Goal: Task Accomplishment & Management: Manage account settings

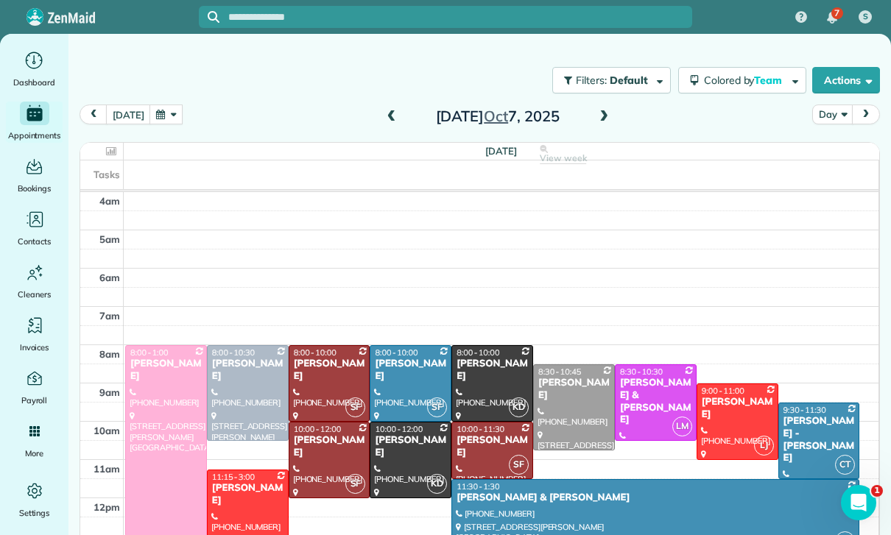
scroll to position [116, 0]
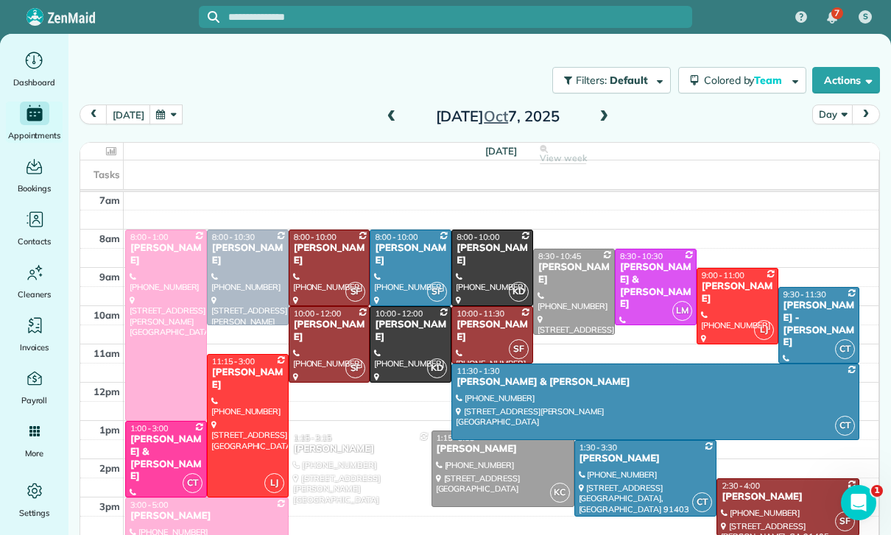
click at [157, 107] on button "button" at bounding box center [166, 115] width 34 height 20
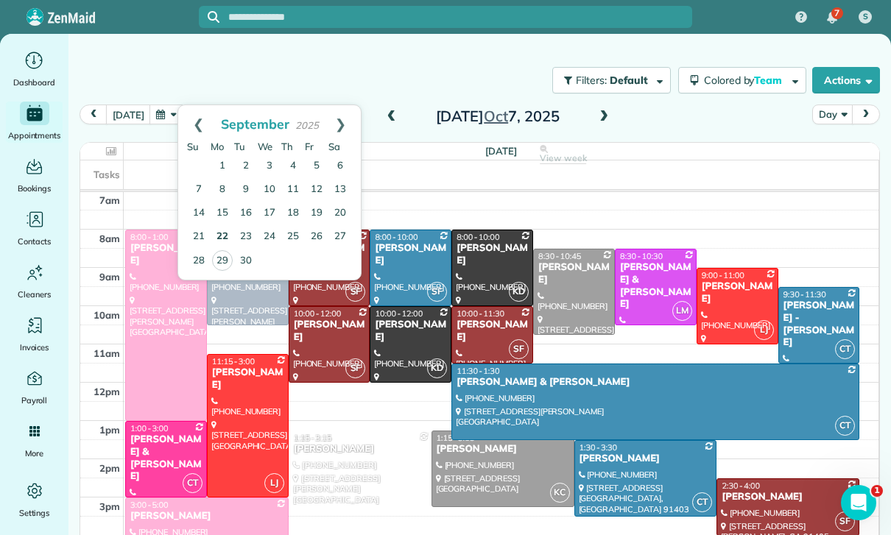
click at [220, 230] on link "22" at bounding box center [223, 237] width 24 height 24
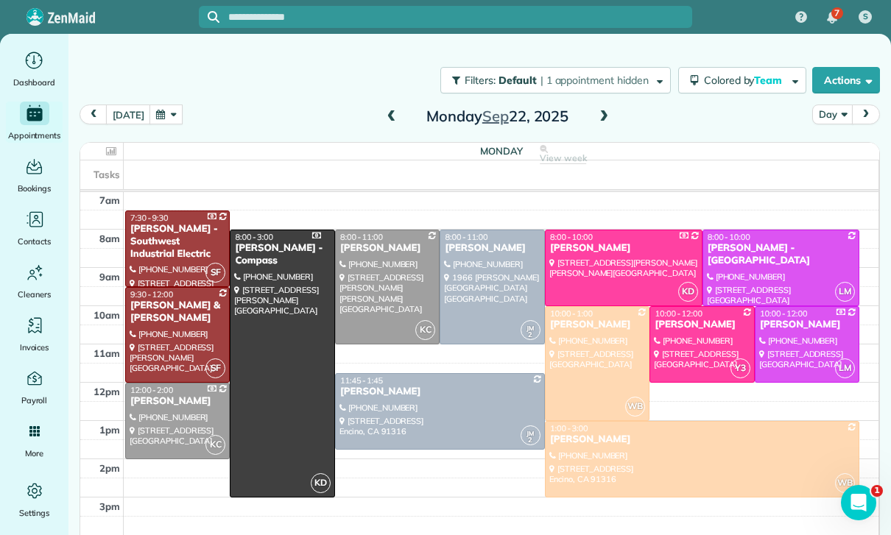
click at [604, 115] on span at bounding box center [604, 116] width 16 height 13
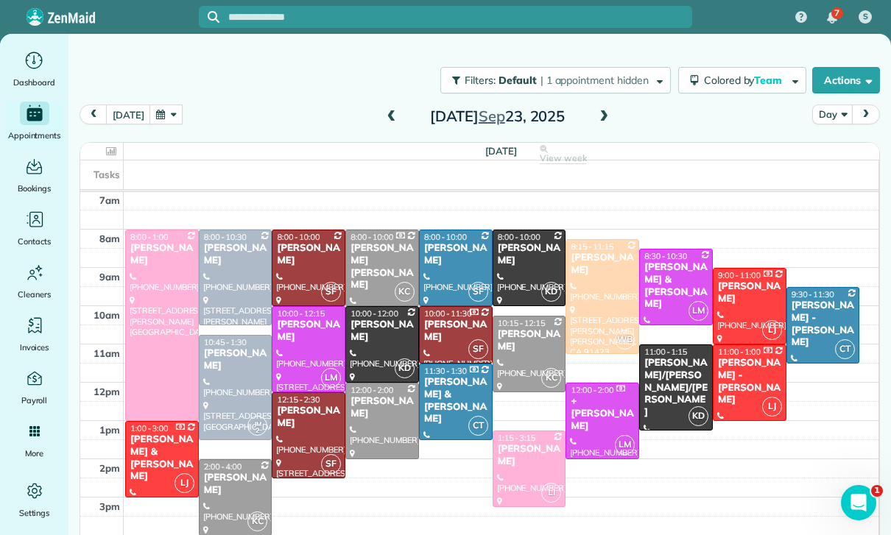
click at [165, 113] on button "button" at bounding box center [166, 115] width 34 height 20
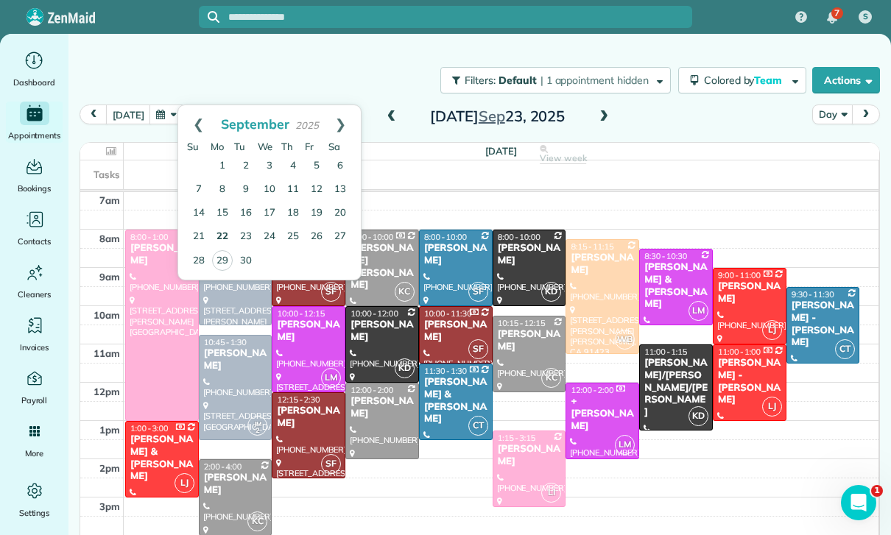
click at [225, 236] on link "22" at bounding box center [223, 237] width 24 height 24
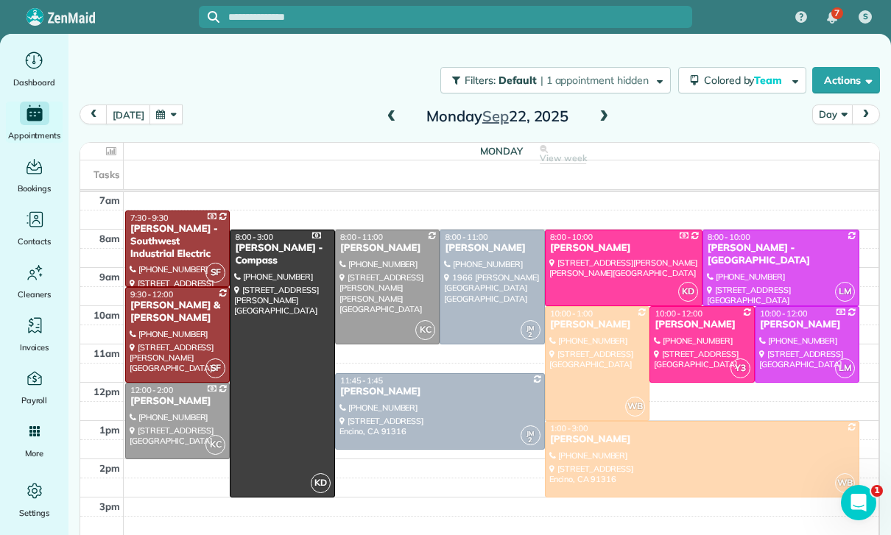
click at [604, 460] on div at bounding box center [702, 459] width 313 height 75
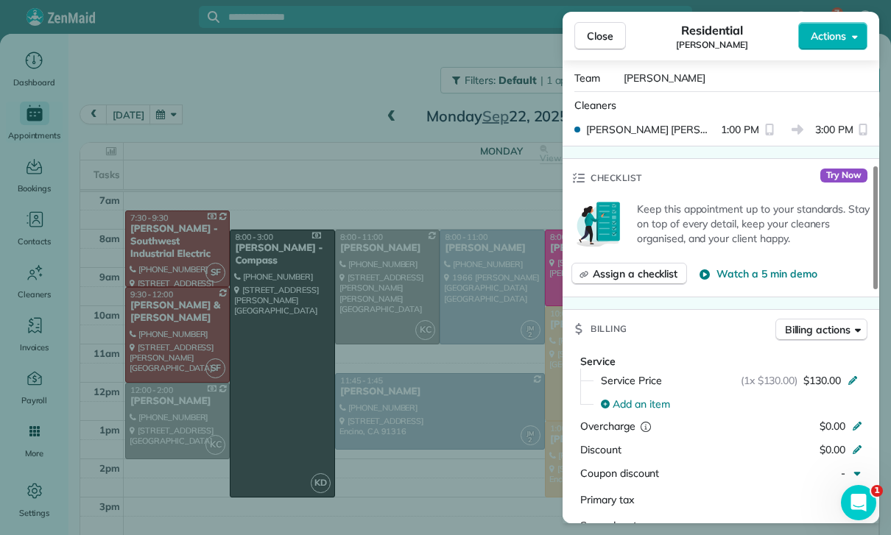
scroll to position [520, 0]
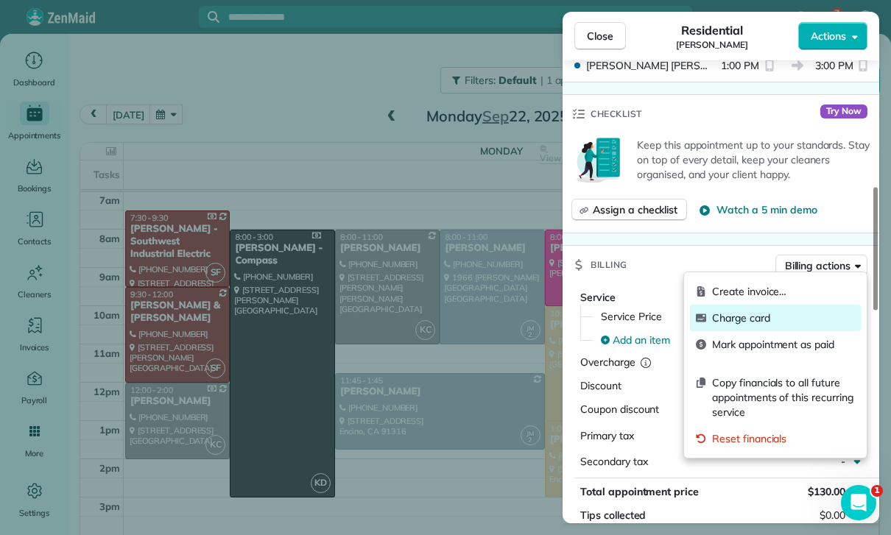
click at [745, 319] on span "Charge card" at bounding box center [783, 318] width 143 height 15
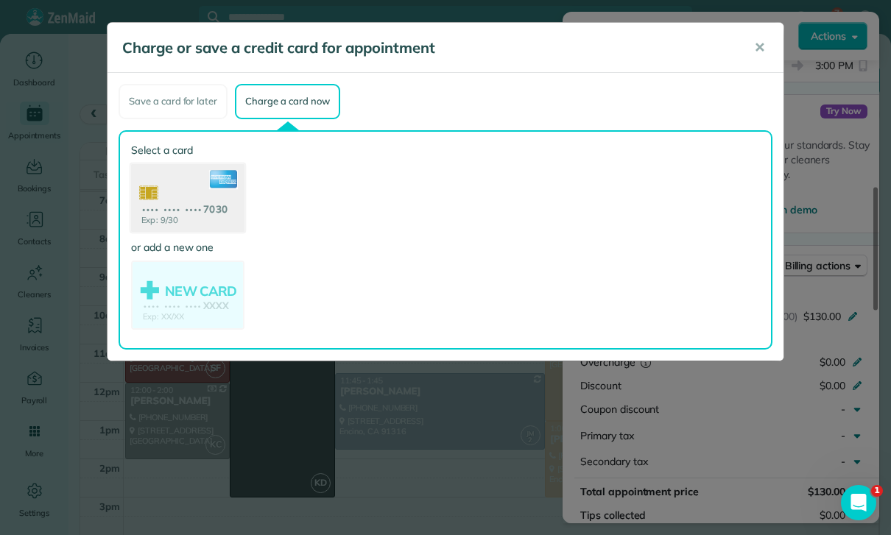
click at [183, 201] on use at bounding box center [187, 198] width 113 height 71
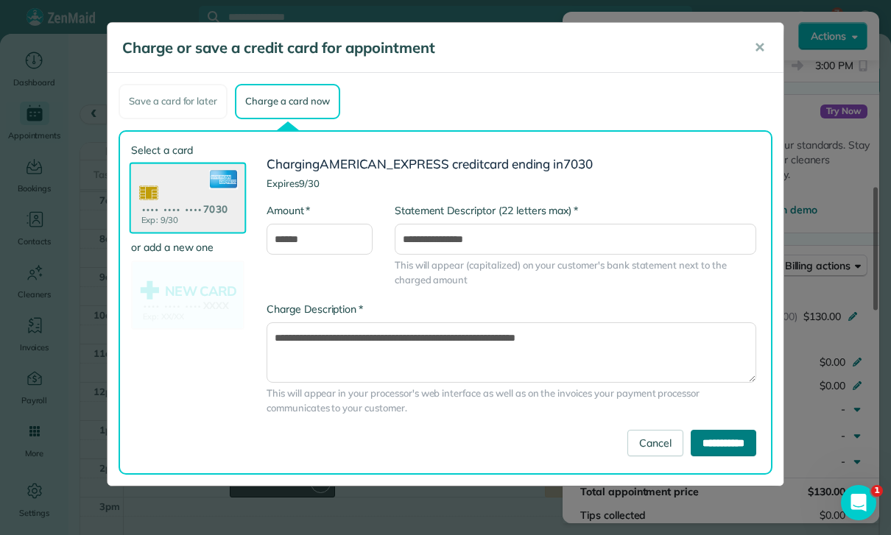
click at [730, 442] on input "**********" at bounding box center [724, 443] width 66 height 27
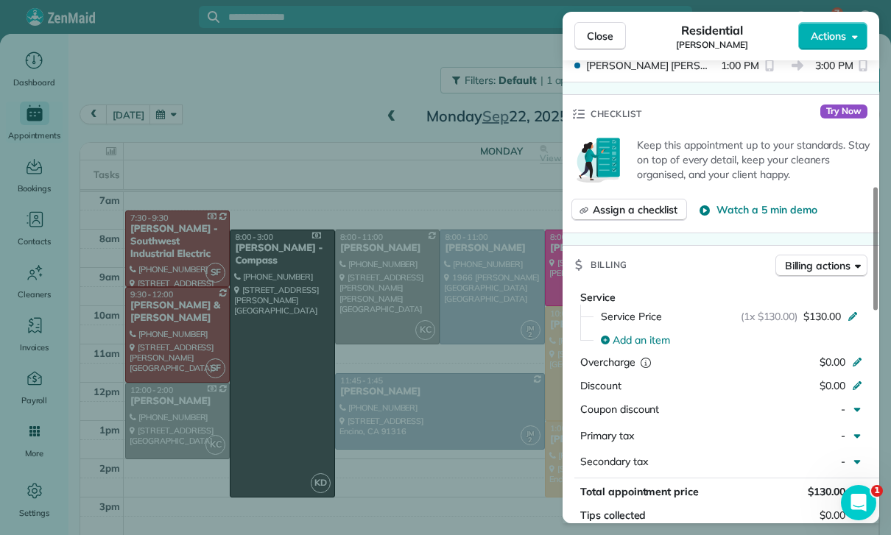
click at [428, 417] on div "Close Residential Cody Crutchley Actions Status Yet to Confirm Cody Crutchley ·…" at bounding box center [445, 267] width 891 height 535
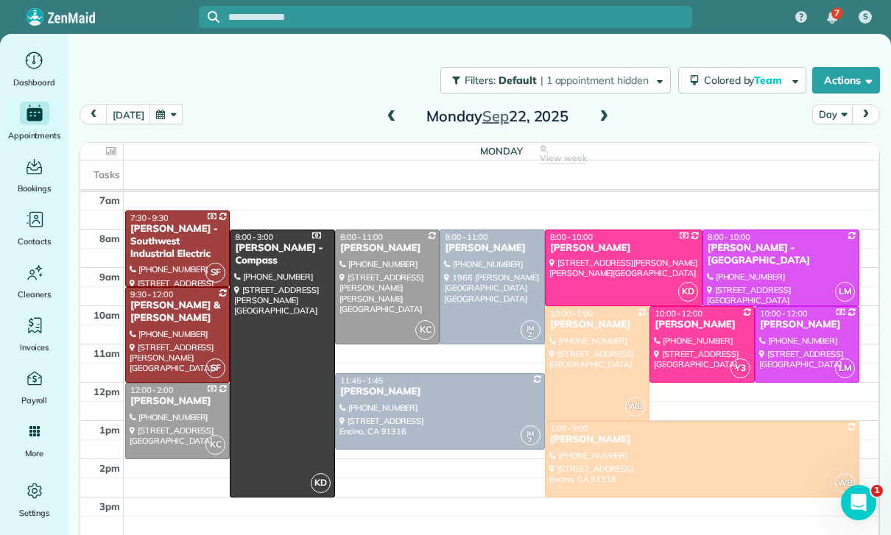
click at [599, 122] on span at bounding box center [604, 116] width 16 height 13
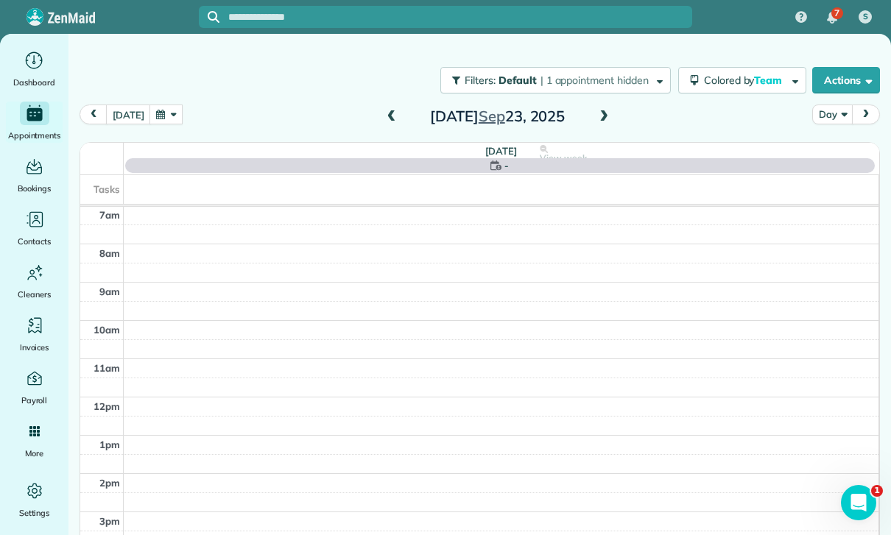
scroll to position [116, 0]
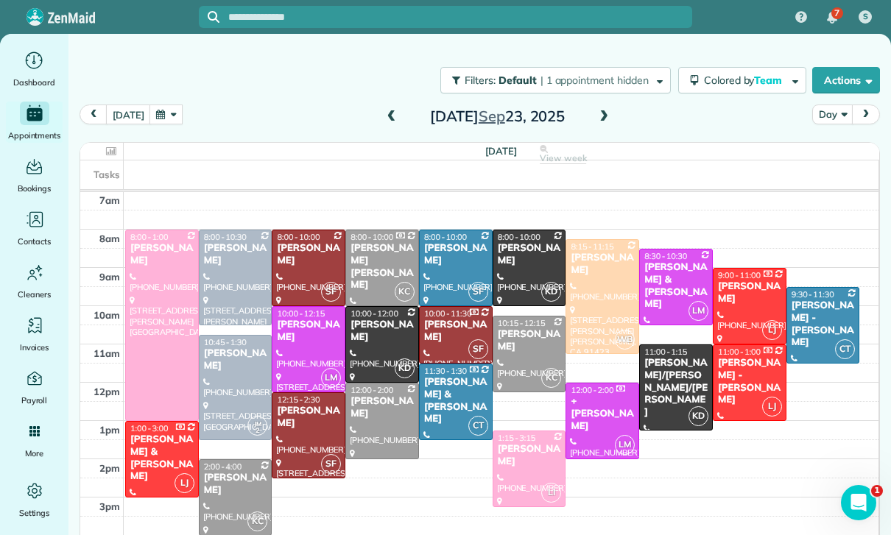
click at [823, 314] on div "Jack Palaski - John W. Palaski" at bounding box center [823, 325] width 65 height 50
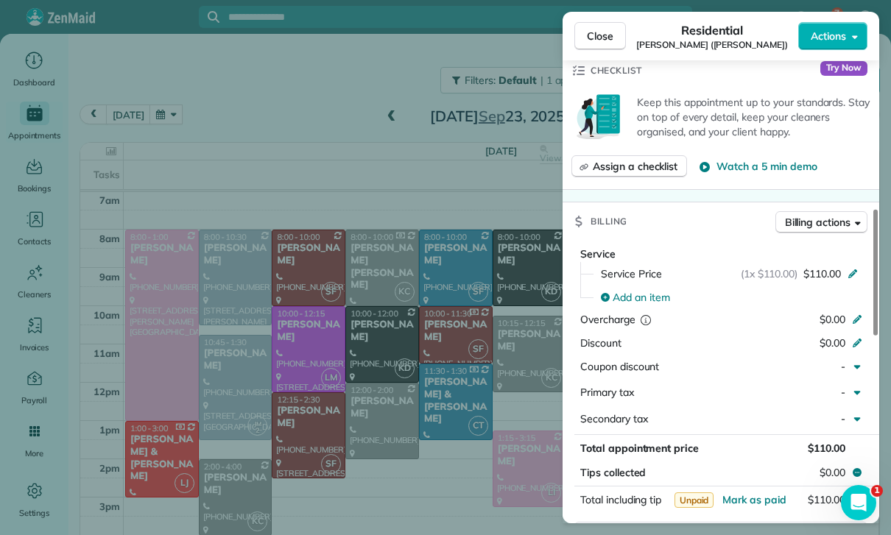
scroll to position [658, 0]
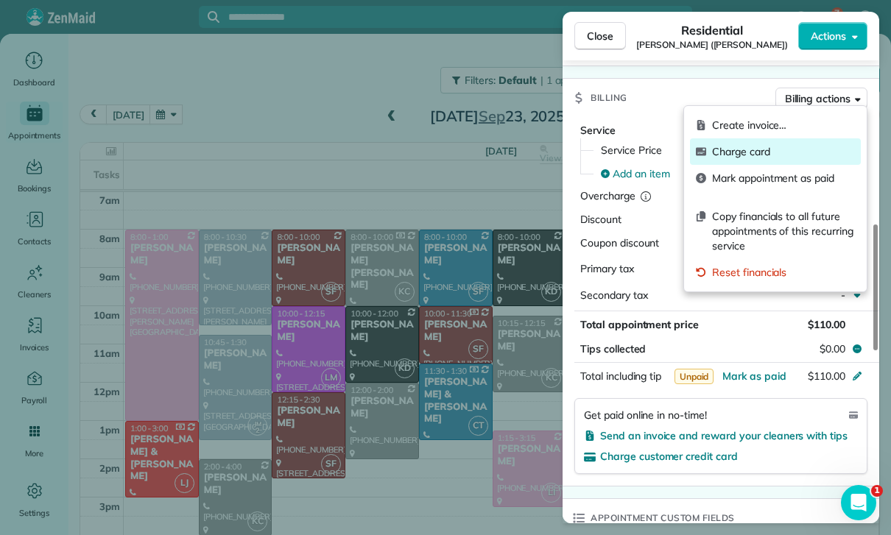
click at [748, 157] on span "Charge card" at bounding box center [783, 151] width 143 height 15
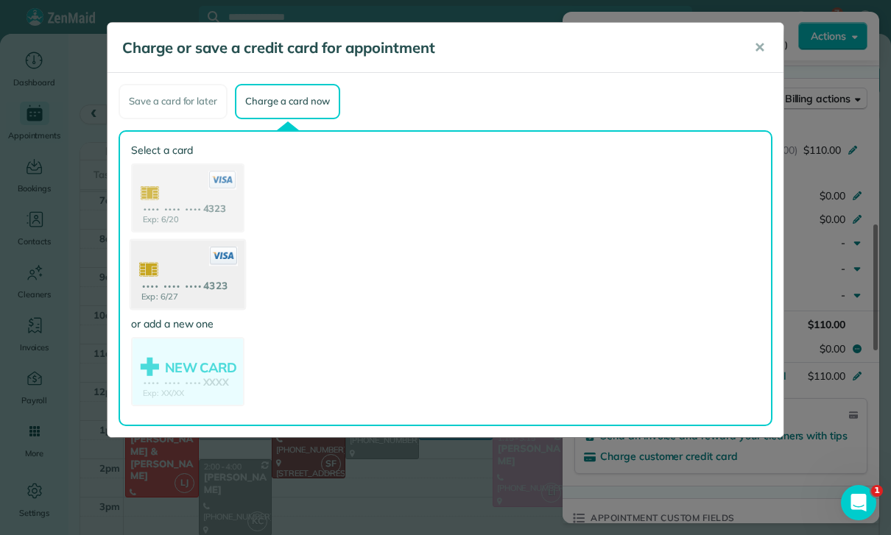
click at [183, 276] on use at bounding box center [187, 275] width 113 height 71
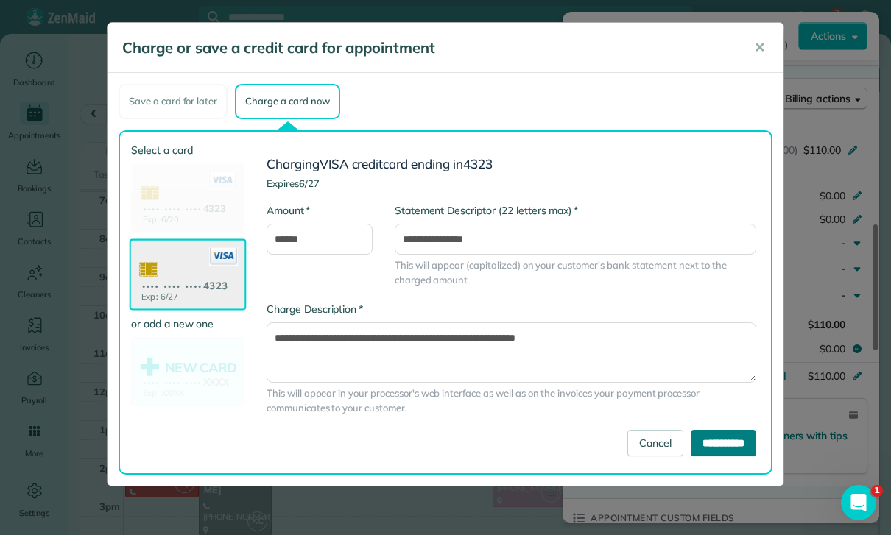
click at [724, 445] on input "**********" at bounding box center [724, 443] width 66 height 27
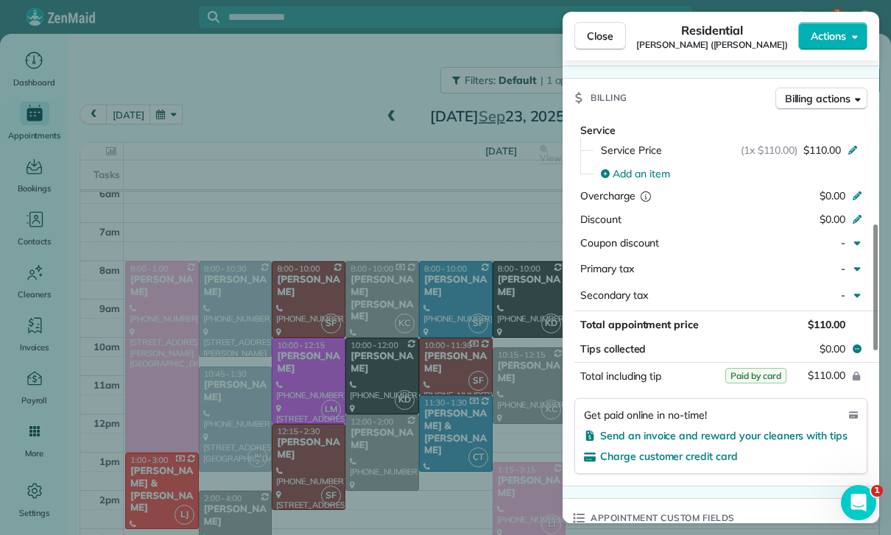
scroll to position [116, 0]
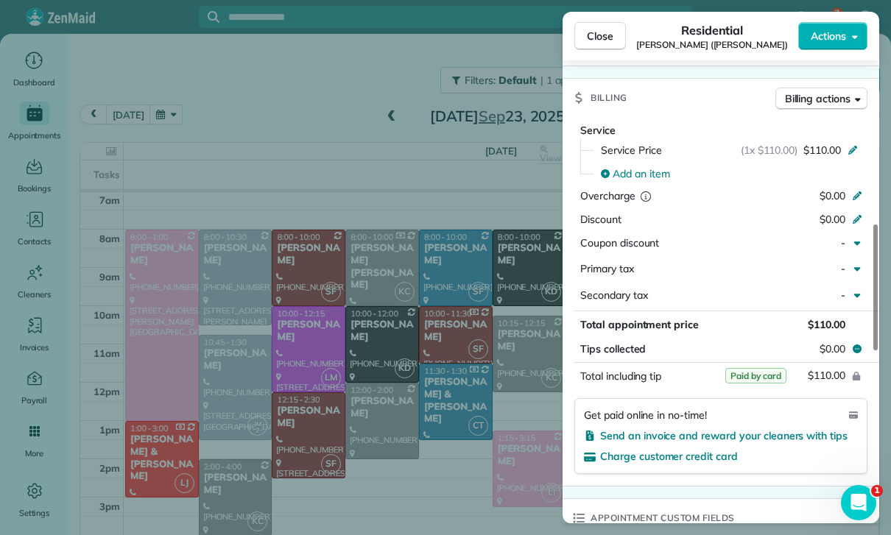
click at [223, 148] on div "Close Residential Jack Palaski (John W. Palaski) Actions Status Yet to Confirm …" at bounding box center [445, 267] width 891 height 535
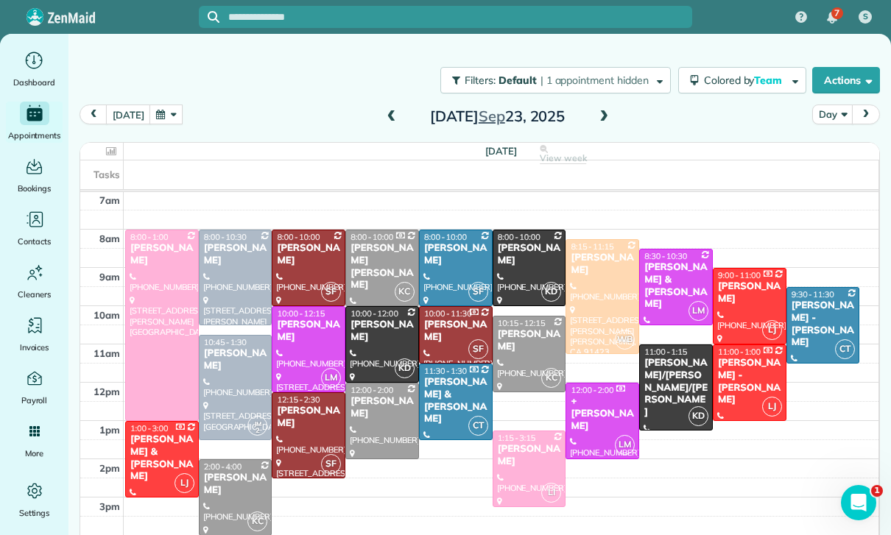
click at [159, 113] on button "button" at bounding box center [166, 115] width 34 height 20
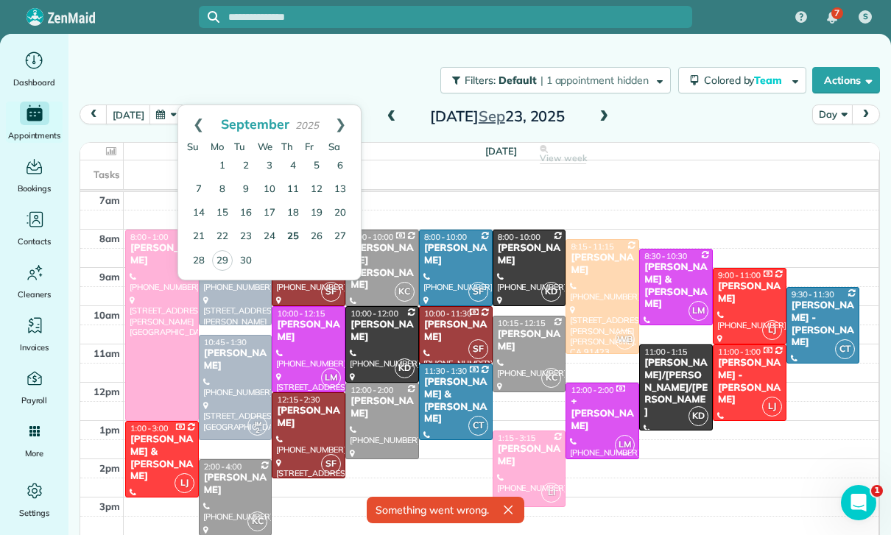
click at [297, 233] on link "25" at bounding box center [293, 237] width 24 height 24
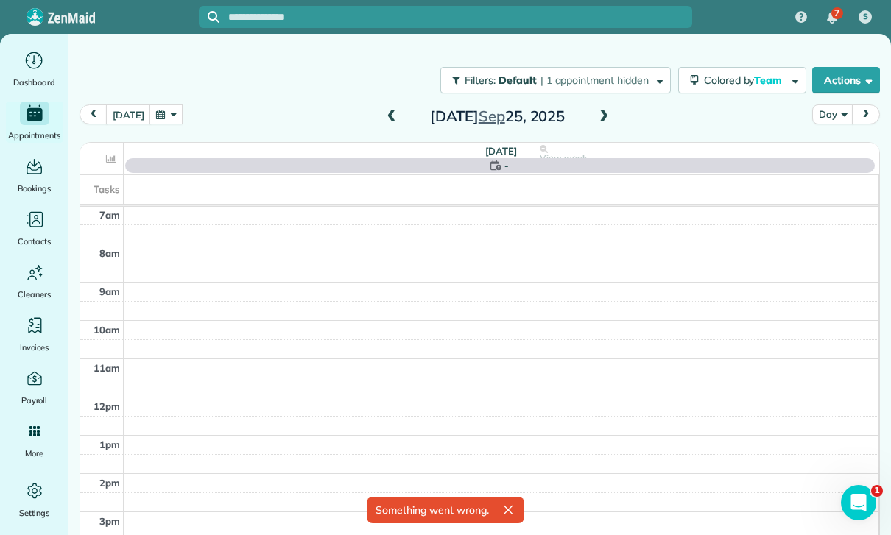
scroll to position [116, 0]
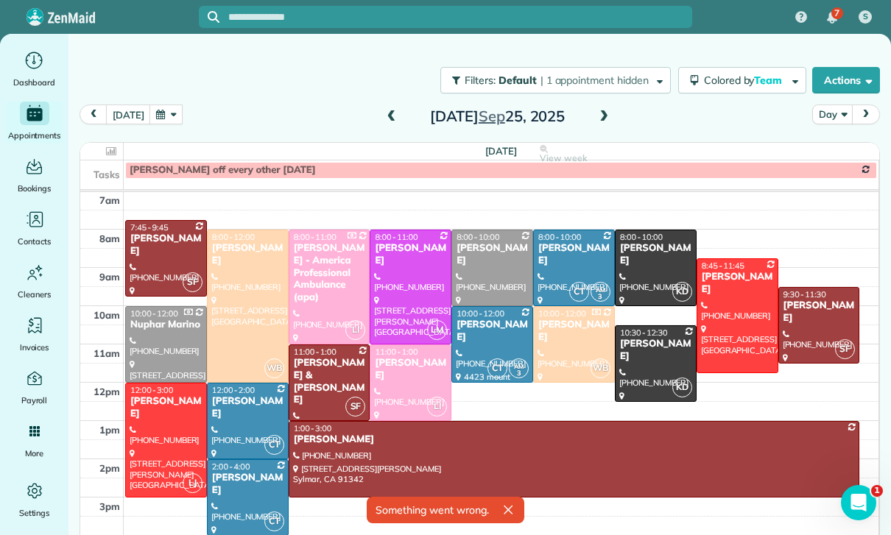
click at [523, 461] on div at bounding box center [574, 459] width 570 height 75
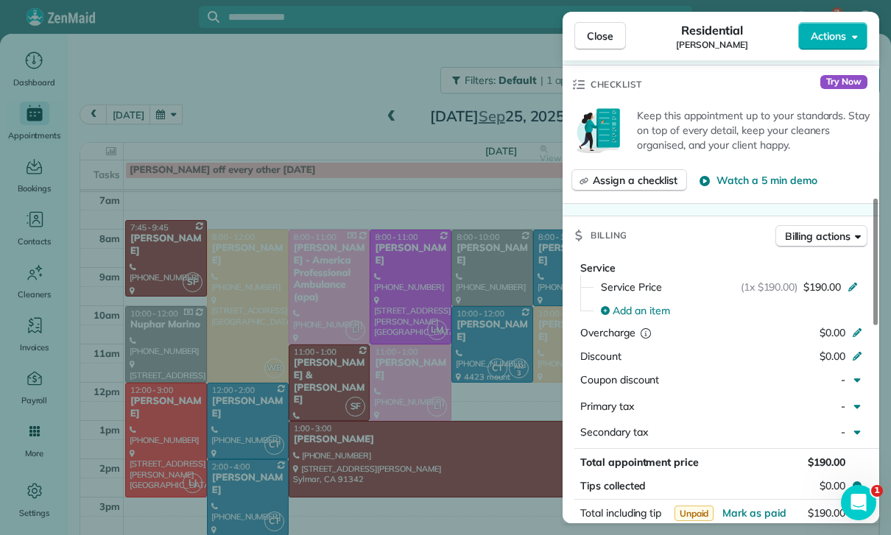
scroll to position [552, 0]
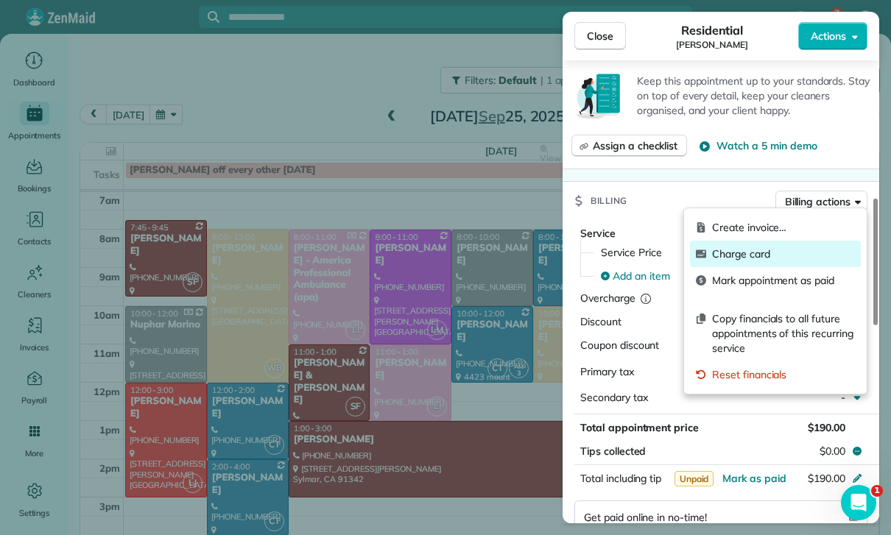
click at [742, 255] on span "Charge card" at bounding box center [783, 254] width 143 height 15
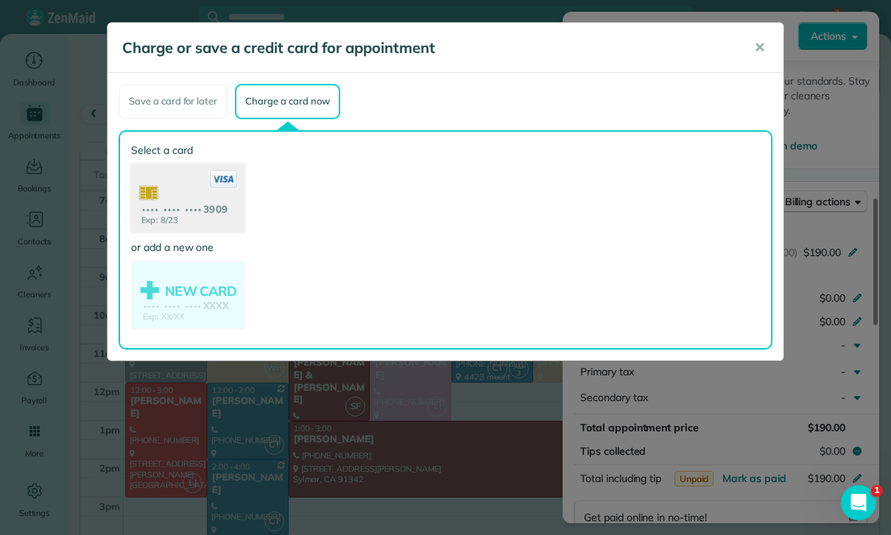
click at [190, 202] on use at bounding box center [187, 198] width 113 height 71
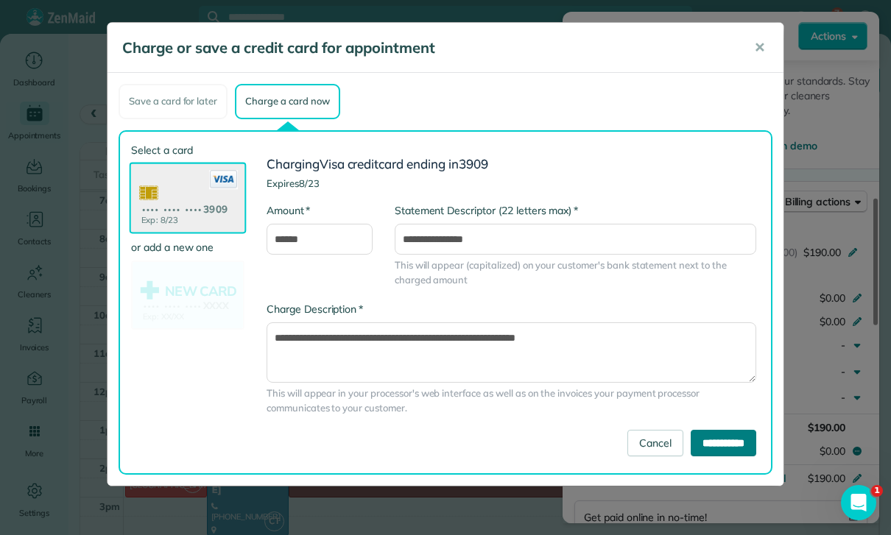
click at [727, 435] on input "**********" at bounding box center [724, 443] width 66 height 27
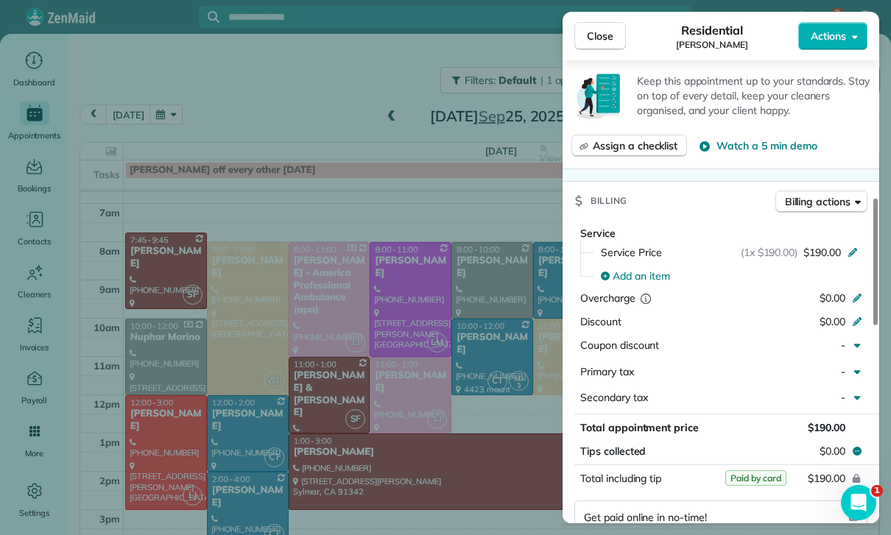
scroll to position [116, 0]
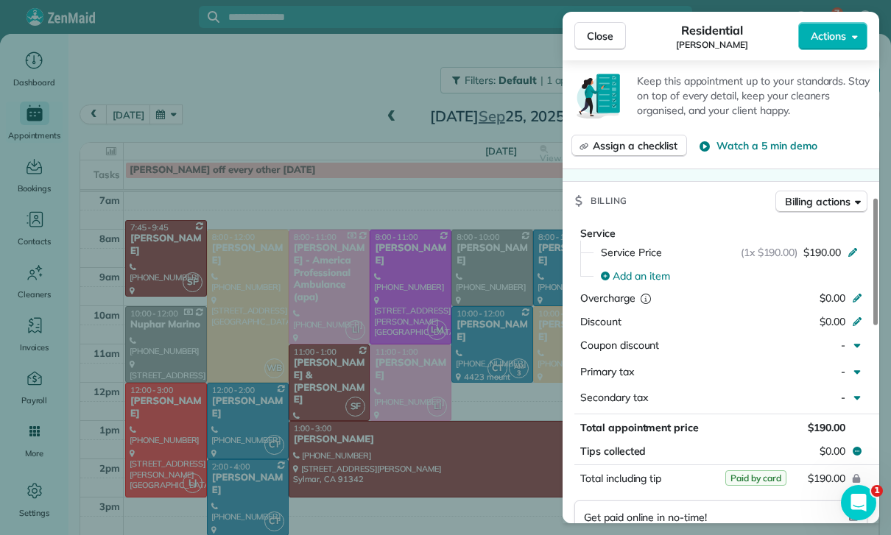
click at [205, 125] on div "Close Residential Mariana Luna Actions Status Yet to Confirm Mariana Luna · Ope…" at bounding box center [445, 267] width 891 height 535
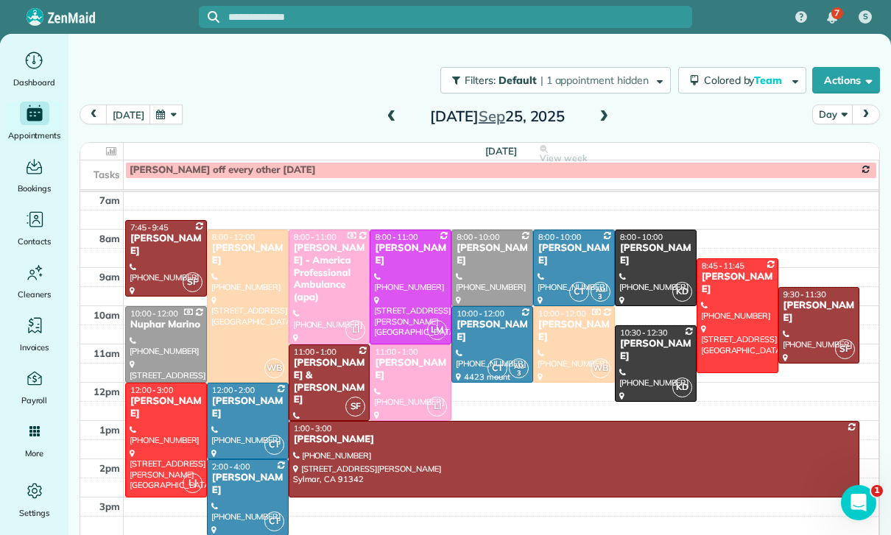
click at [164, 116] on button "button" at bounding box center [166, 115] width 34 height 20
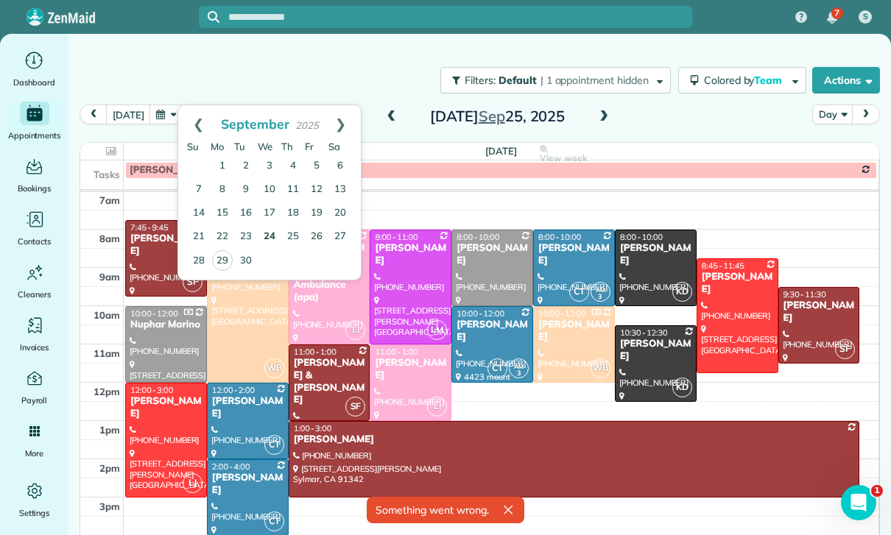
click at [275, 239] on link "24" at bounding box center [270, 237] width 24 height 24
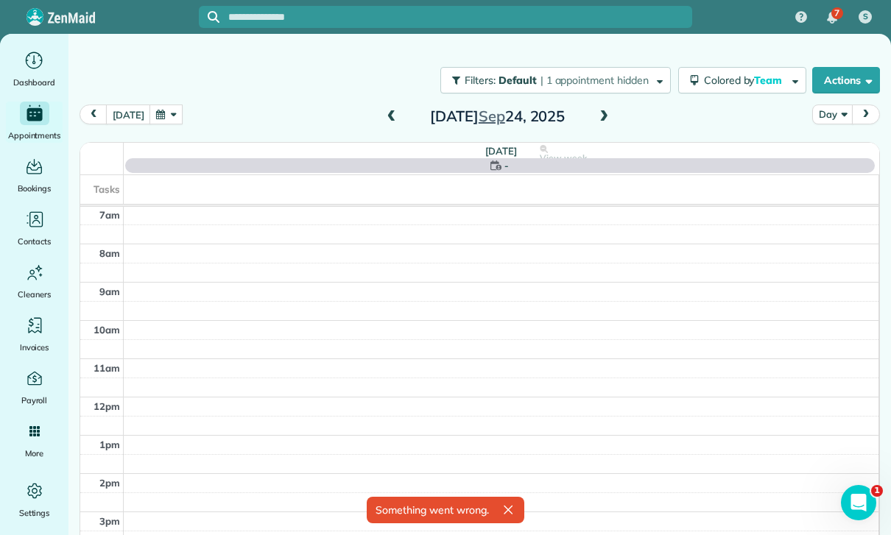
scroll to position [116, 0]
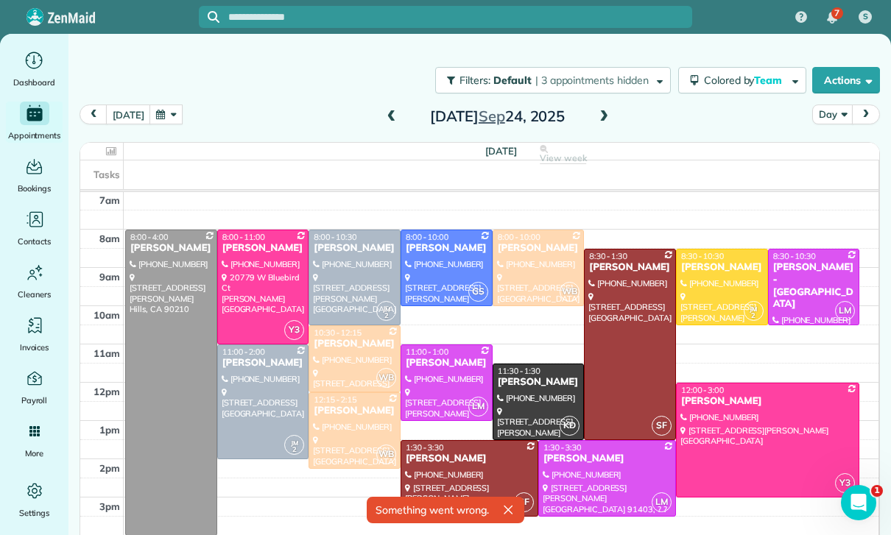
click at [459, 465] on div at bounding box center [469, 478] width 136 height 75
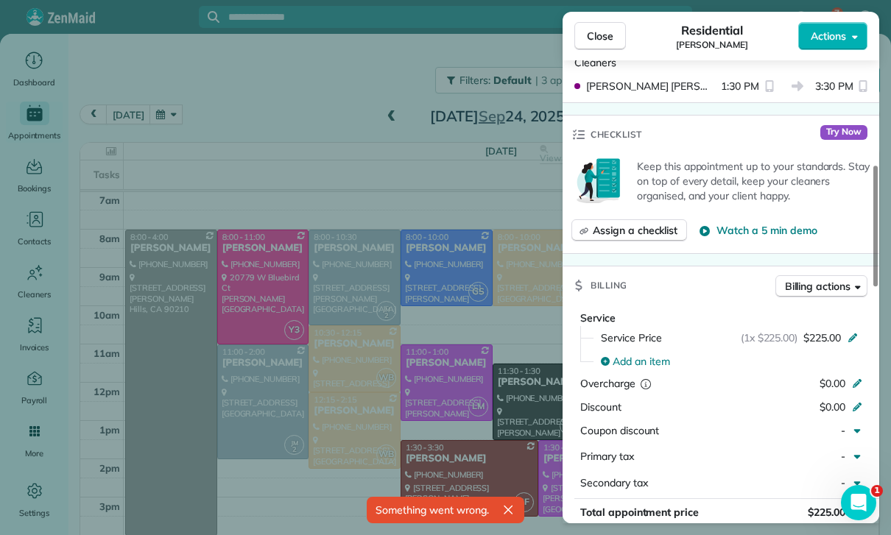
scroll to position [597, 0]
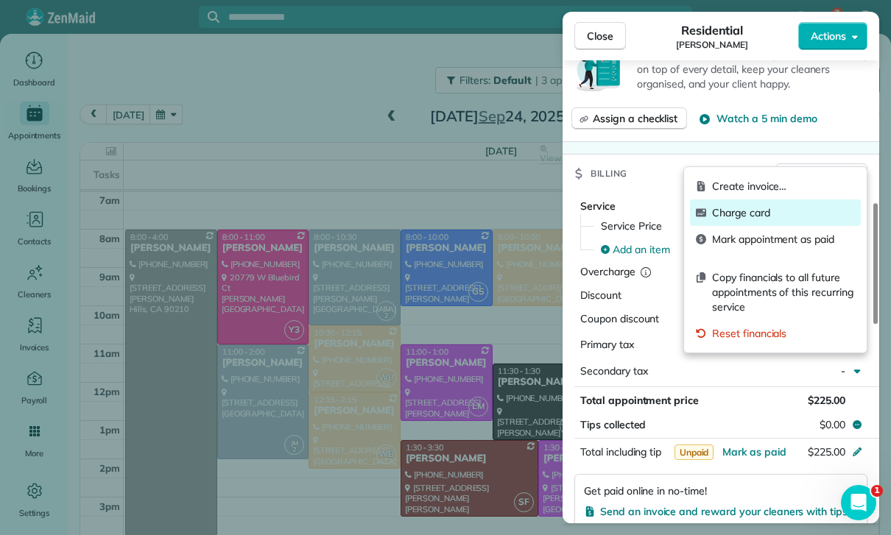
click at [733, 207] on span "Charge card" at bounding box center [783, 212] width 143 height 15
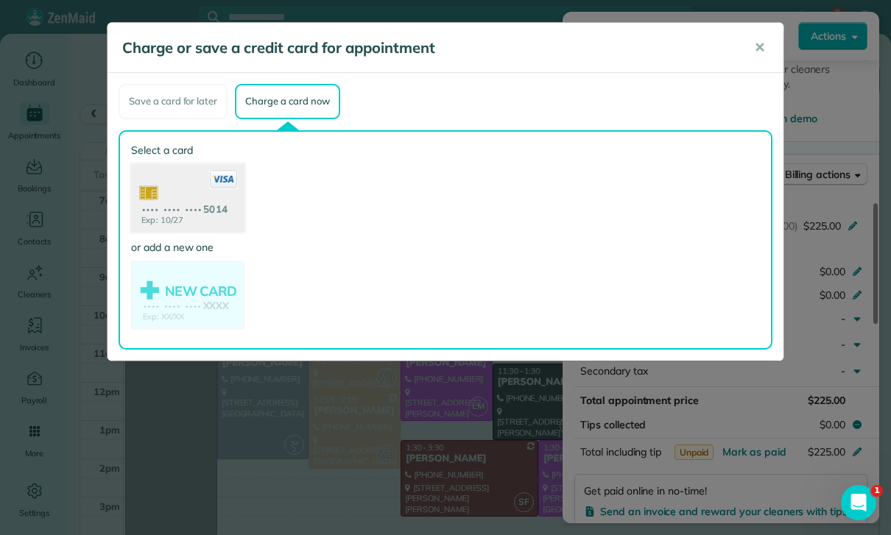
click at [210, 212] on use at bounding box center [187, 198] width 113 height 71
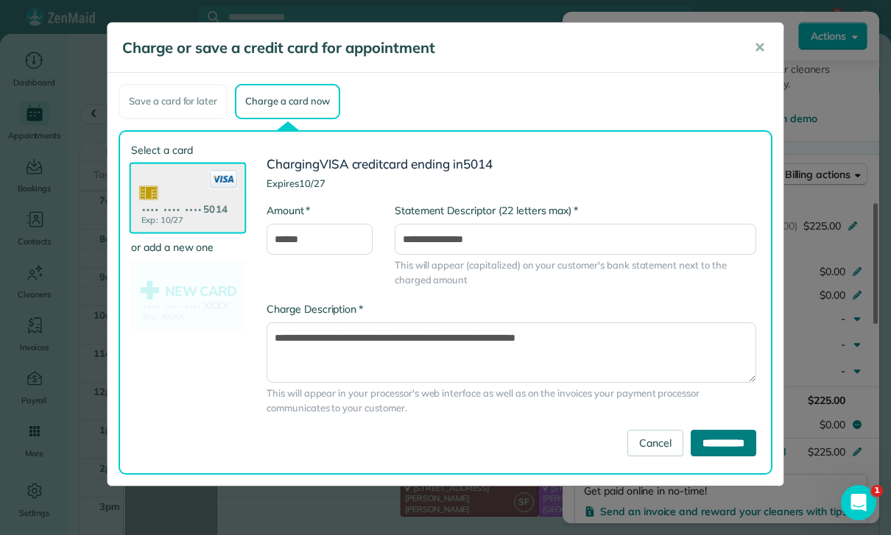
click at [706, 443] on input "**********" at bounding box center [724, 443] width 66 height 27
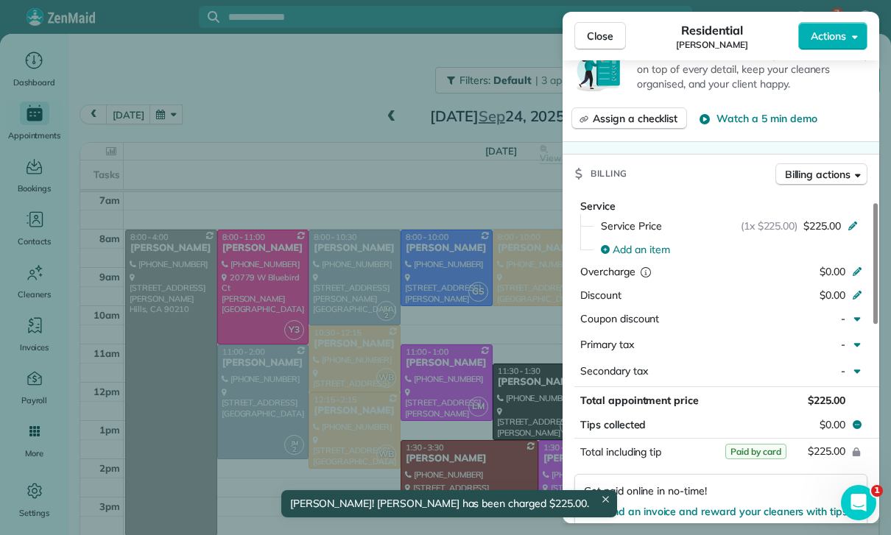
click at [433, 403] on div "Close Residential Joy McMaster Actions Status Yet to Confirm Joy McMaster · Ope…" at bounding box center [445, 267] width 891 height 535
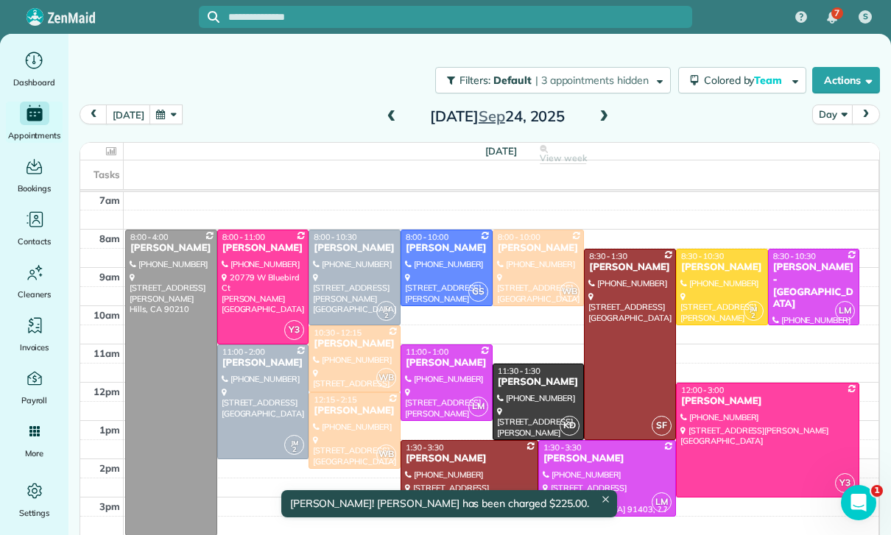
click at [166, 119] on button "button" at bounding box center [166, 115] width 34 height 20
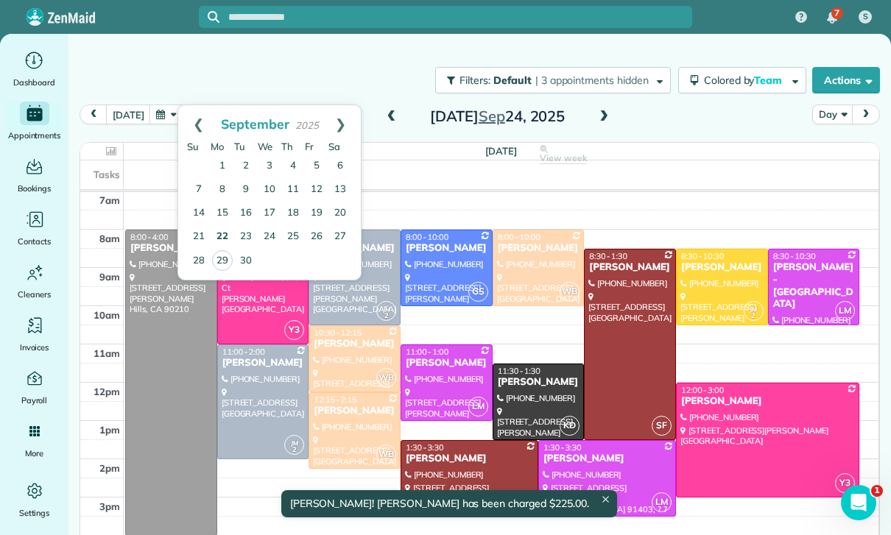
click at [222, 239] on link "22" at bounding box center [223, 237] width 24 height 24
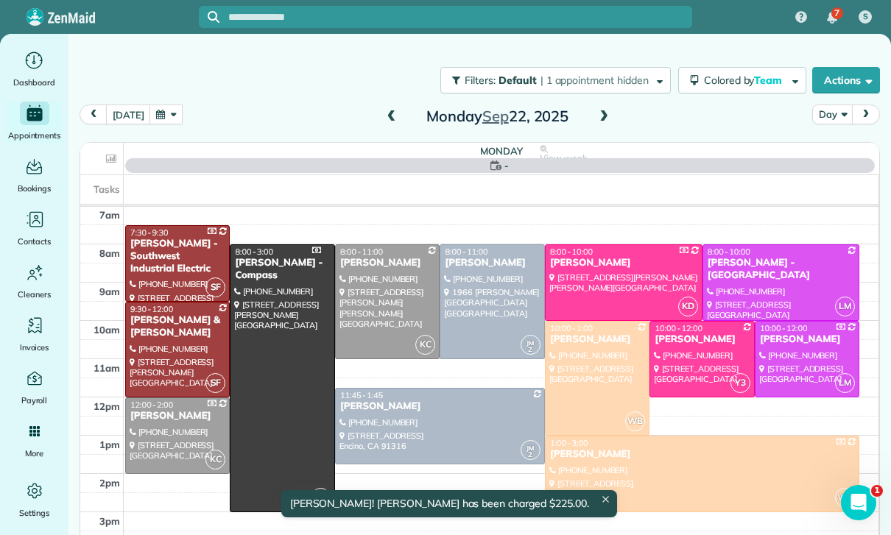
scroll to position [116, 0]
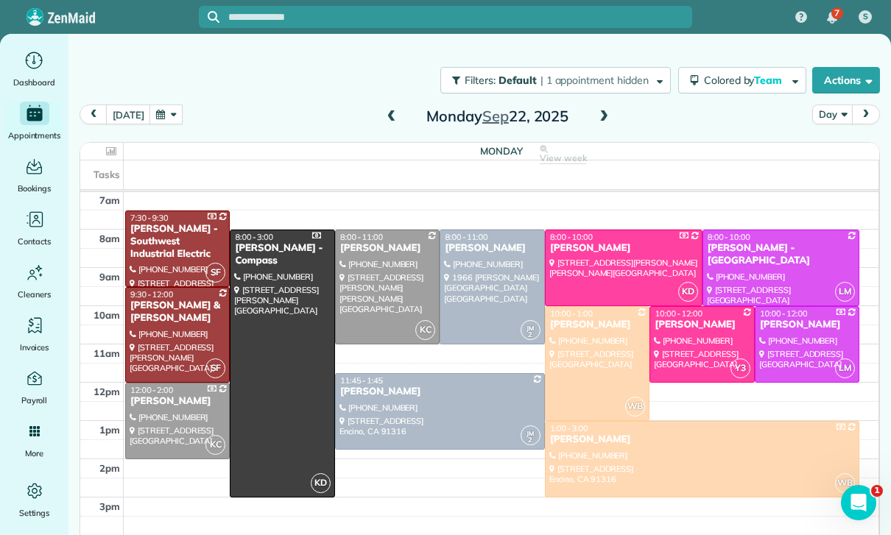
click at [463, 405] on div at bounding box center [440, 411] width 208 height 75
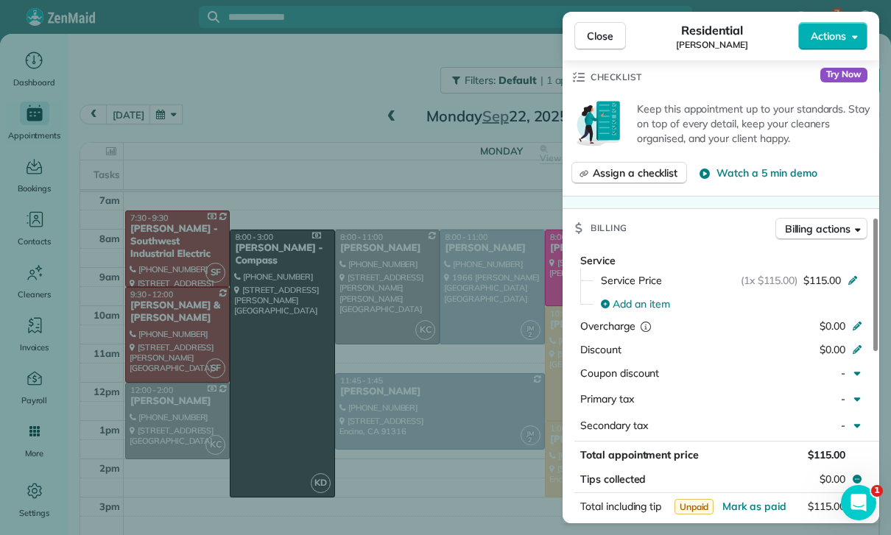
scroll to position [635, 0]
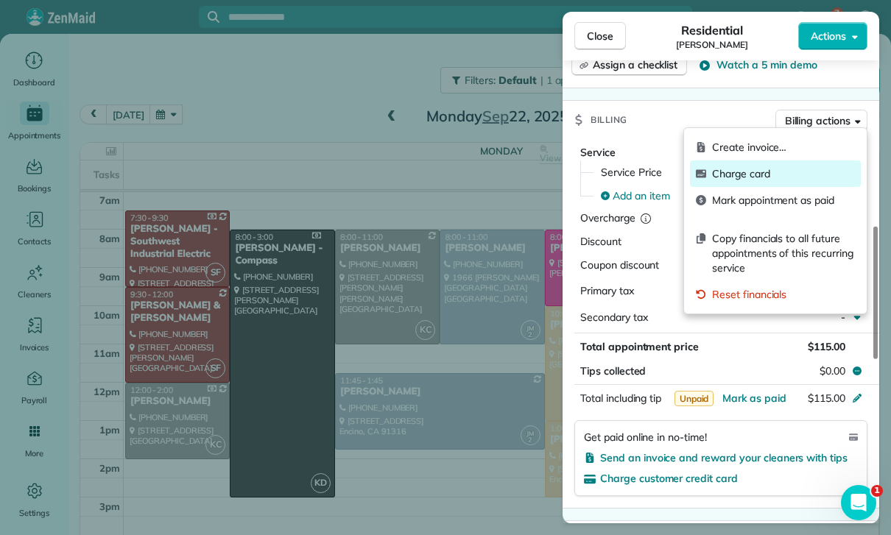
click at [758, 167] on span "Charge card" at bounding box center [783, 173] width 143 height 15
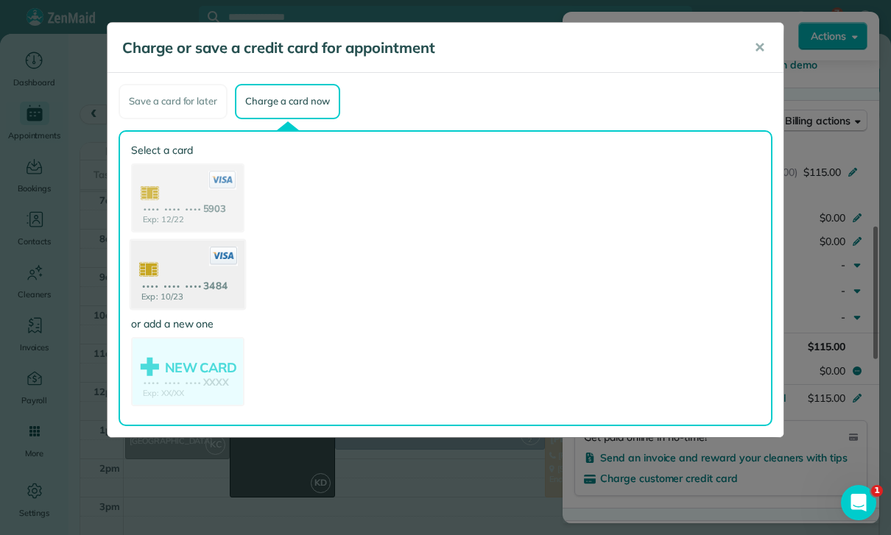
click at [189, 278] on use at bounding box center [187, 275] width 113 height 71
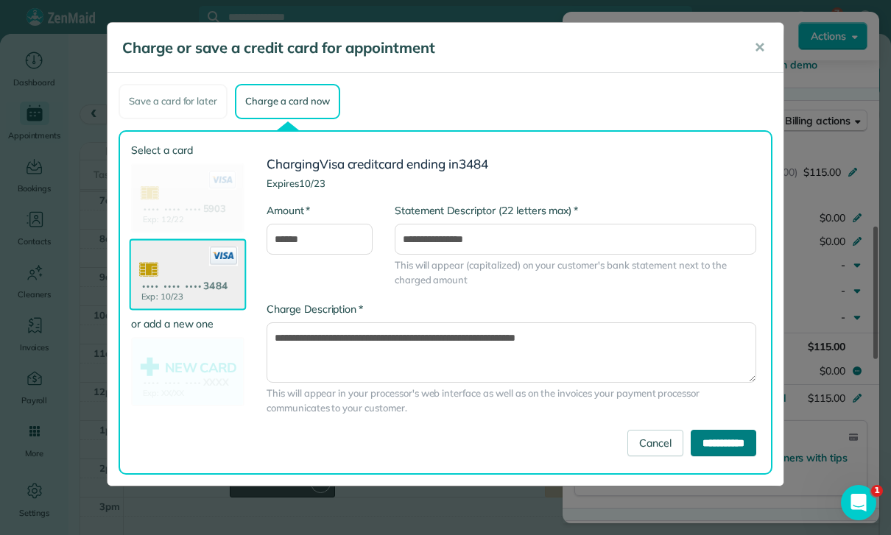
click at [721, 434] on input "**********" at bounding box center [724, 443] width 66 height 27
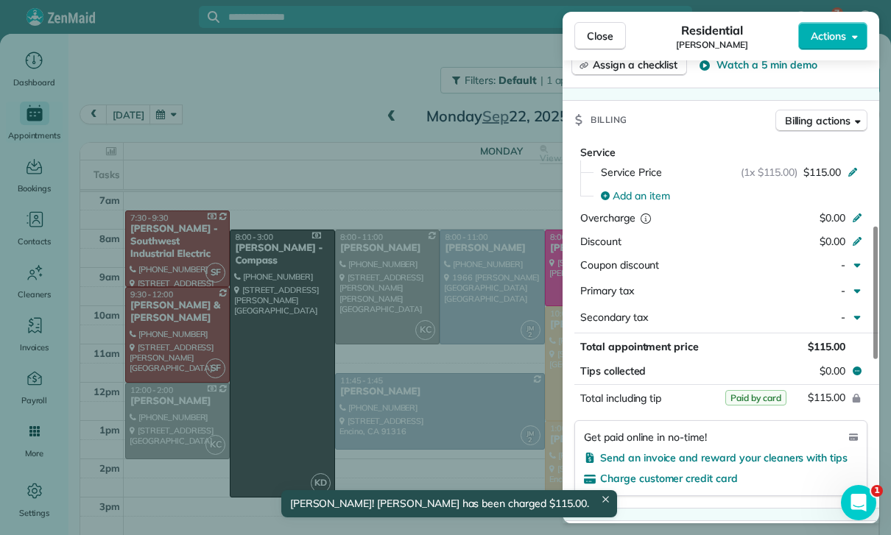
scroll to position [116, 0]
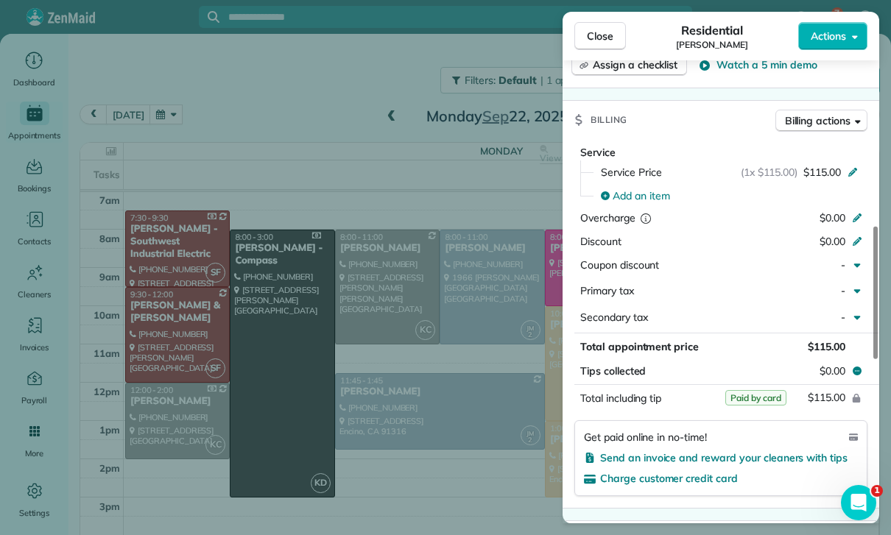
click at [205, 147] on div "Close Residential Benjamin Brody Actions Status Confirmed Benjamin Brody · Open…" at bounding box center [445, 267] width 891 height 535
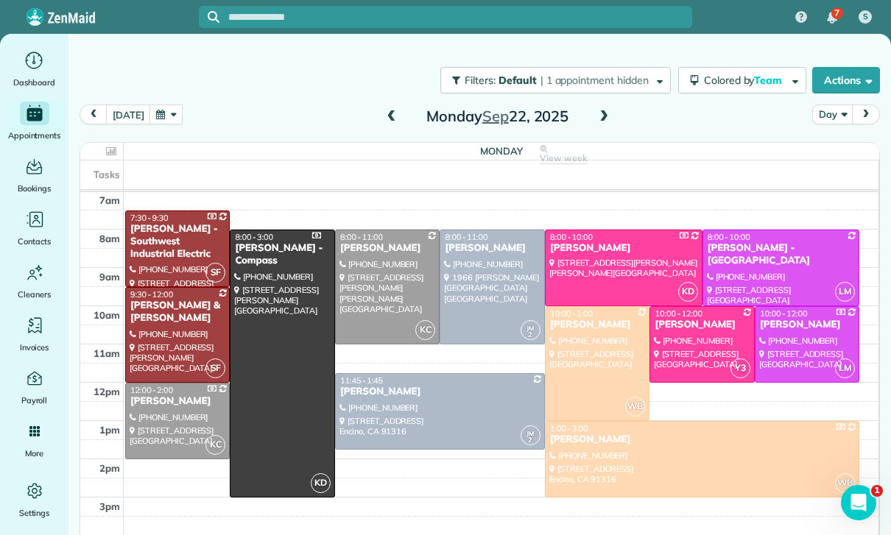
click at [166, 108] on button "button" at bounding box center [166, 115] width 34 height 20
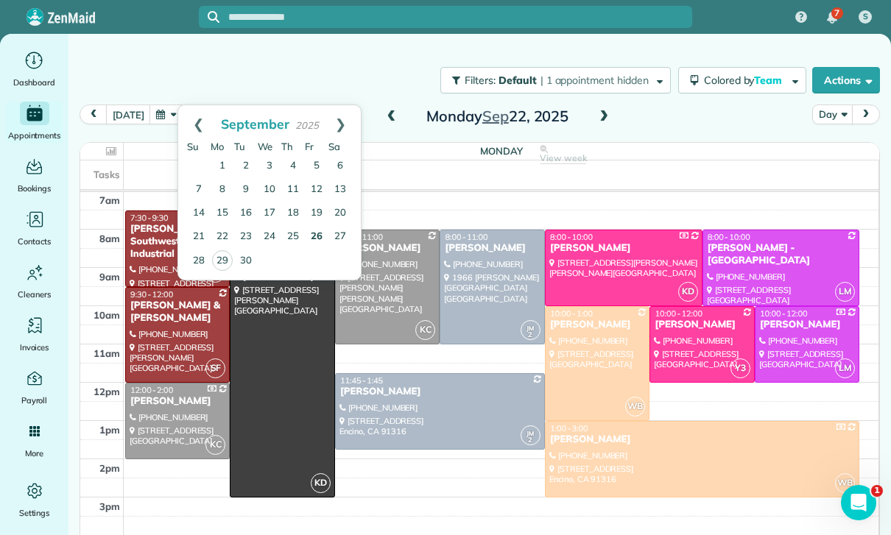
click at [316, 235] on link "26" at bounding box center [317, 237] width 24 height 24
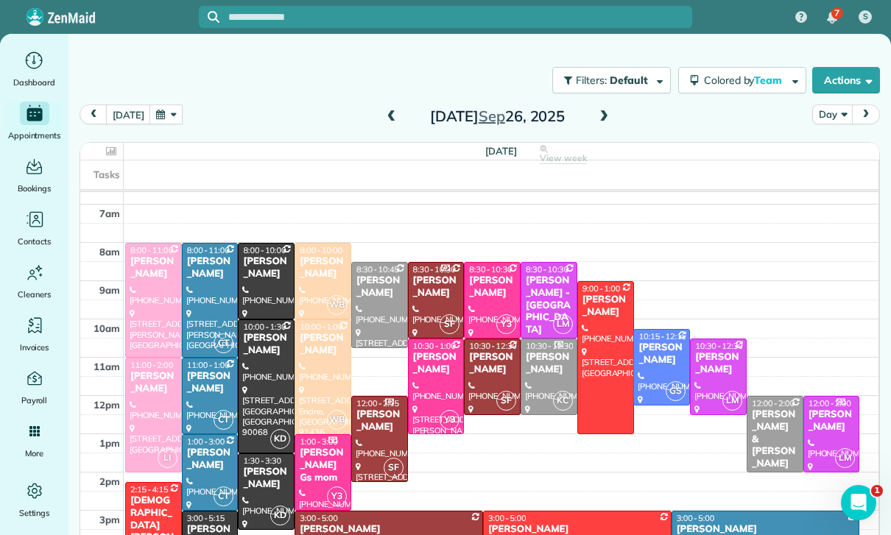
scroll to position [116, 0]
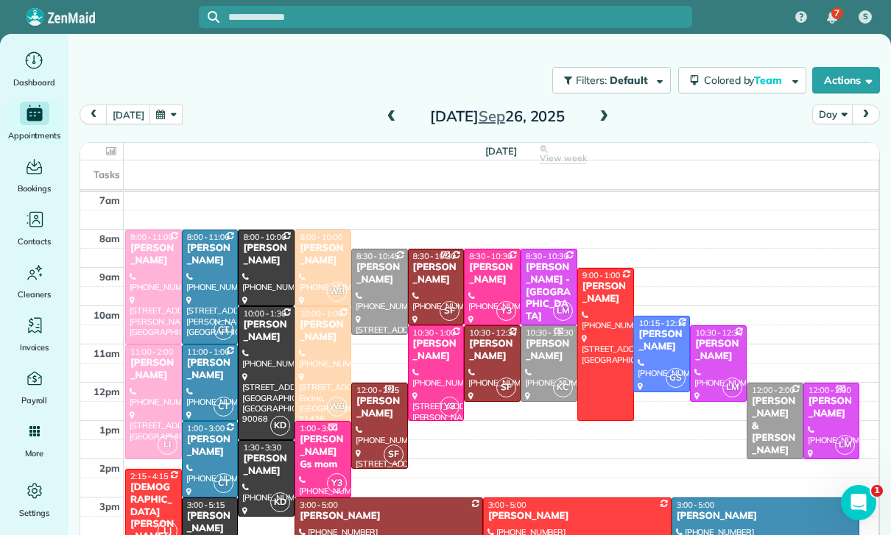
click at [548, 510] on div "Ethan Mendelson" at bounding box center [577, 516] width 180 height 13
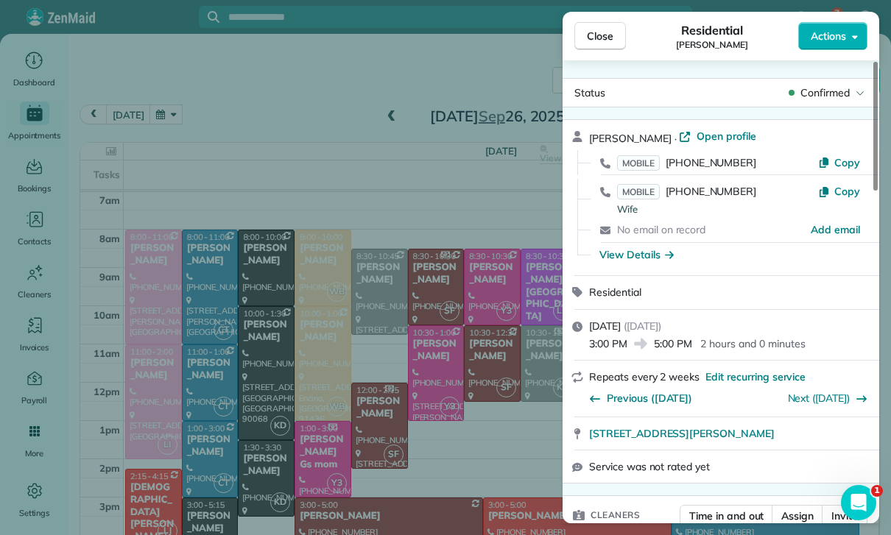
scroll to position [102, 0]
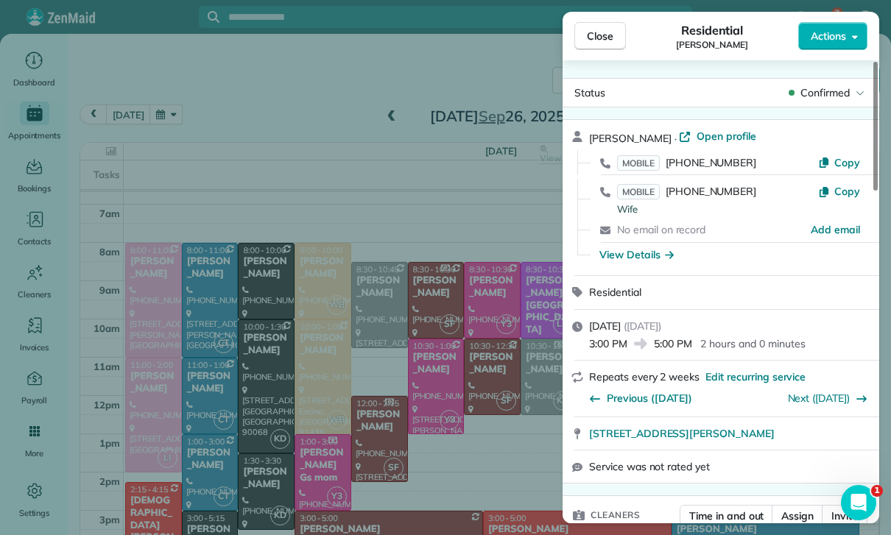
click at [168, 109] on div "Close Residential Ethan Mendelson Actions Status Confirmed Ethan Mendelson · Op…" at bounding box center [445, 267] width 891 height 535
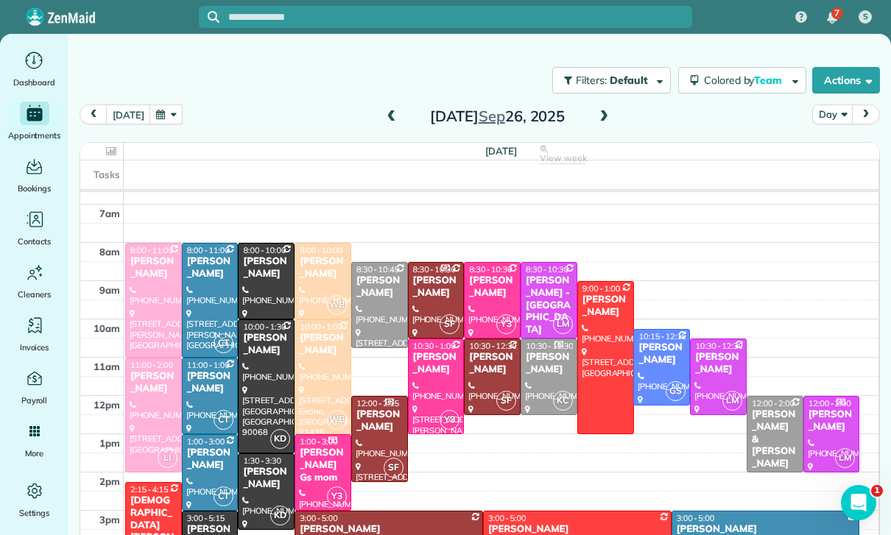
click at [159, 111] on button "button" at bounding box center [166, 115] width 34 height 20
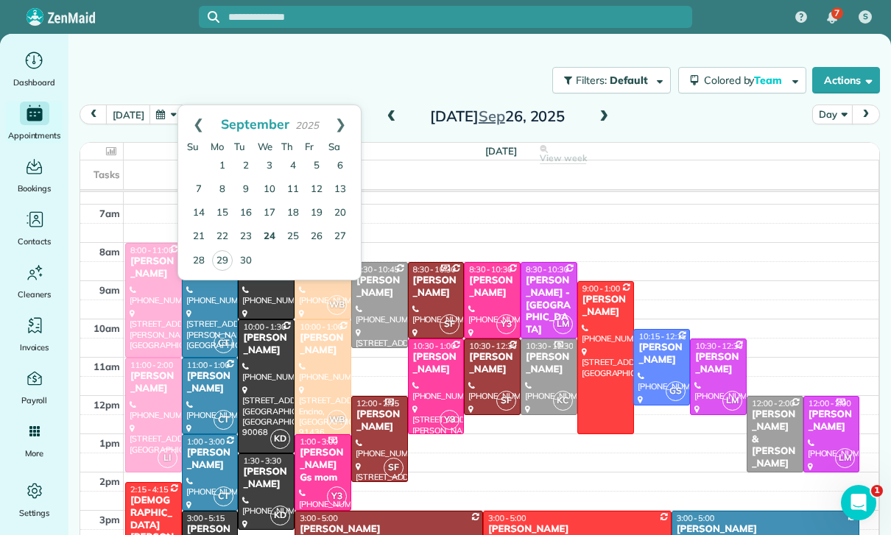
click at [268, 233] on link "24" at bounding box center [270, 237] width 24 height 24
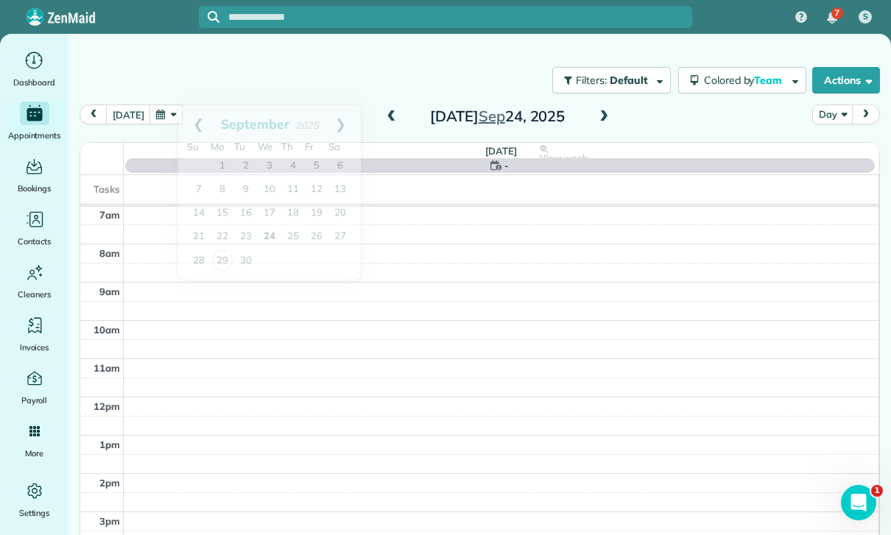
scroll to position [116, 0]
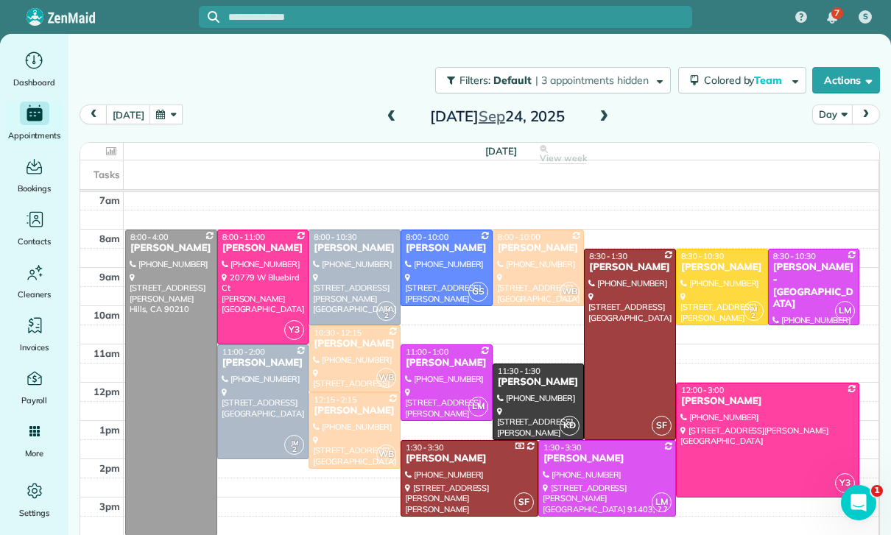
click at [168, 123] on button "button" at bounding box center [166, 115] width 34 height 20
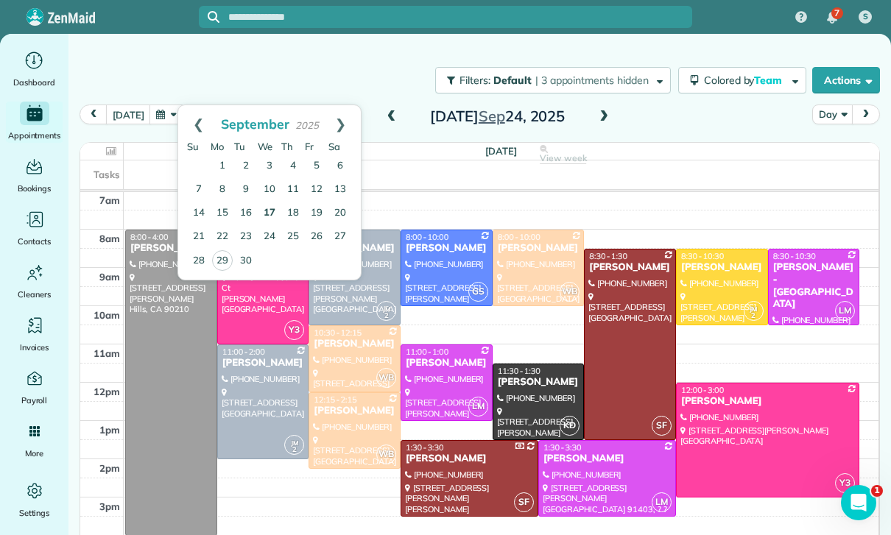
click at [269, 209] on link "17" at bounding box center [270, 214] width 24 height 24
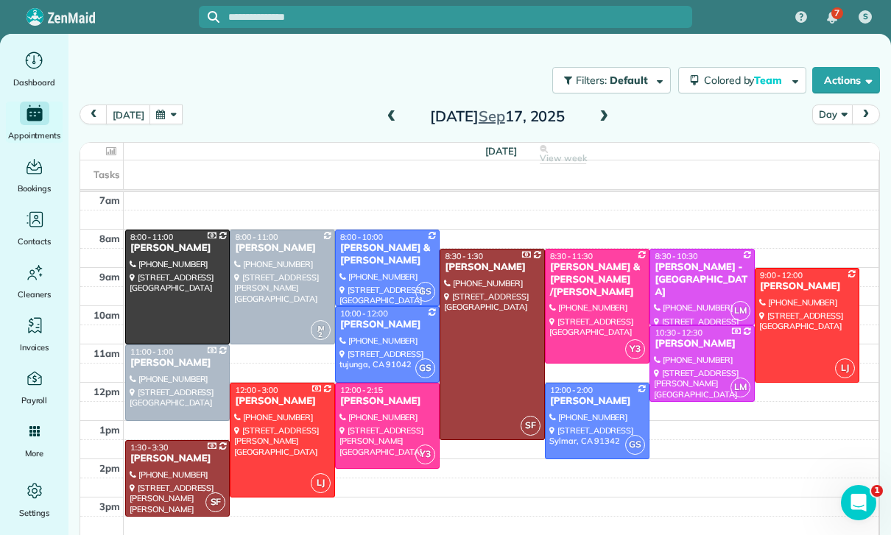
click at [166, 116] on button "button" at bounding box center [166, 115] width 34 height 20
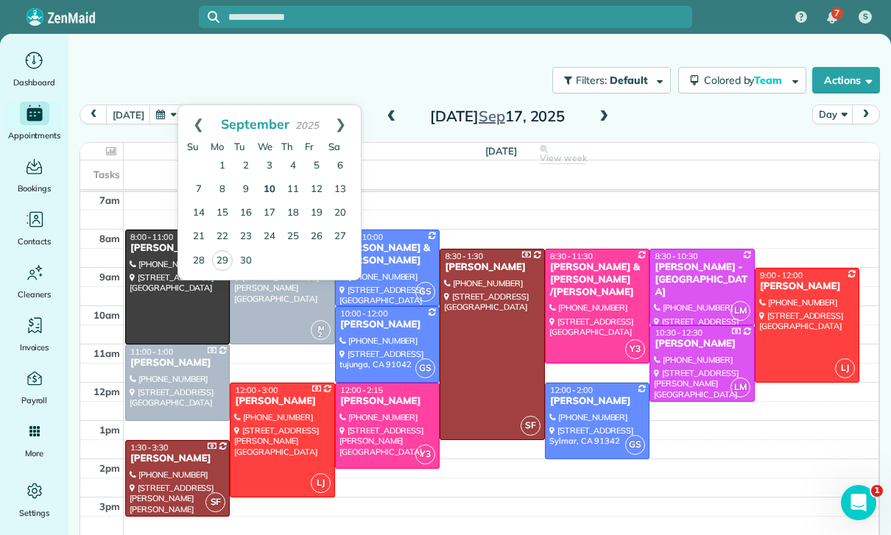
click at [267, 187] on link "10" at bounding box center [270, 190] width 24 height 24
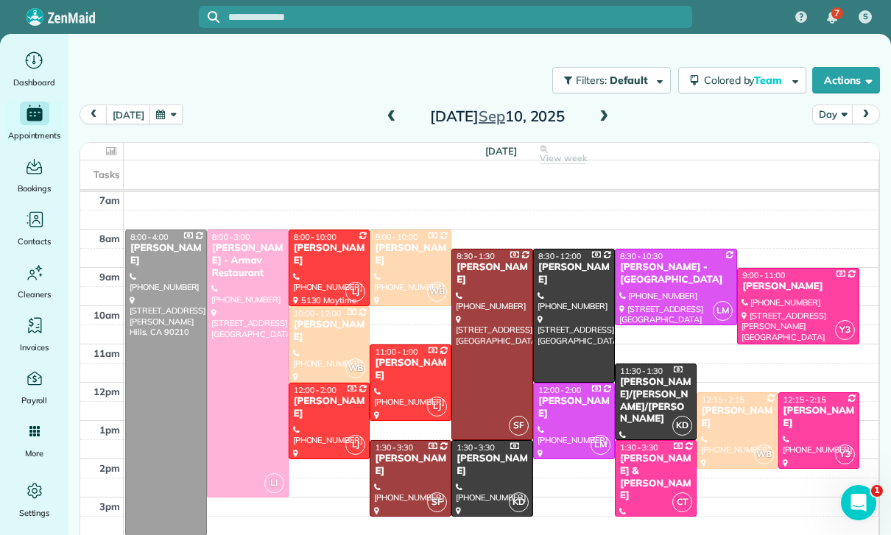
click at [170, 385] on div at bounding box center [166, 382] width 80 height 305
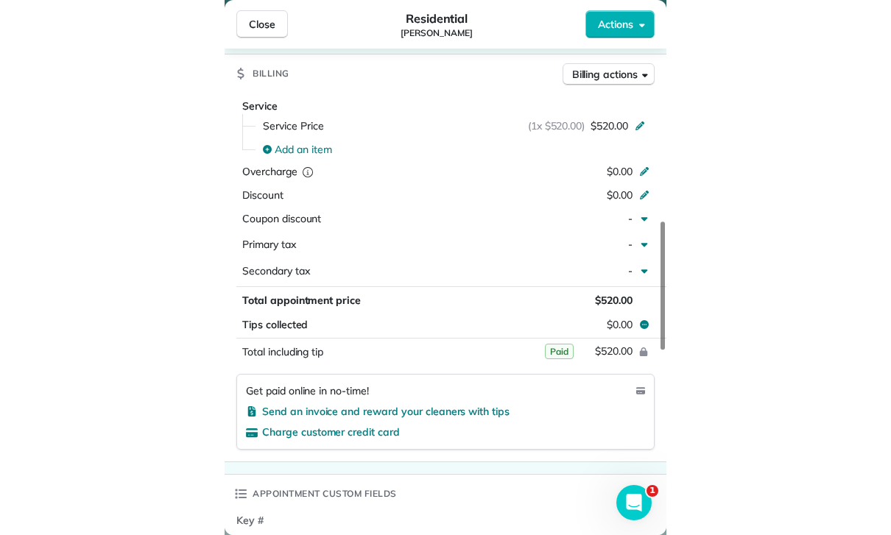
scroll to position [116, 0]
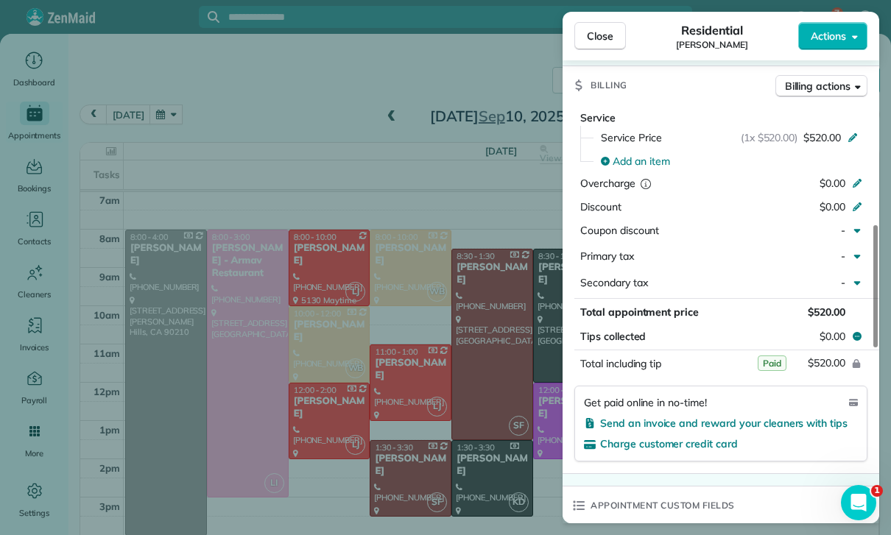
click at [156, 121] on div "Close Residential Yeami Kim Actions Status Yet to Confirm Yeami Kim · Open prof…" at bounding box center [445, 267] width 891 height 535
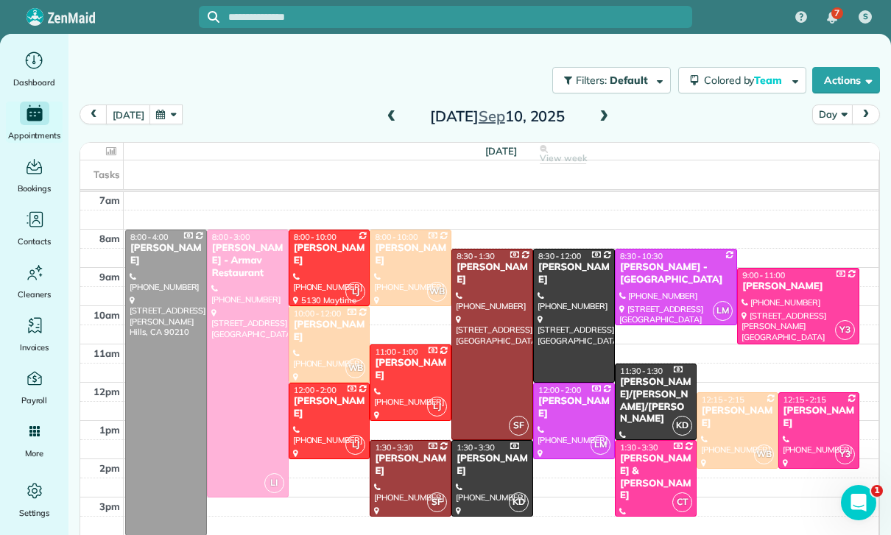
click at [169, 113] on button "button" at bounding box center [166, 115] width 34 height 20
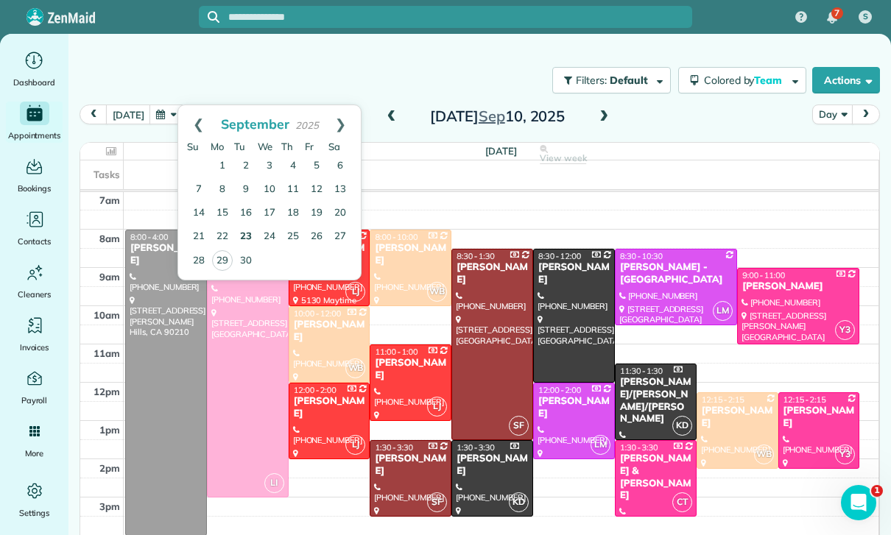
click at [244, 241] on link "23" at bounding box center [246, 237] width 24 height 24
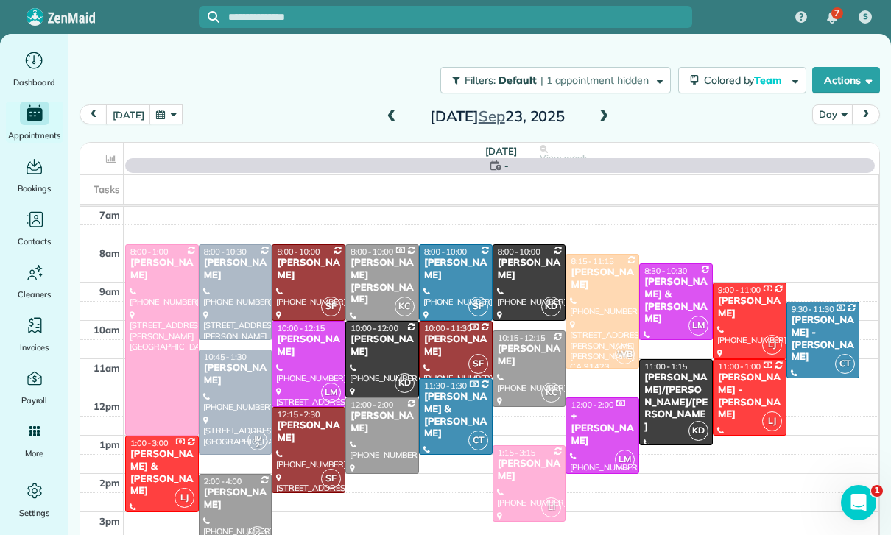
scroll to position [116, 0]
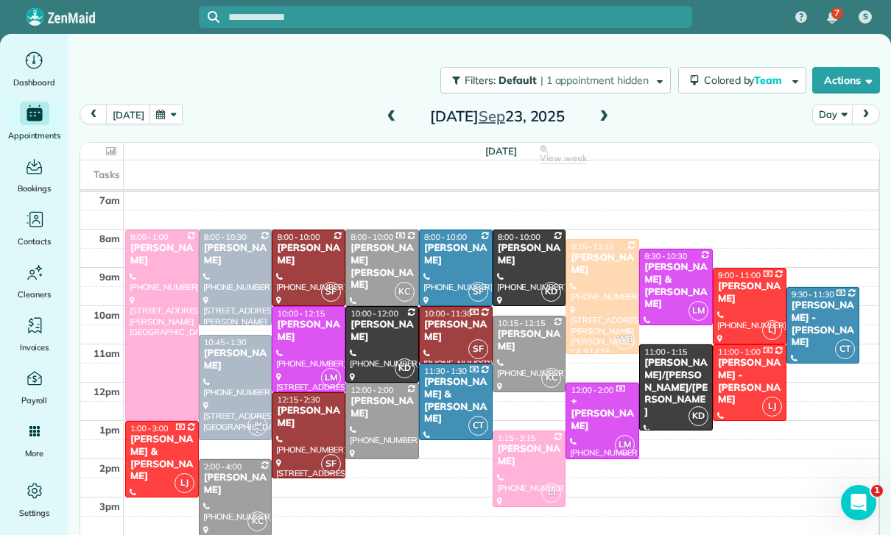
click at [596, 118] on span at bounding box center [604, 116] width 16 height 13
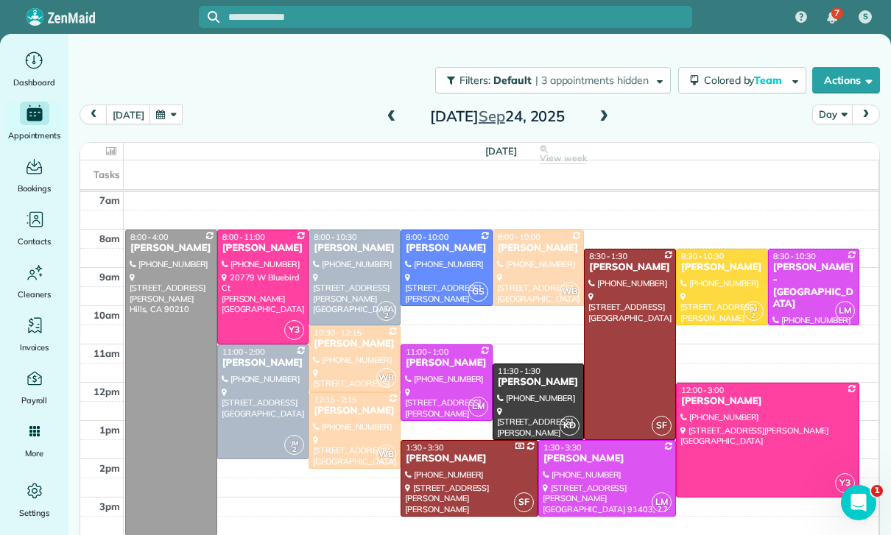
click at [163, 113] on button "button" at bounding box center [166, 115] width 34 height 20
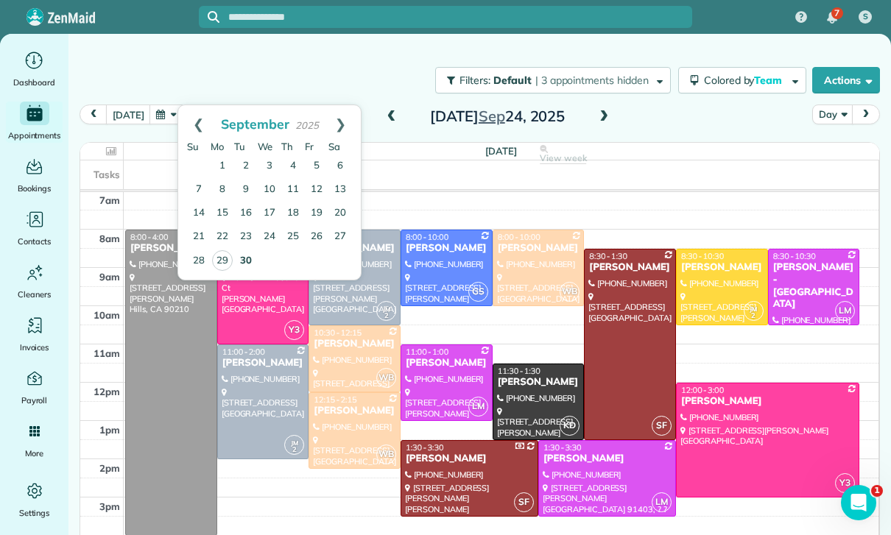
click at [240, 266] on link "30" at bounding box center [246, 262] width 24 height 24
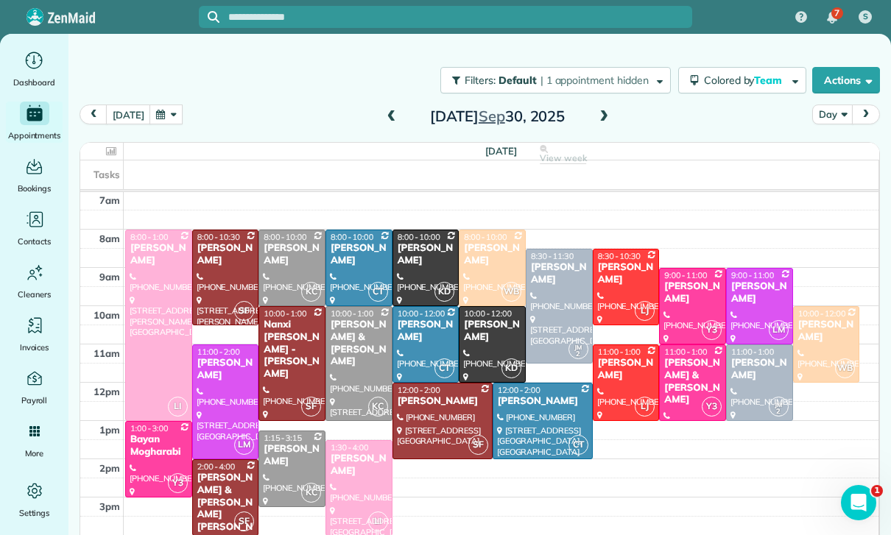
click at [495, 339] on div "[PERSON_NAME]" at bounding box center [492, 331] width 58 height 25
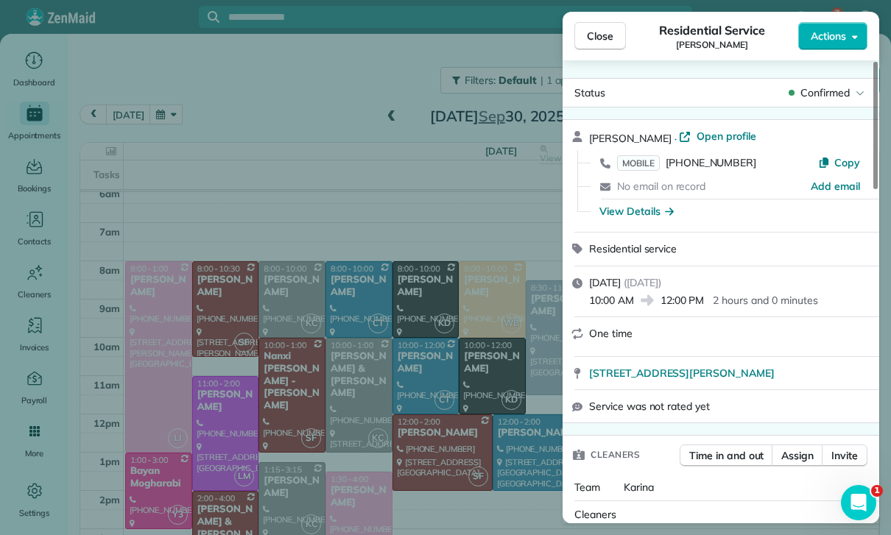
scroll to position [116, 0]
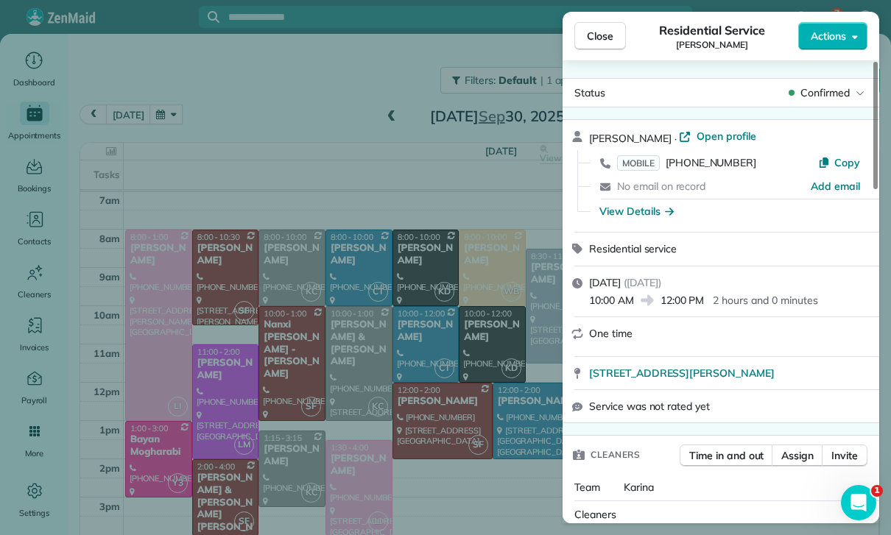
click at [186, 113] on div "Close Residential Service Rebecca Brunk Actions Status Confirmed Rebecca Brunk …" at bounding box center [445, 267] width 891 height 535
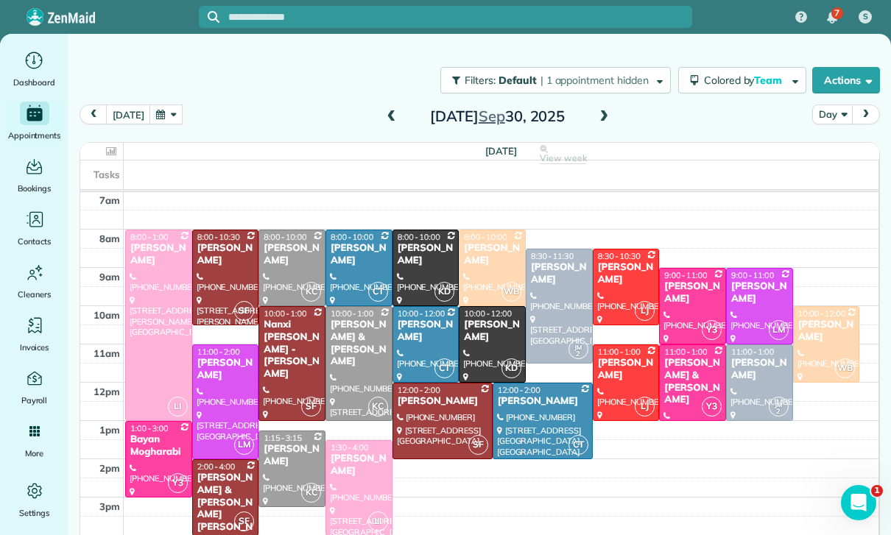
click at [165, 124] on button "button" at bounding box center [166, 115] width 34 height 20
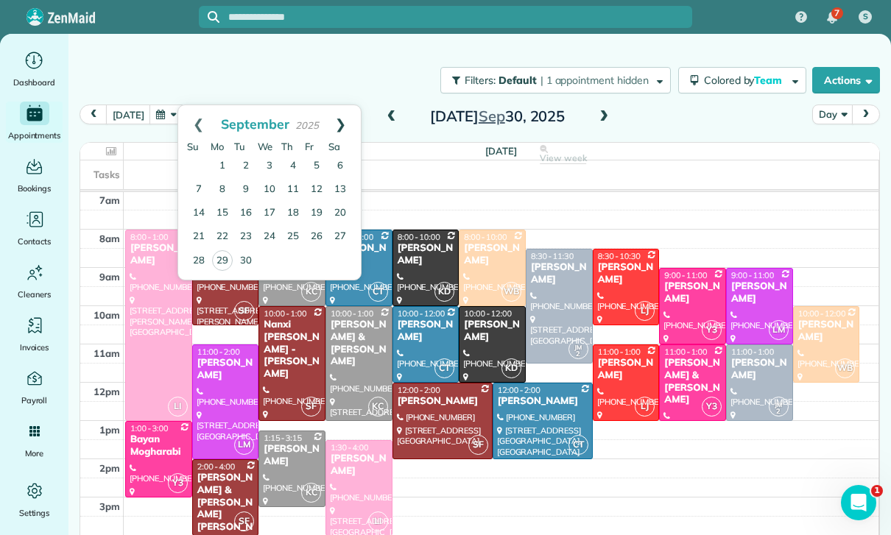
click at [343, 119] on link "Next" at bounding box center [340, 123] width 40 height 37
click at [222, 186] on link "6" at bounding box center [223, 190] width 24 height 24
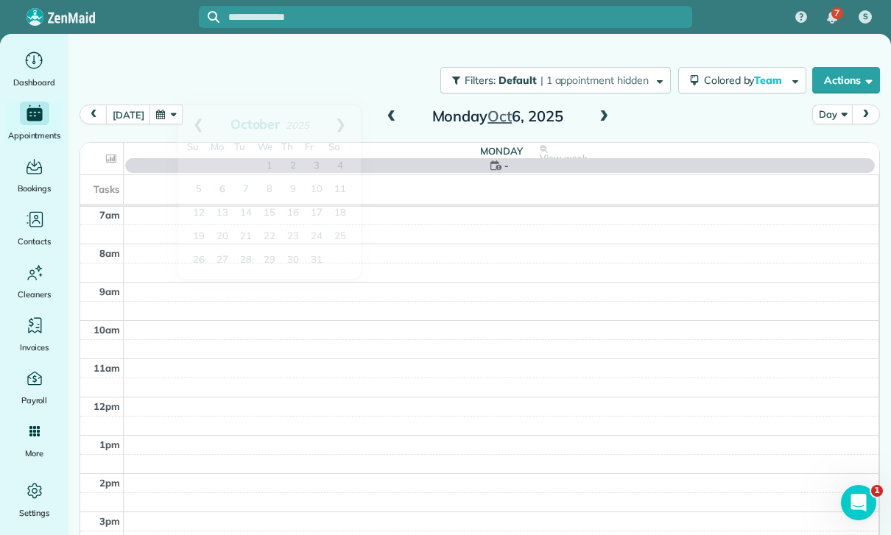
scroll to position [116, 0]
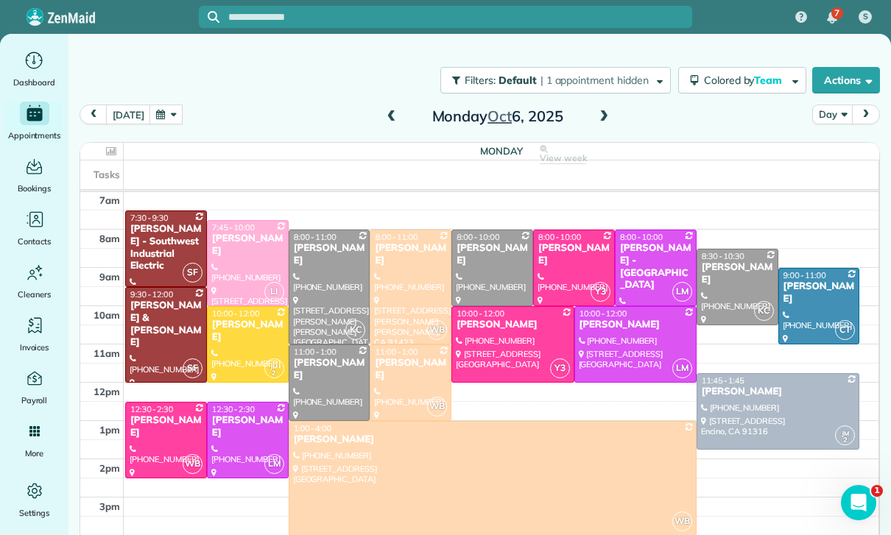
click at [157, 110] on button "button" at bounding box center [166, 115] width 34 height 20
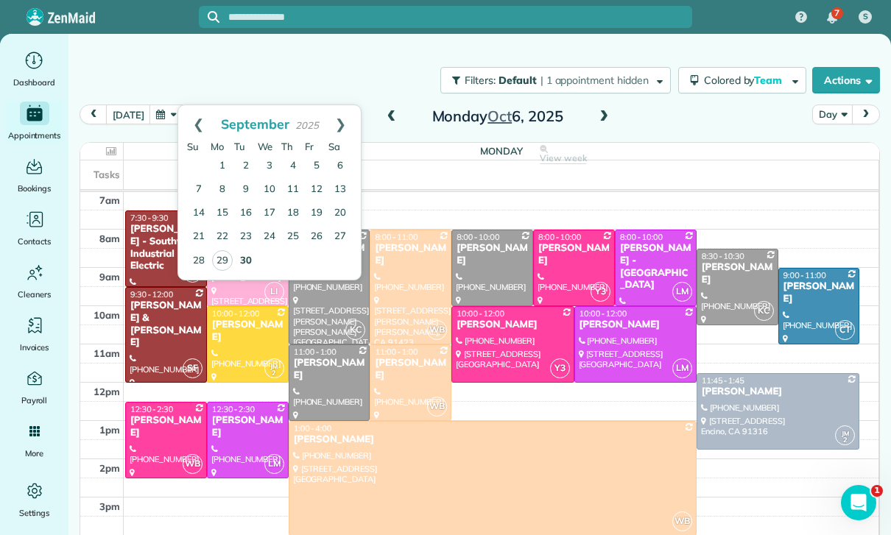
click at [247, 261] on link "30" at bounding box center [246, 262] width 24 height 24
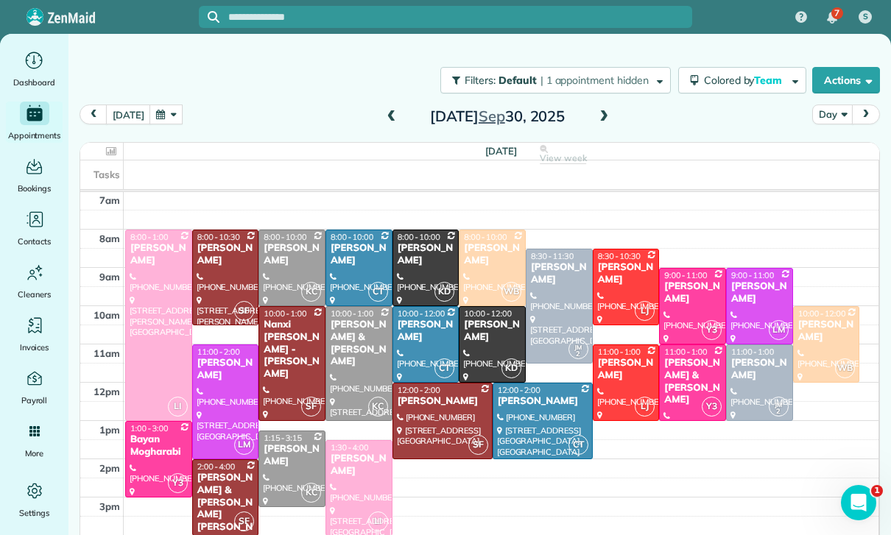
click at [169, 111] on button "button" at bounding box center [166, 115] width 34 height 20
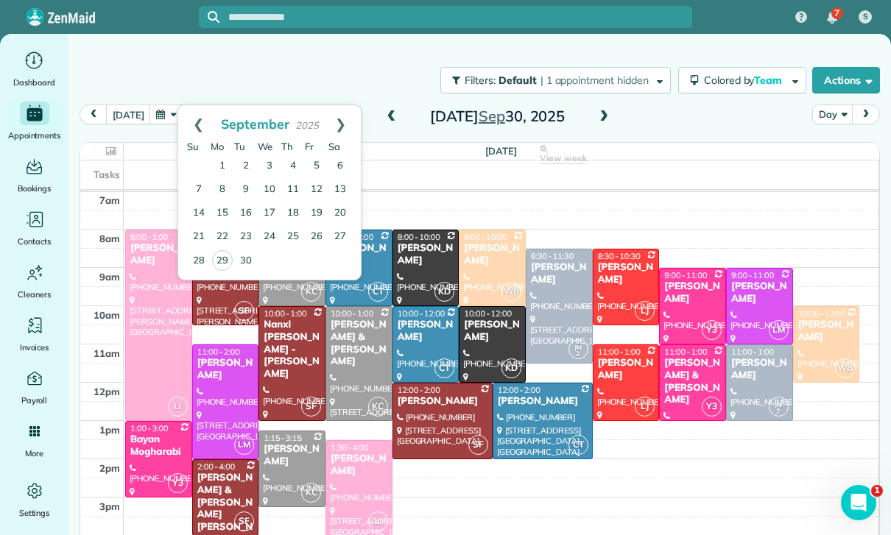
scroll to position [71, 0]
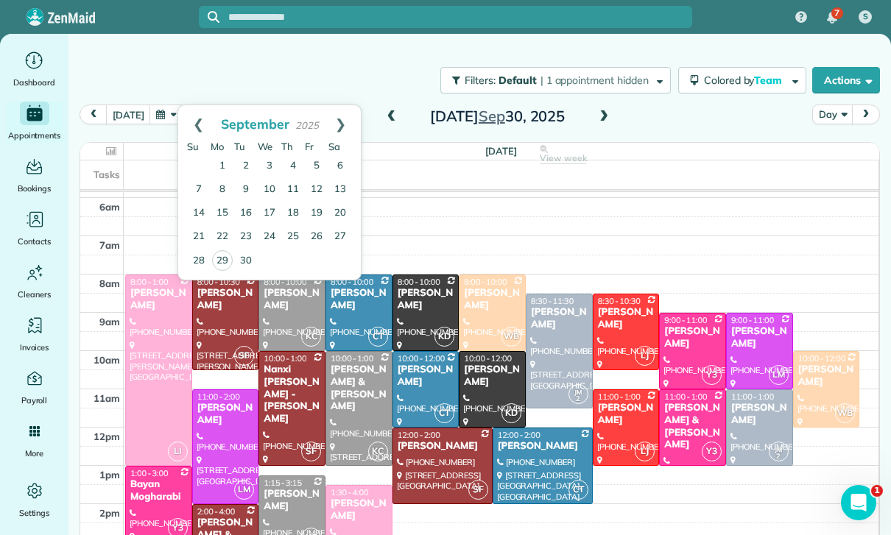
click at [284, 508] on div "Mark Ransom" at bounding box center [292, 500] width 58 height 25
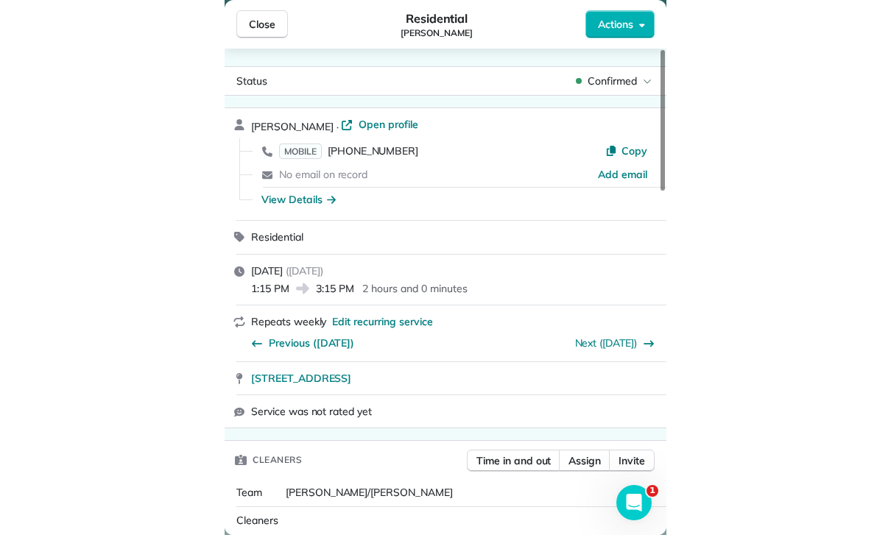
scroll to position [71, 0]
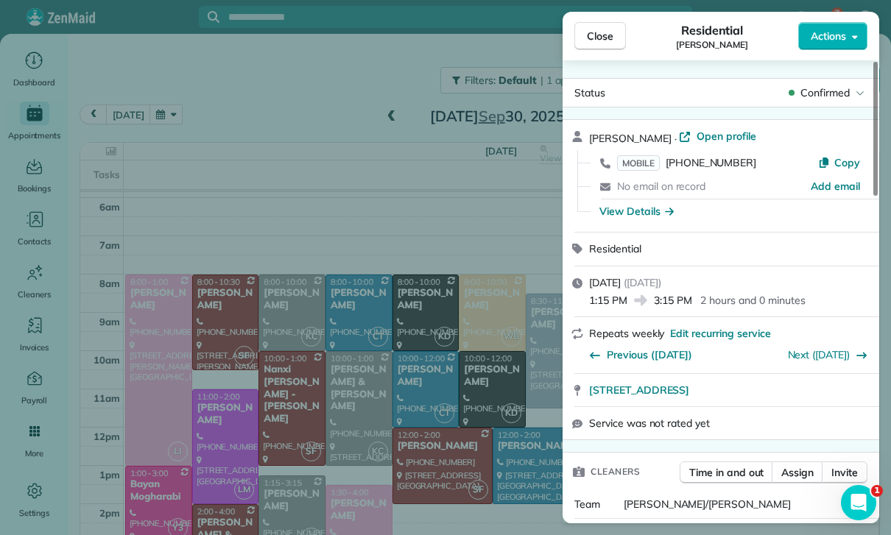
click at [156, 112] on div "Close Residential Mark Ransom Actions Status Confirmed Mark Ransom · Open profi…" at bounding box center [445, 267] width 891 height 535
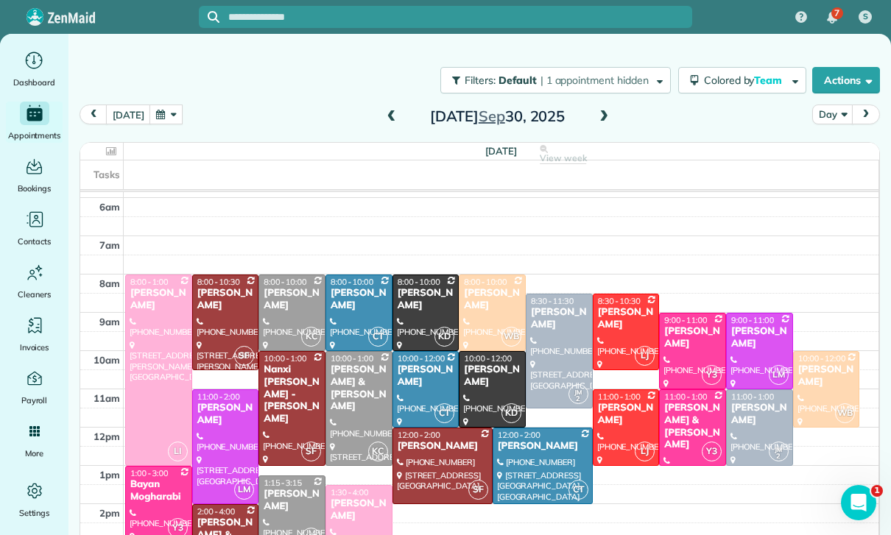
click at [158, 116] on button "button" at bounding box center [166, 115] width 34 height 20
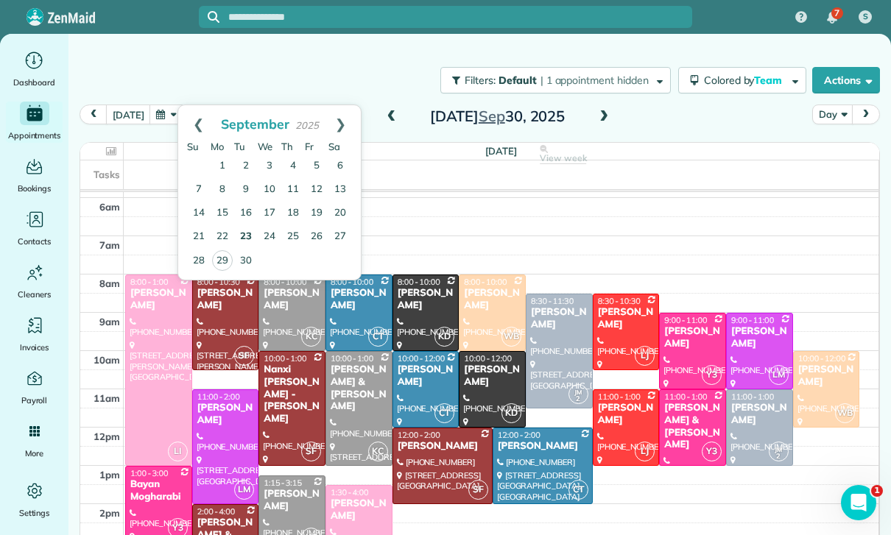
click at [247, 233] on link "23" at bounding box center [246, 237] width 24 height 24
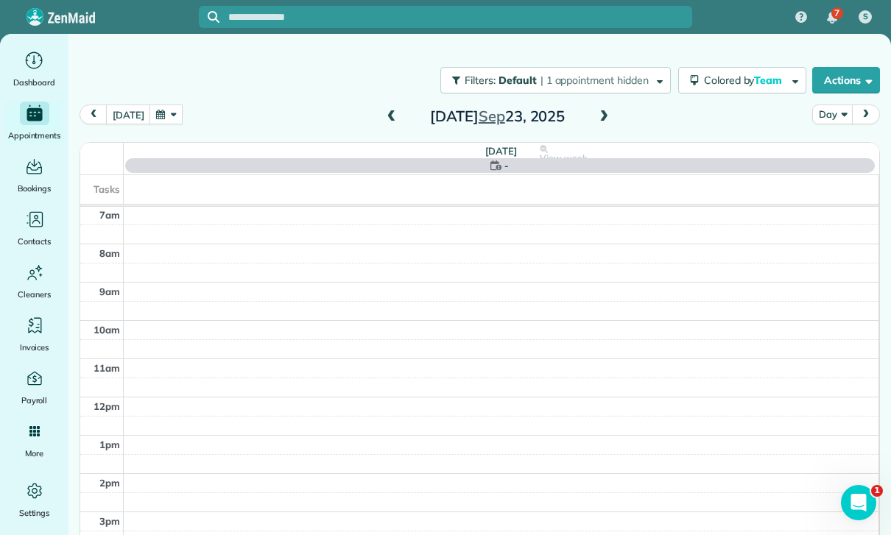
scroll to position [116, 0]
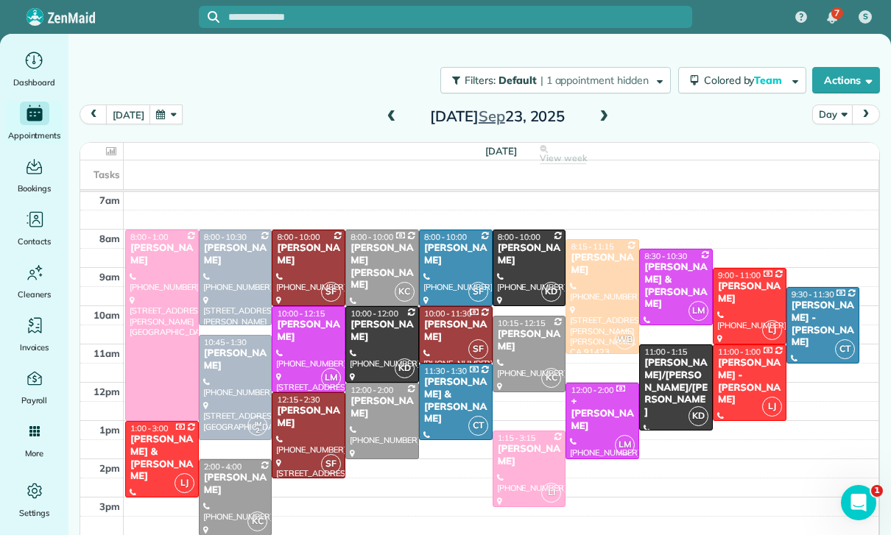
click at [526, 465] on div "Sharon Baum" at bounding box center [529, 455] width 65 height 25
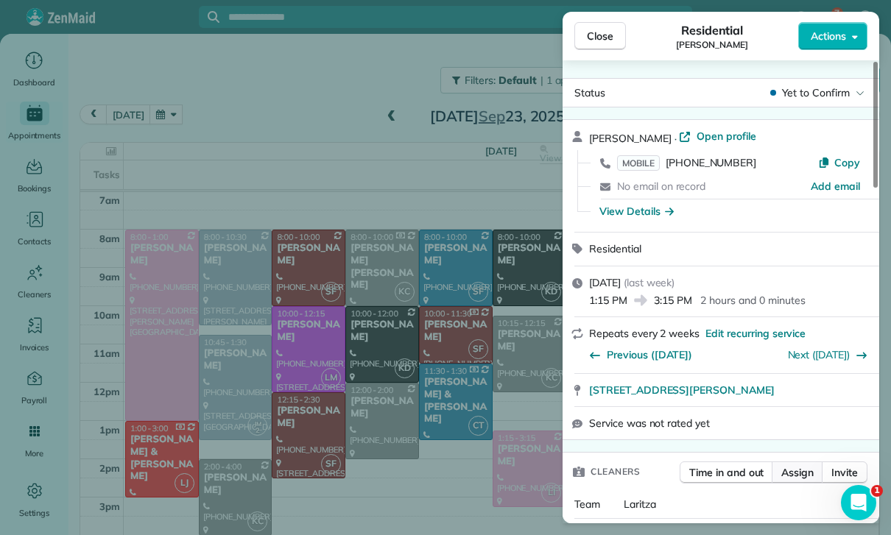
click at [794, 473] on span "Assign" at bounding box center [797, 472] width 32 height 15
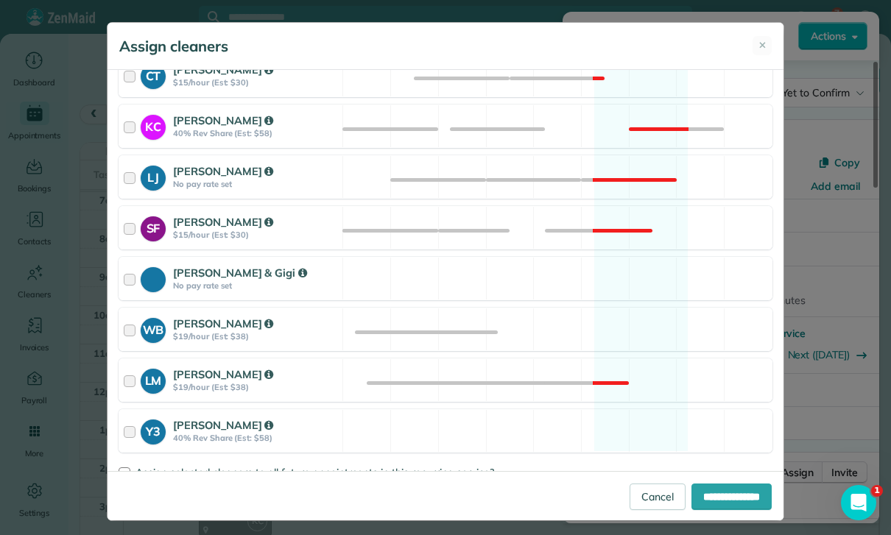
scroll to position [468, 0]
click at [156, 471] on span "Assign selected cleaners to all future appointments in this recurring service?" at bounding box center [314, 473] width 359 height 13
click at [720, 510] on input "**********" at bounding box center [731, 497] width 80 height 27
type input "**********"
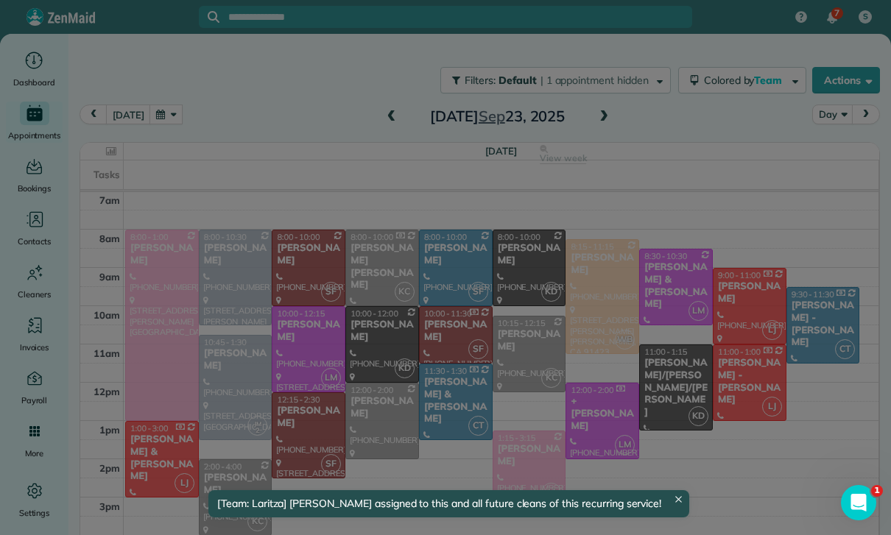
scroll to position [116, 0]
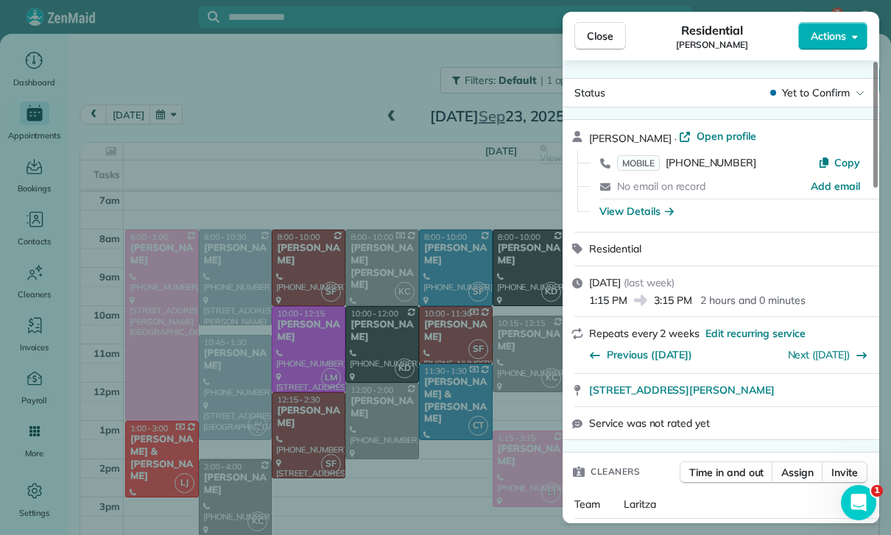
click at [479, 453] on div "Close Residential Sharon Baum Actions Status Yet to Confirm Sharon Baum · Open …" at bounding box center [445, 267] width 891 height 535
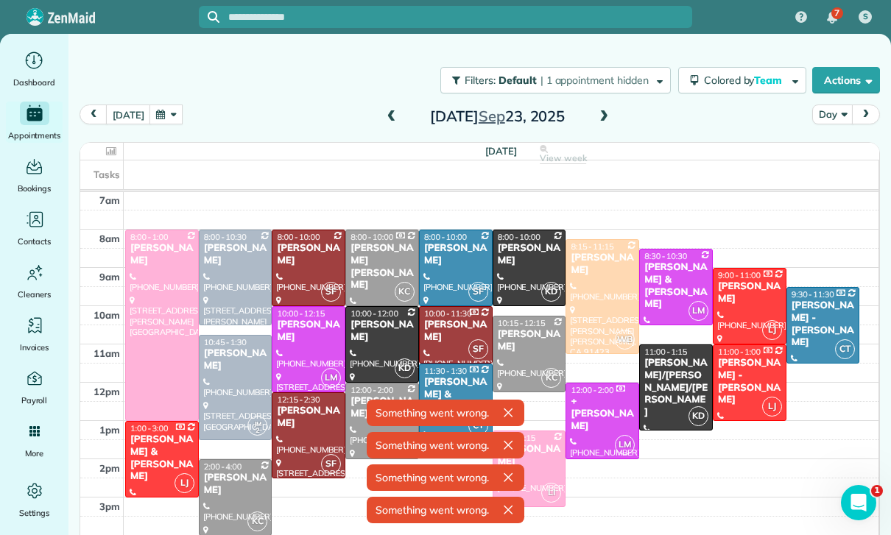
scroll to position [116, 0]
click at [159, 114] on button "button" at bounding box center [166, 115] width 34 height 20
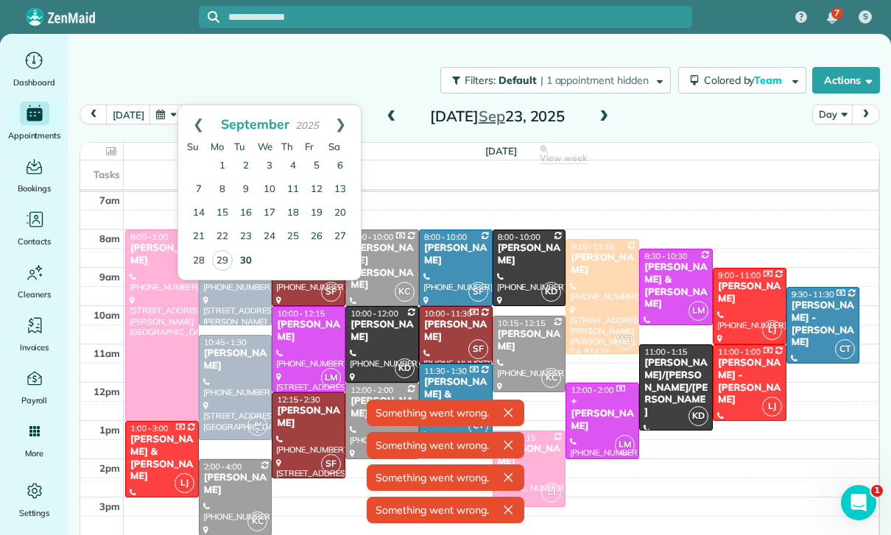
click at [239, 265] on link "30" at bounding box center [246, 262] width 24 height 24
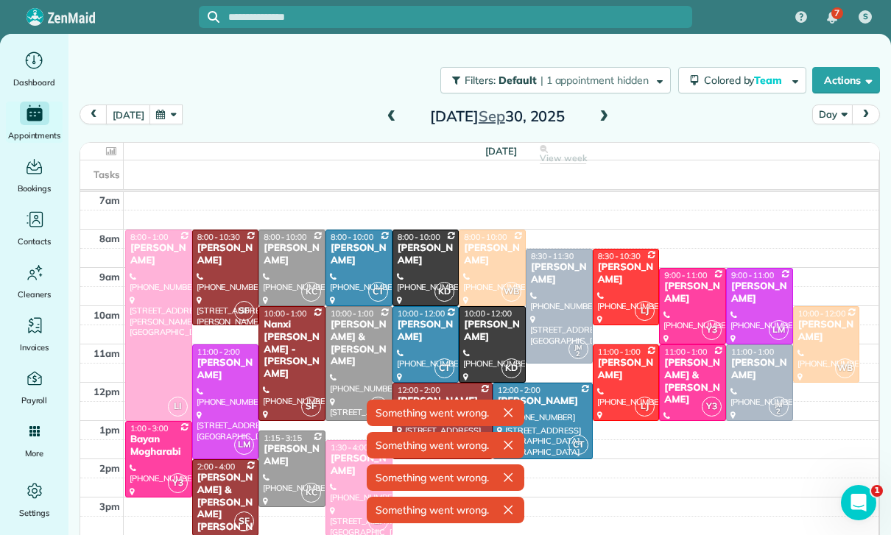
click at [482, 336] on div "[PERSON_NAME]" at bounding box center [492, 331] width 58 height 25
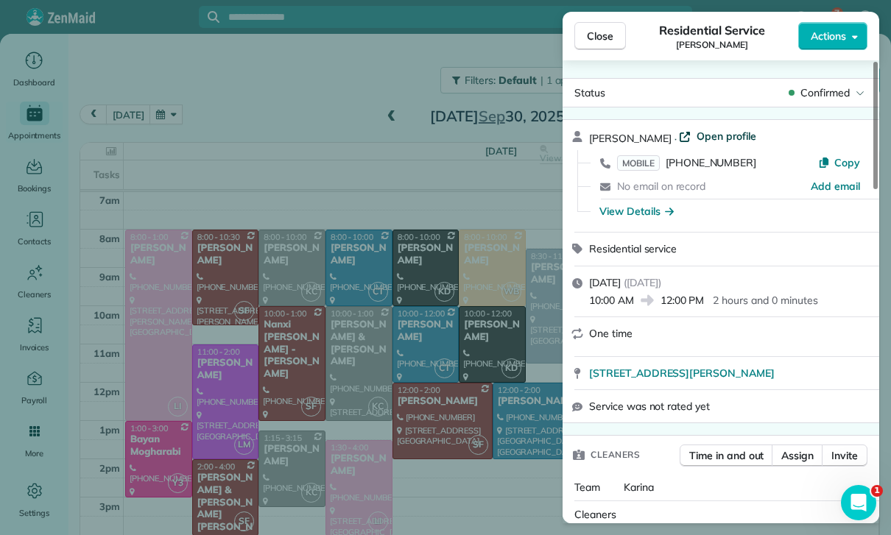
click at [710, 139] on span "Open profile" at bounding box center [726, 136] width 60 height 15
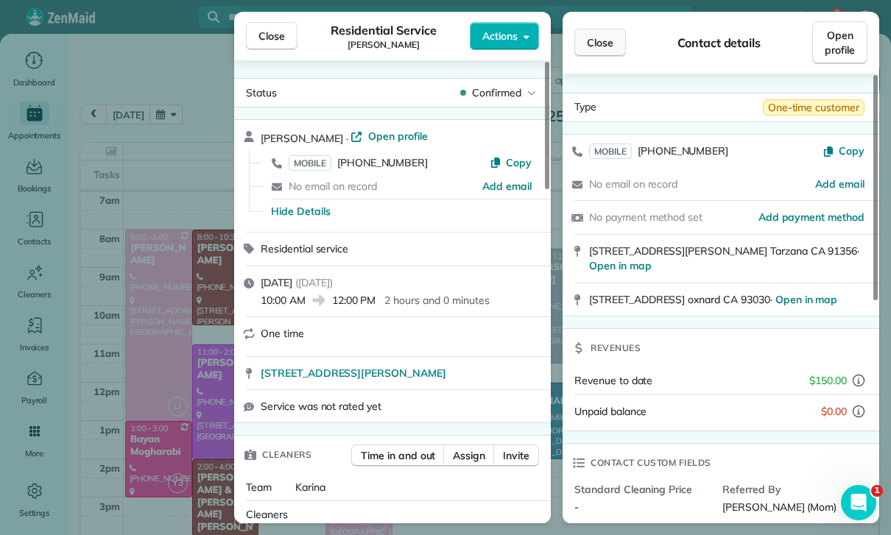
click at [596, 43] on span "Close" at bounding box center [600, 42] width 27 height 15
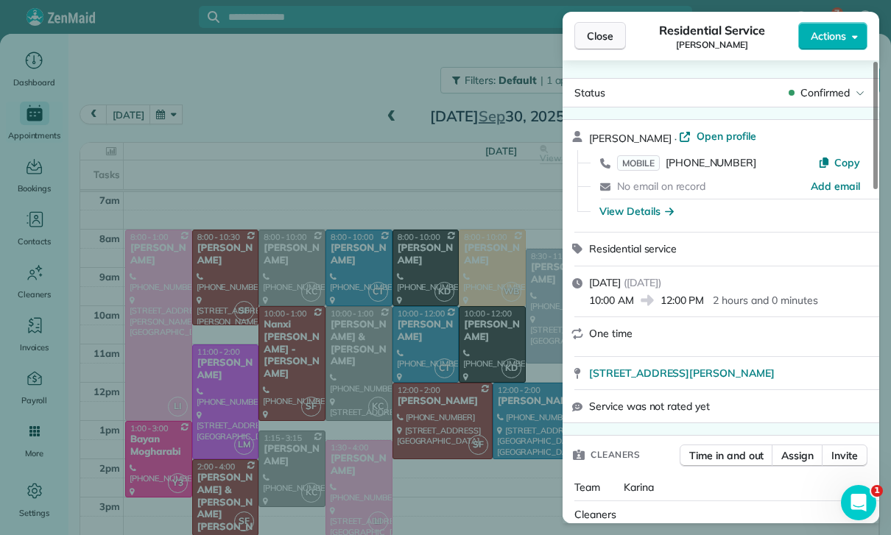
click at [599, 33] on span "Close" at bounding box center [600, 36] width 27 height 15
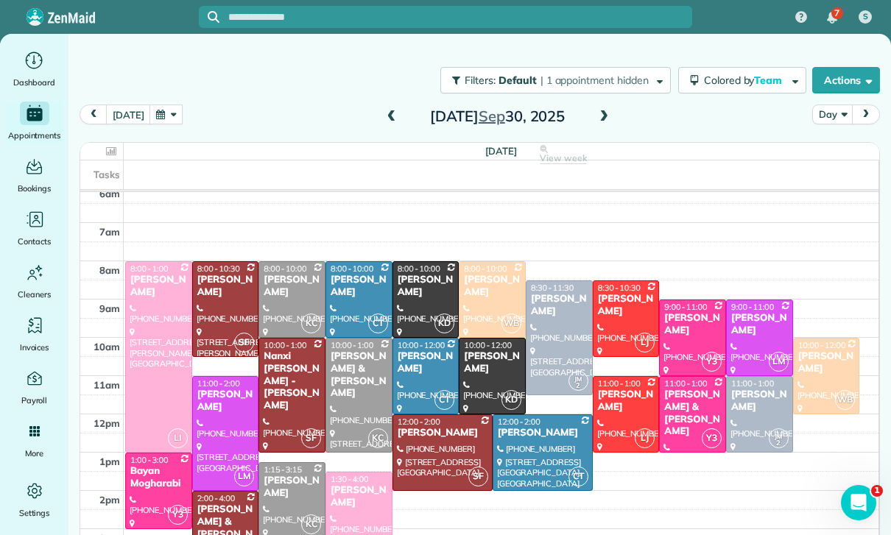
scroll to position [116, 0]
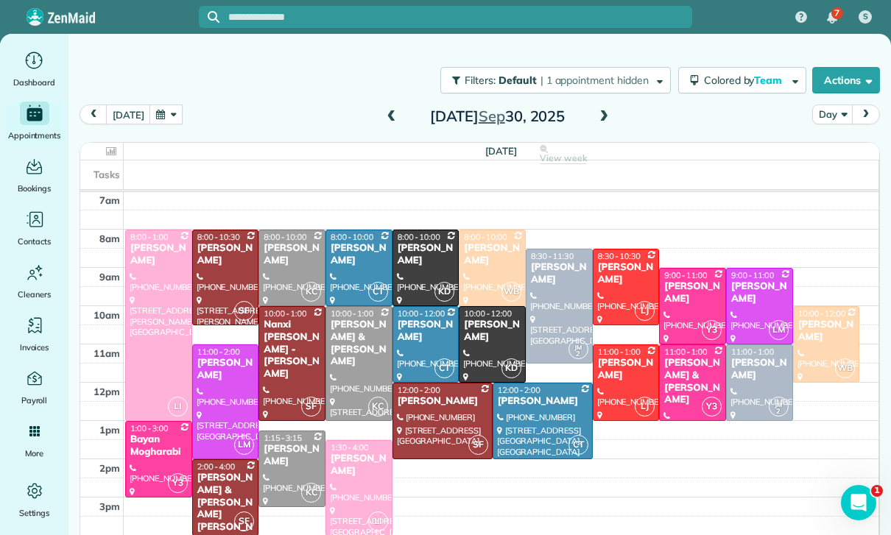
click at [169, 115] on button "button" at bounding box center [166, 115] width 34 height 20
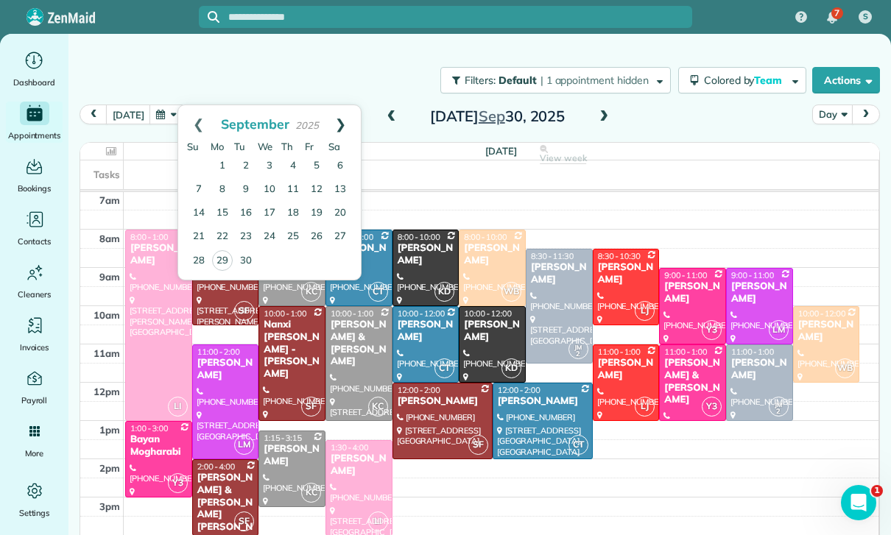
click at [347, 118] on link "Next" at bounding box center [340, 123] width 40 height 37
click at [297, 165] on link "2" at bounding box center [293, 167] width 24 height 24
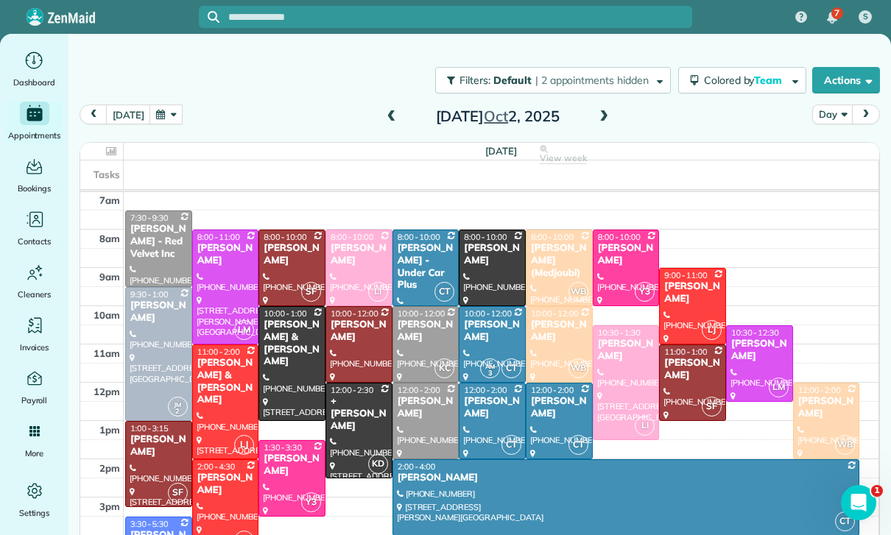
click at [166, 114] on button "button" at bounding box center [166, 115] width 34 height 20
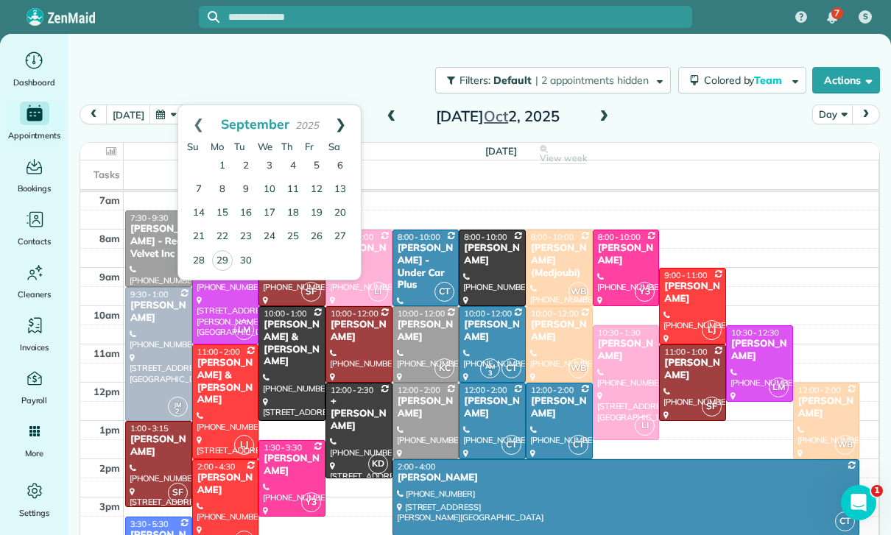
click at [353, 121] on link "Next" at bounding box center [340, 123] width 40 height 37
click at [290, 158] on link "2" at bounding box center [293, 167] width 24 height 24
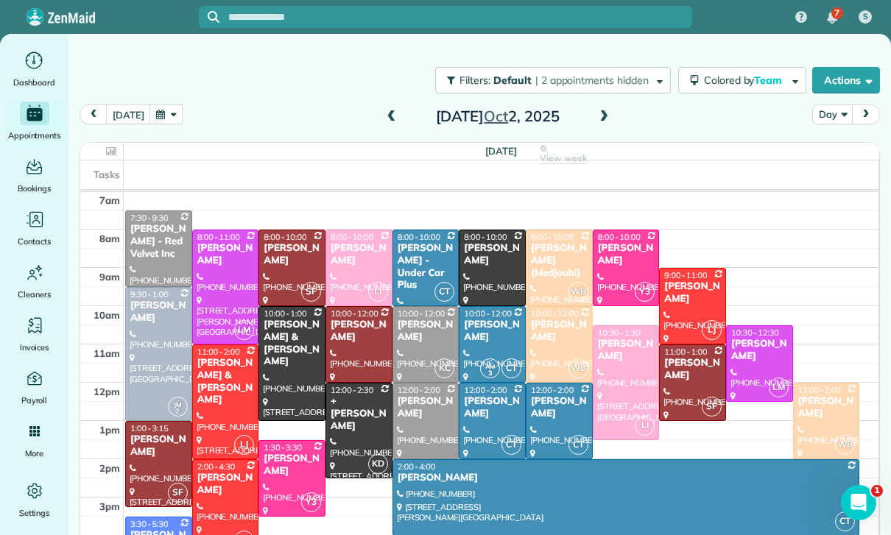
click at [170, 108] on button "button" at bounding box center [166, 115] width 34 height 20
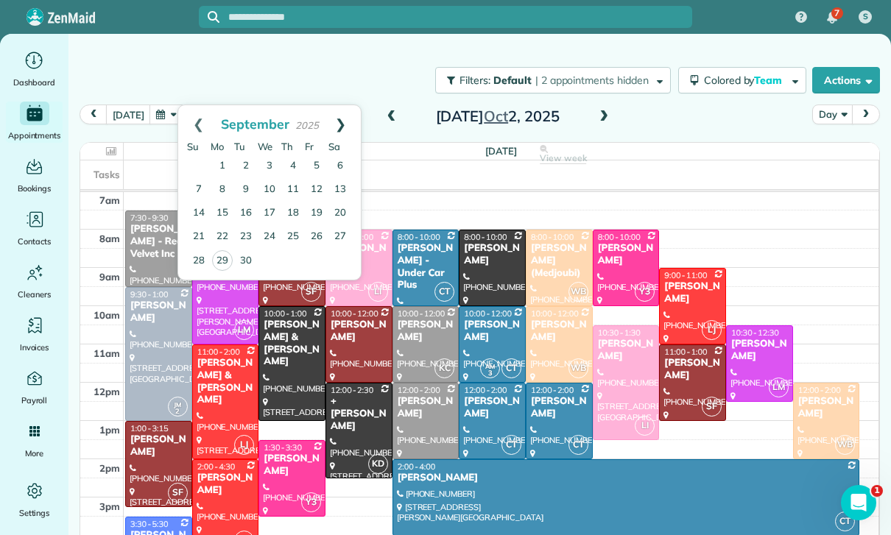
click at [345, 112] on link "Next" at bounding box center [340, 123] width 40 height 37
click at [288, 185] on link "9" at bounding box center [293, 190] width 24 height 24
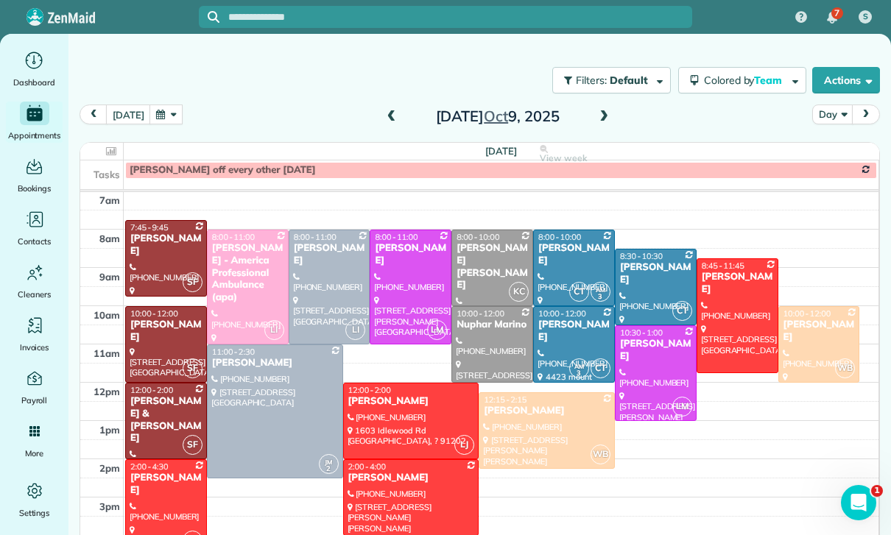
click at [375, 409] on div at bounding box center [411, 421] width 135 height 75
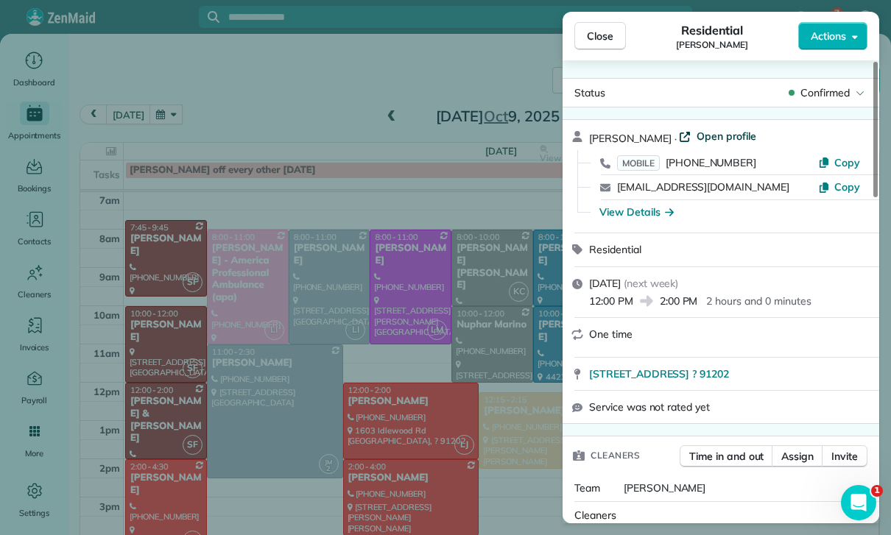
click at [699, 132] on span "Open profile" at bounding box center [726, 136] width 60 height 15
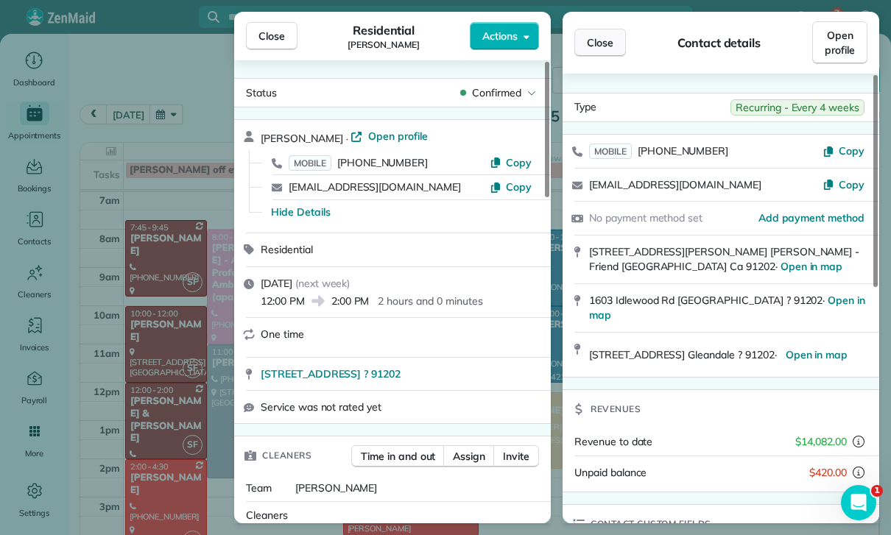
click at [604, 40] on span "Close" at bounding box center [600, 42] width 27 height 15
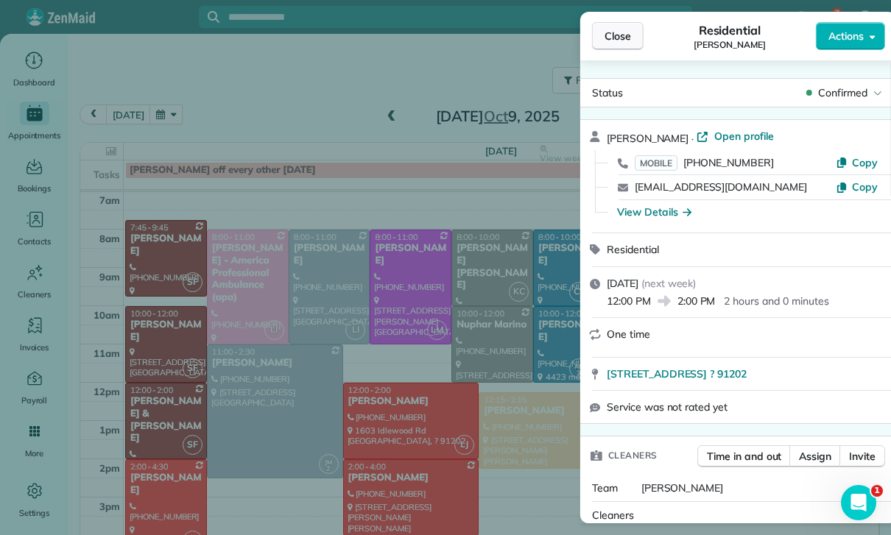
click at [592, 30] on button "Close" at bounding box center [618, 36] width 52 height 28
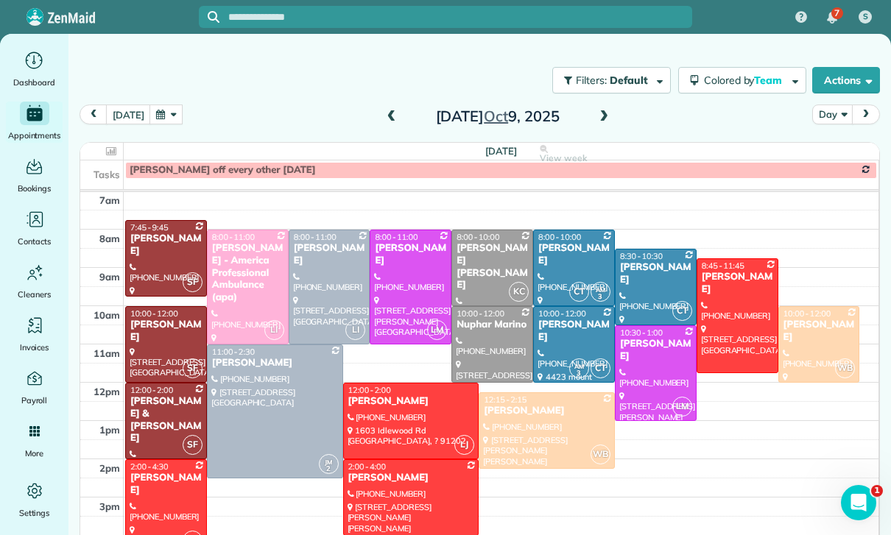
click at [177, 112] on button "button" at bounding box center [166, 115] width 34 height 20
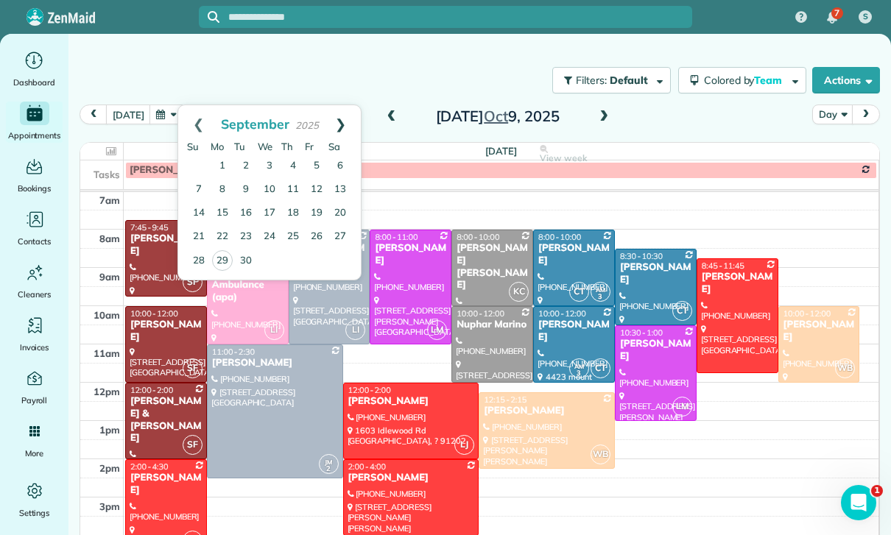
click at [342, 113] on link "Next" at bounding box center [340, 123] width 40 height 37
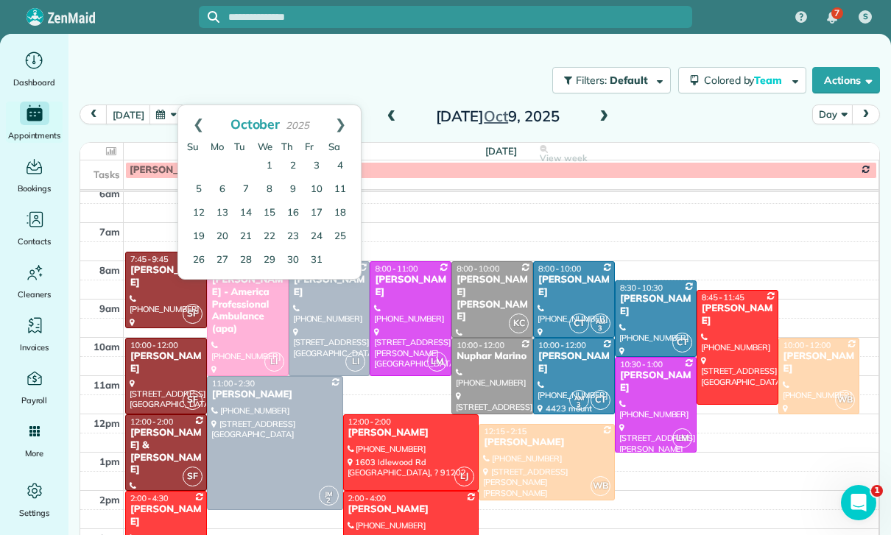
scroll to position [116, 0]
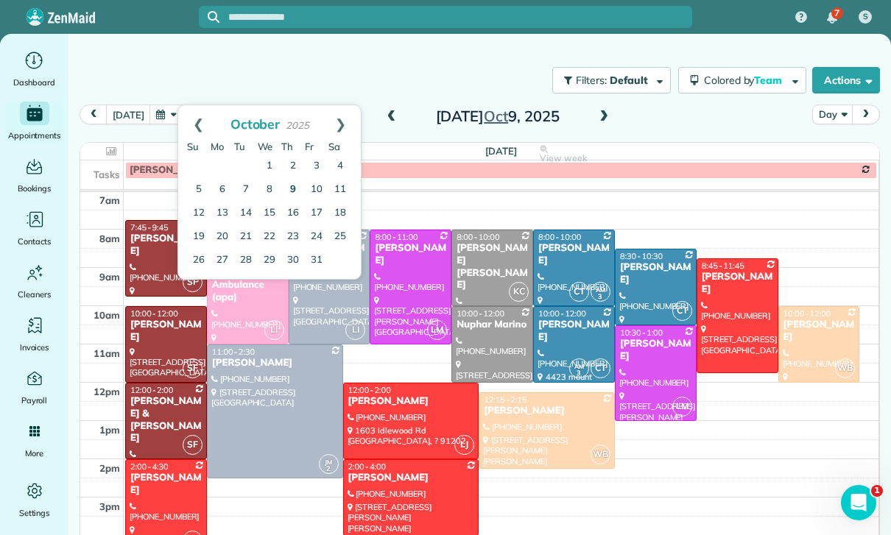
click at [291, 189] on link "9" at bounding box center [293, 190] width 24 height 24
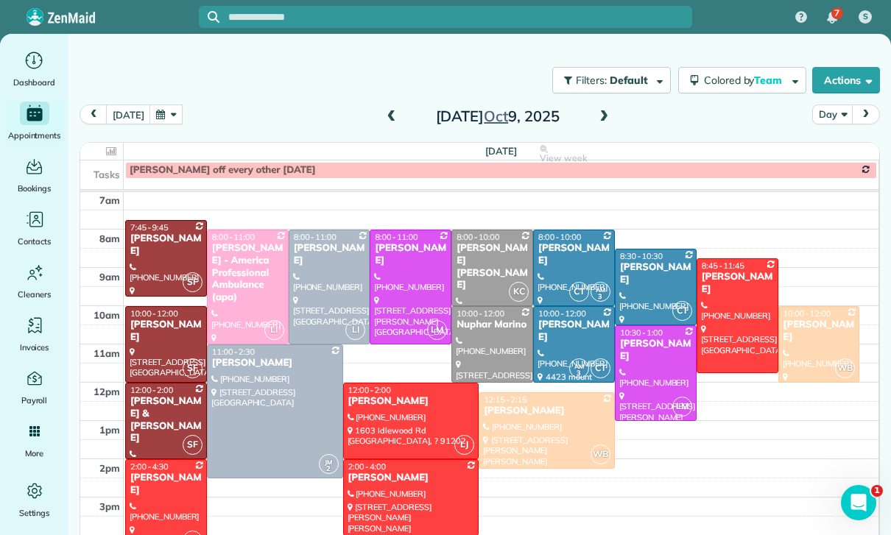
click at [169, 105] on button "button" at bounding box center [166, 115] width 34 height 20
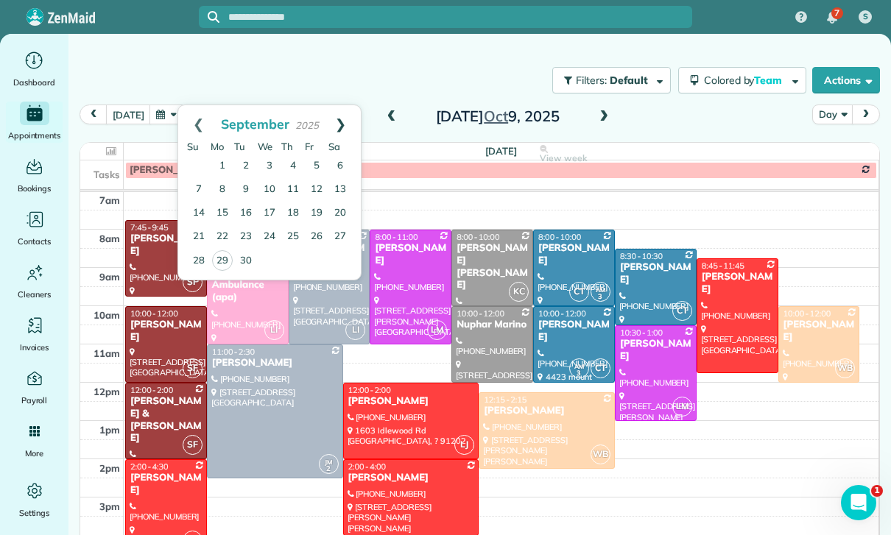
click at [346, 116] on link "Next" at bounding box center [340, 123] width 40 height 37
click at [298, 263] on link "30" at bounding box center [293, 261] width 24 height 24
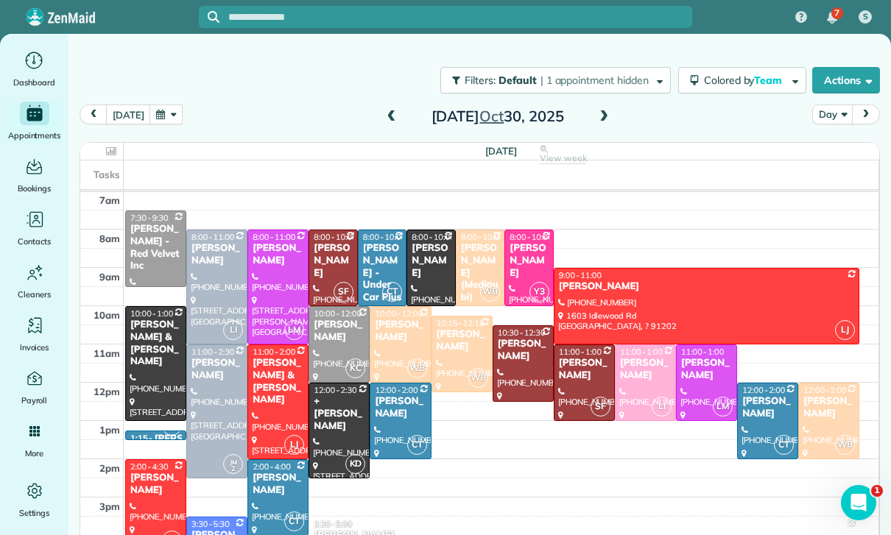
click at [596, 302] on div at bounding box center [706, 306] width 305 height 75
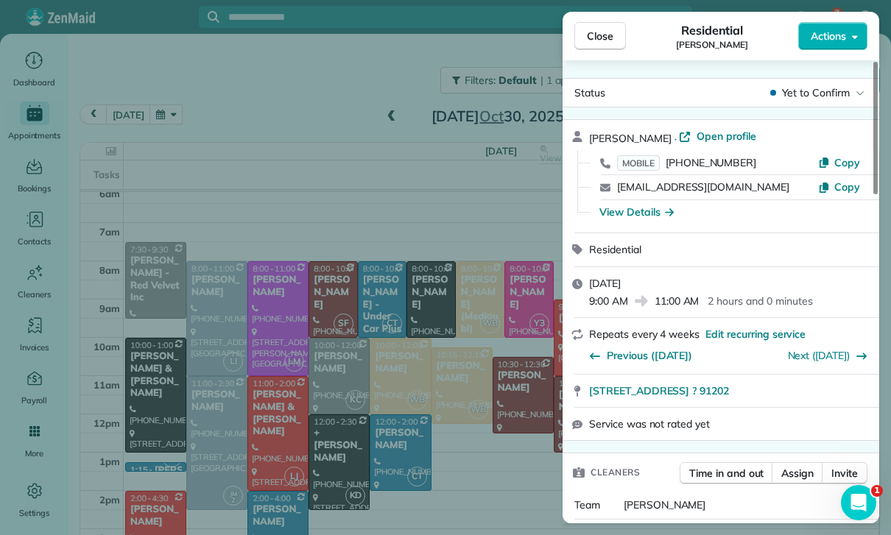
scroll to position [116, 0]
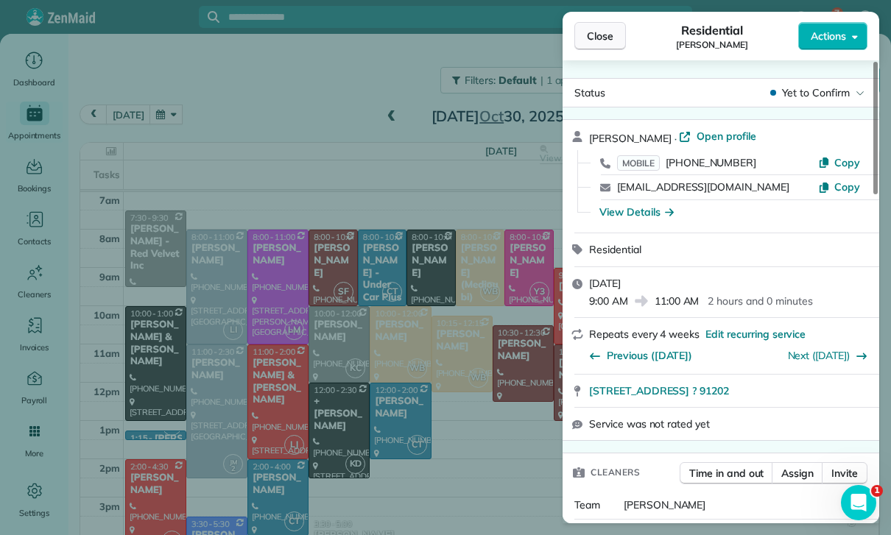
click at [588, 34] on span "Close" at bounding box center [600, 36] width 27 height 15
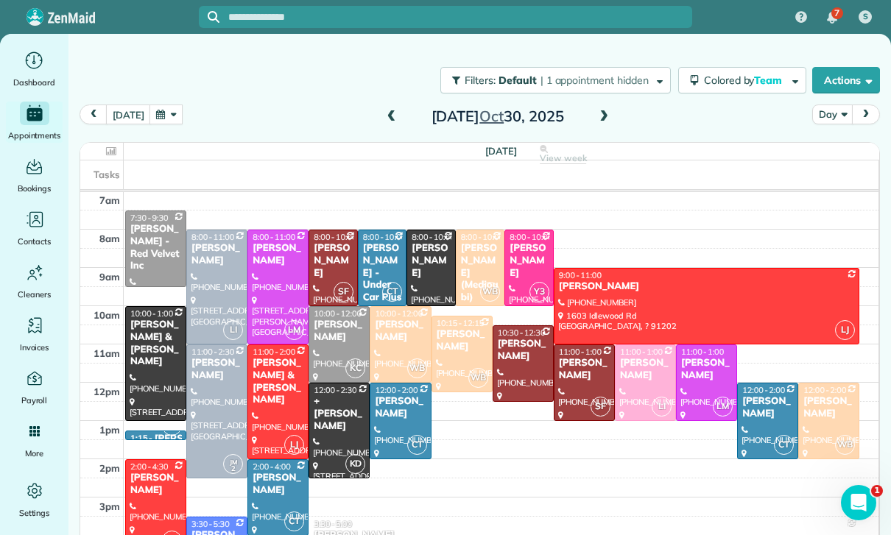
click at [149, 110] on button "button" at bounding box center [166, 115] width 34 height 20
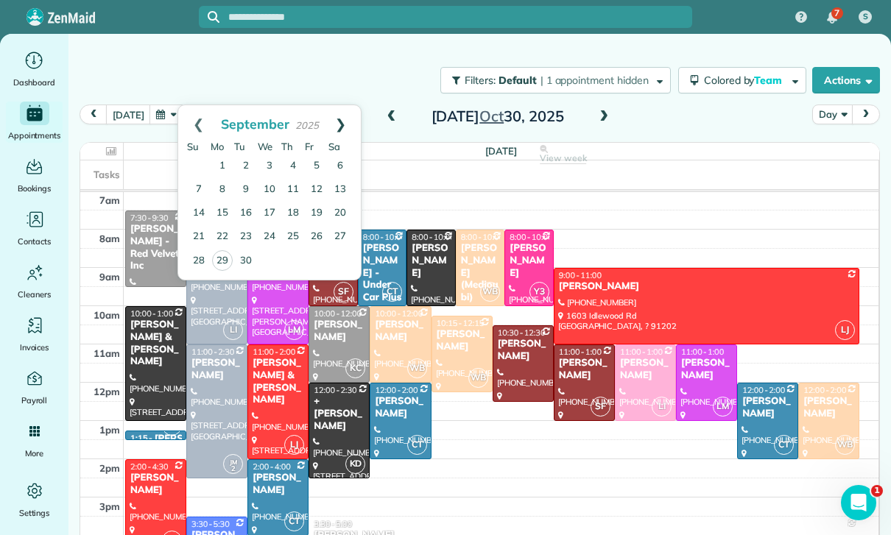
click at [344, 118] on link "Next" at bounding box center [340, 123] width 40 height 37
click at [345, 119] on link "Next" at bounding box center [340, 123] width 40 height 37
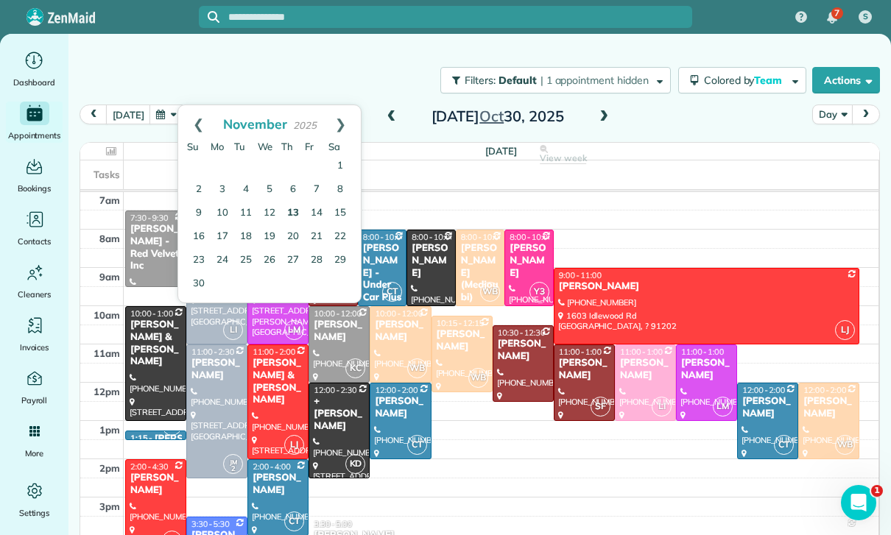
click at [295, 211] on link "13" at bounding box center [293, 214] width 24 height 24
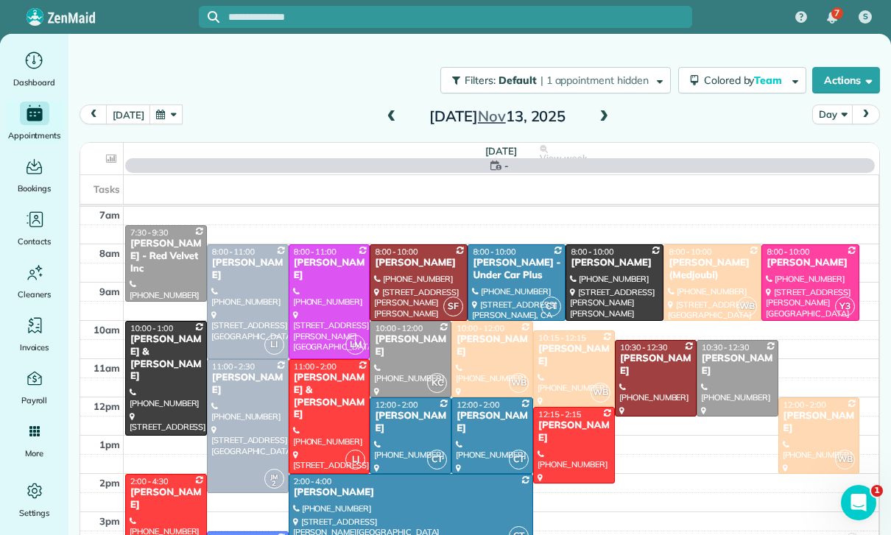
scroll to position [116, 0]
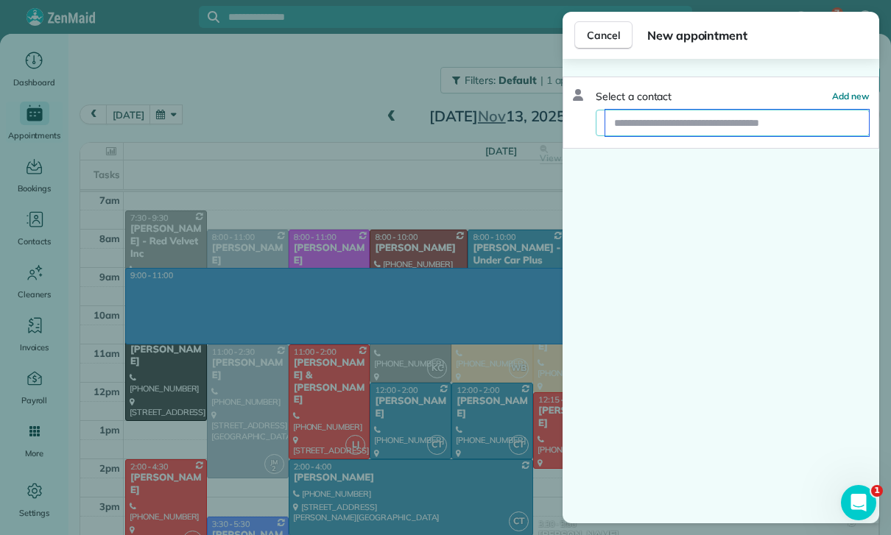
click at [657, 123] on input "text" at bounding box center [737, 123] width 264 height 27
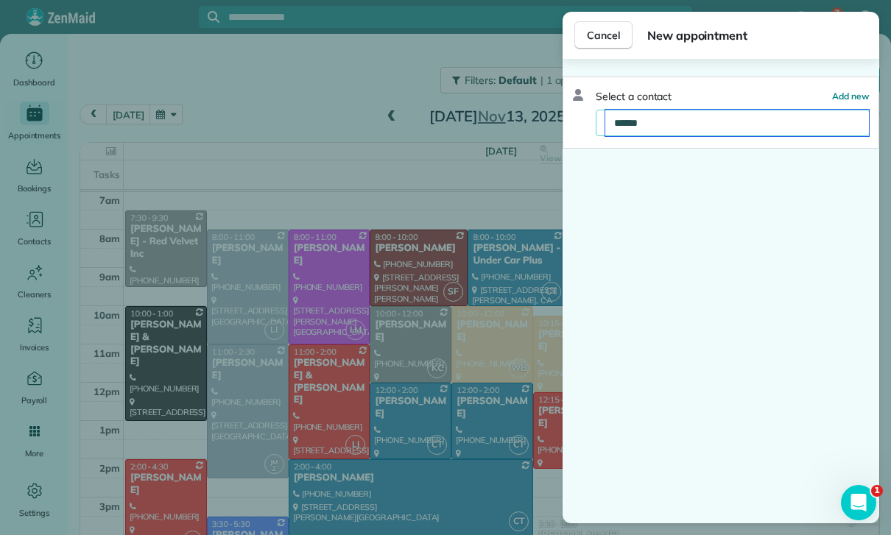
type input "*******"
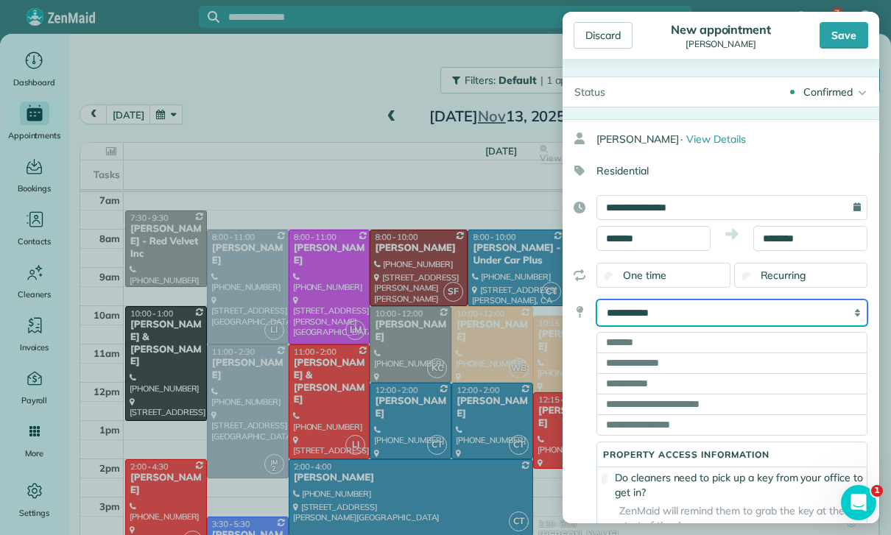
click at [776, 308] on select "**********" at bounding box center [731, 313] width 271 height 27
select select "*****"
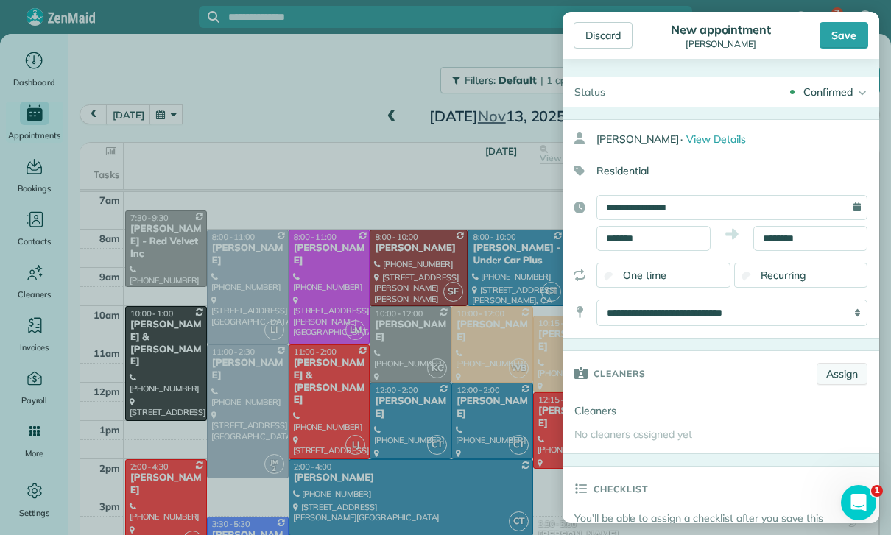
click at [837, 375] on link "Assign" at bounding box center [841, 374] width 51 height 22
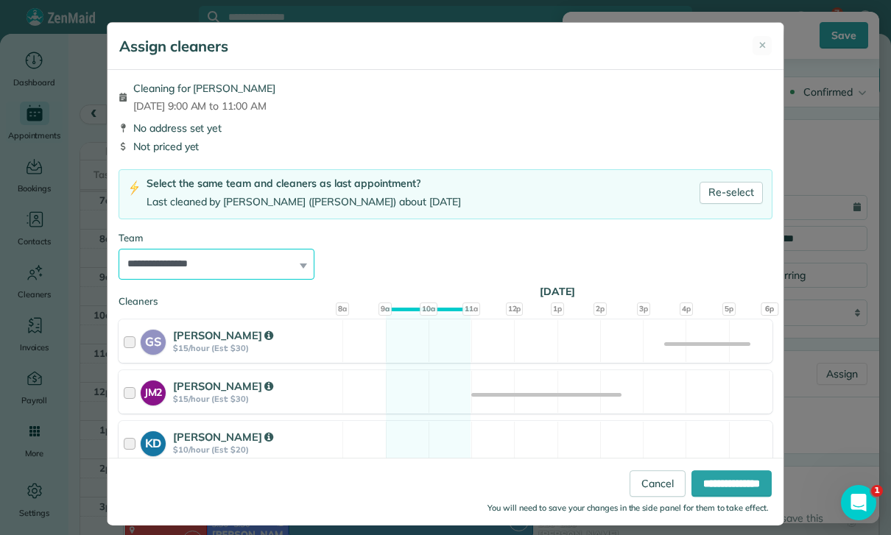
click at [291, 268] on select "**********" at bounding box center [217, 264] width 196 height 31
click at [742, 195] on link "Re-select" at bounding box center [730, 193] width 63 height 22
select select "**"
click at [709, 497] on input "**********" at bounding box center [731, 483] width 80 height 27
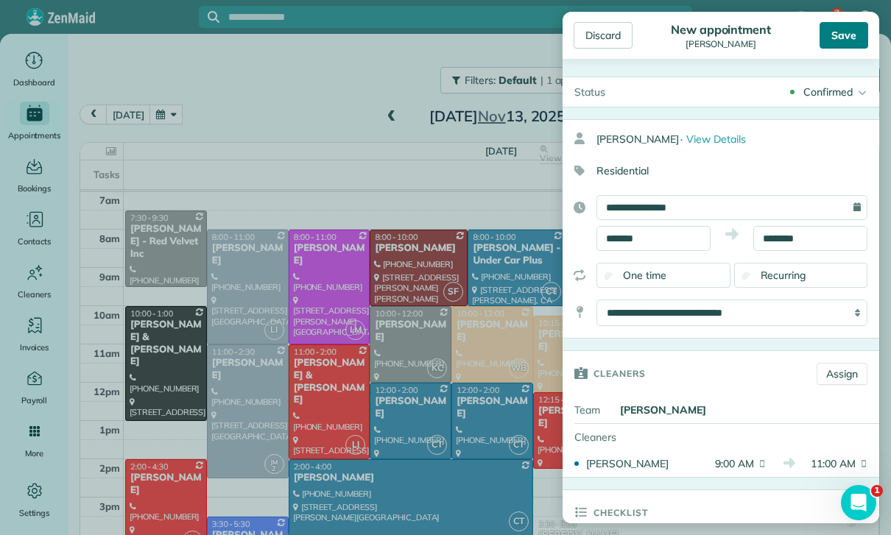
click at [841, 43] on div "Save" at bounding box center [843, 35] width 49 height 27
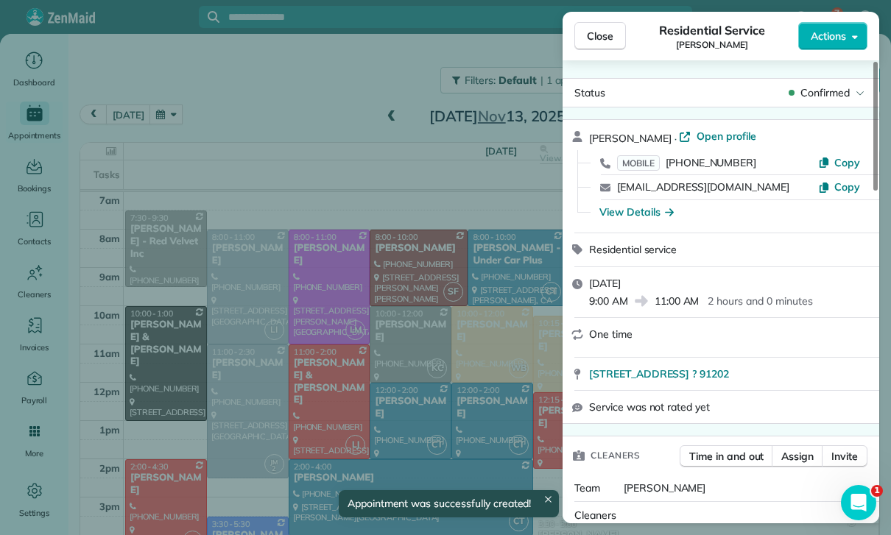
scroll to position [116, 0]
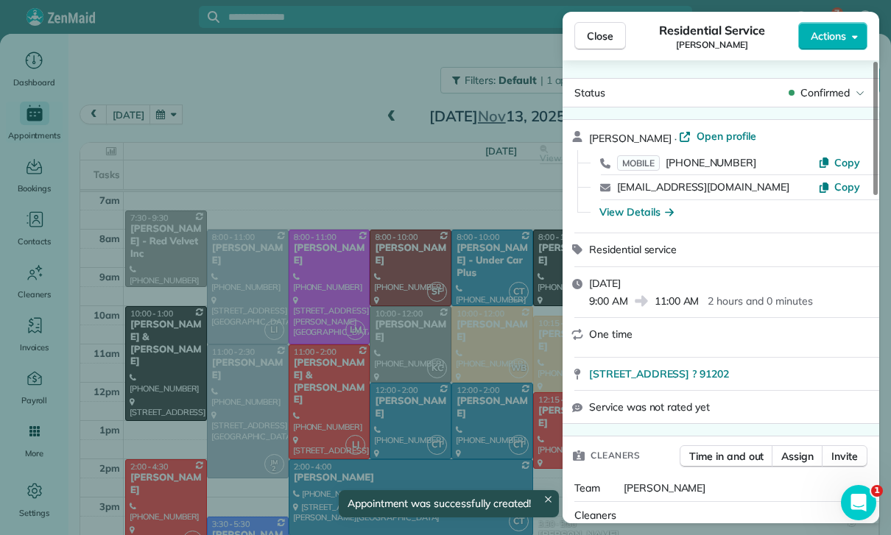
click at [244, 116] on div "Close Residential Service Susan Ryan Actions Status Confirmed Susan Ryan · Open…" at bounding box center [445, 267] width 891 height 535
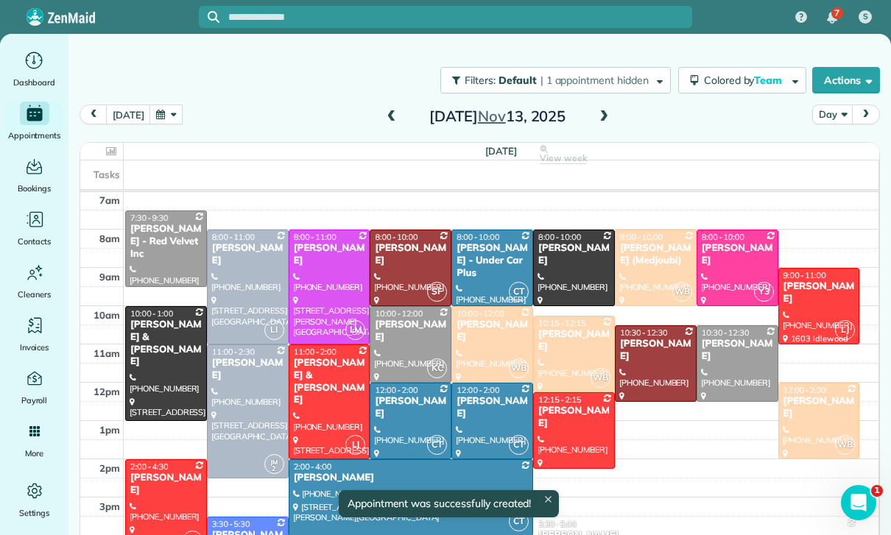
click at [162, 116] on button "button" at bounding box center [166, 115] width 34 height 20
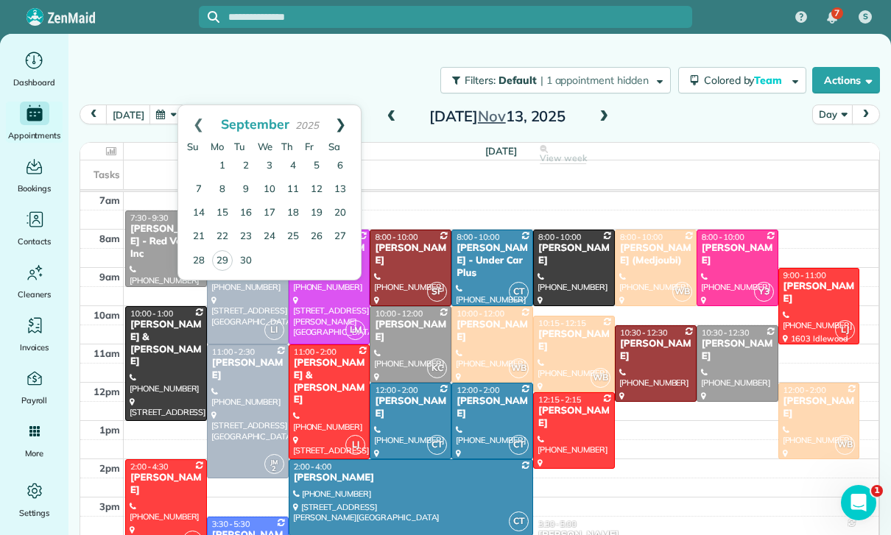
click at [339, 116] on link "Next" at bounding box center [340, 123] width 40 height 37
click at [342, 117] on link "Next" at bounding box center [340, 123] width 40 height 37
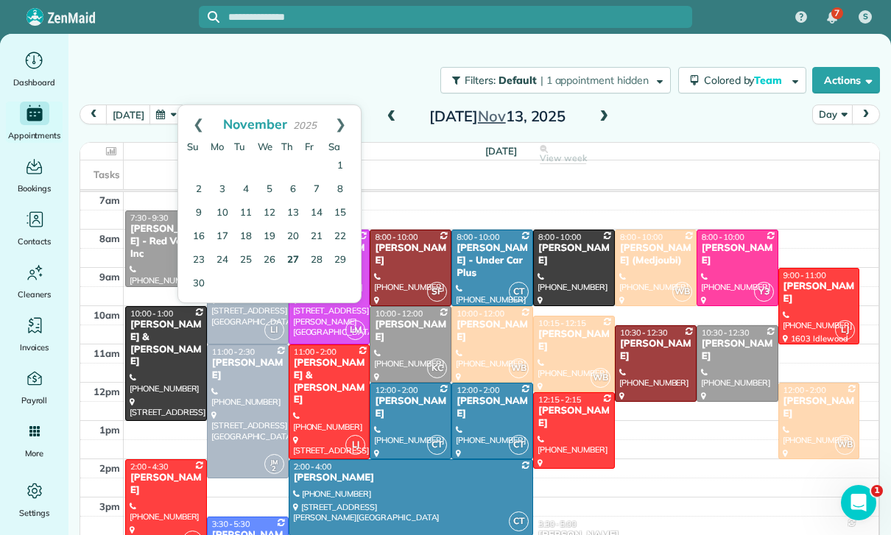
click at [294, 260] on link "27" at bounding box center [293, 261] width 24 height 24
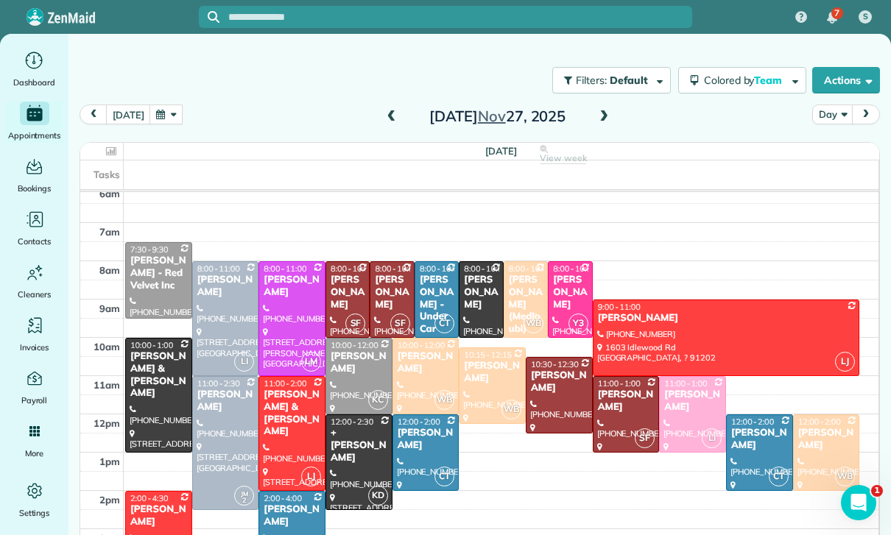
scroll to position [116, 0]
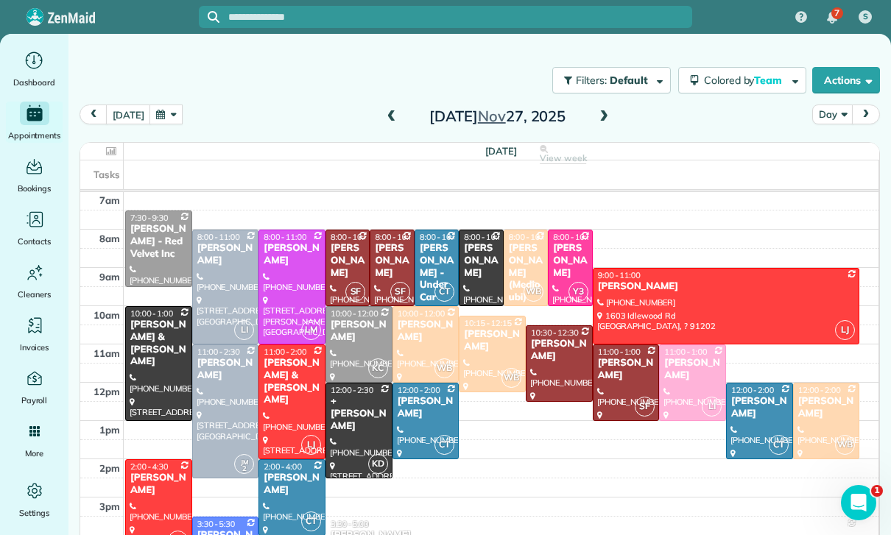
click at [158, 118] on button "button" at bounding box center [166, 115] width 34 height 20
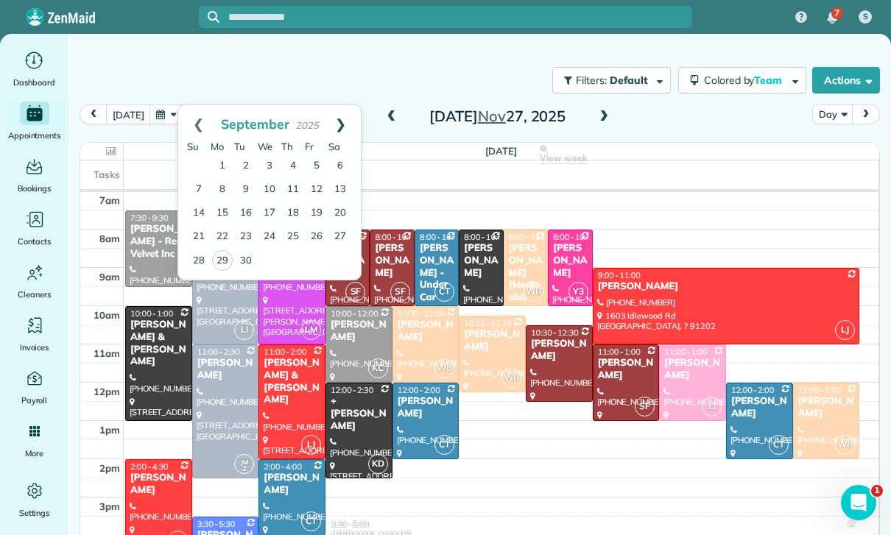
click at [356, 119] on link "Next" at bounding box center [340, 123] width 40 height 37
click at [353, 106] on link "Next" at bounding box center [340, 123] width 40 height 37
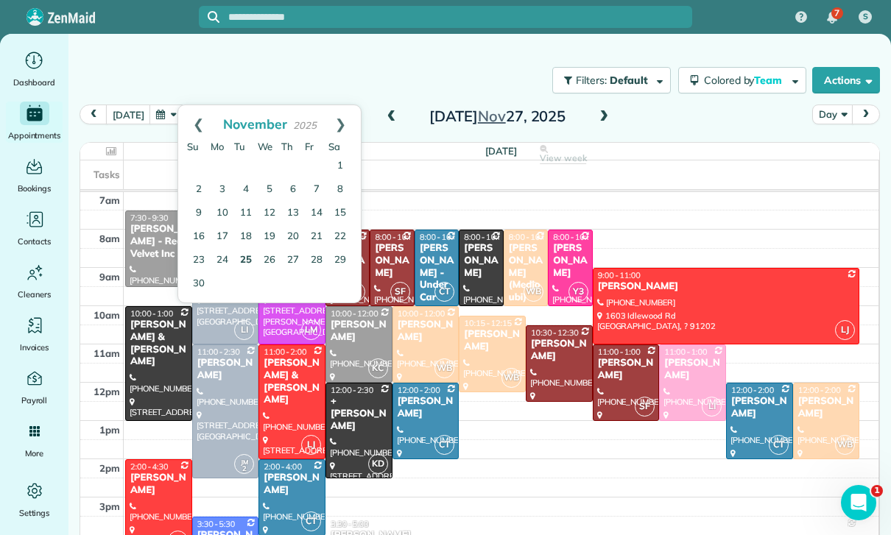
click at [244, 264] on link "25" at bounding box center [246, 261] width 24 height 24
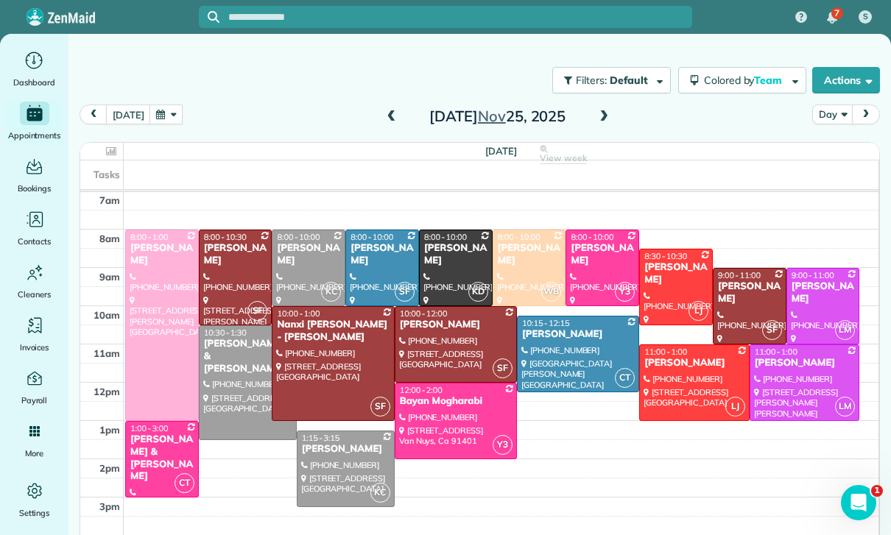
click at [596, 113] on span at bounding box center [604, 116] width 16 height 13
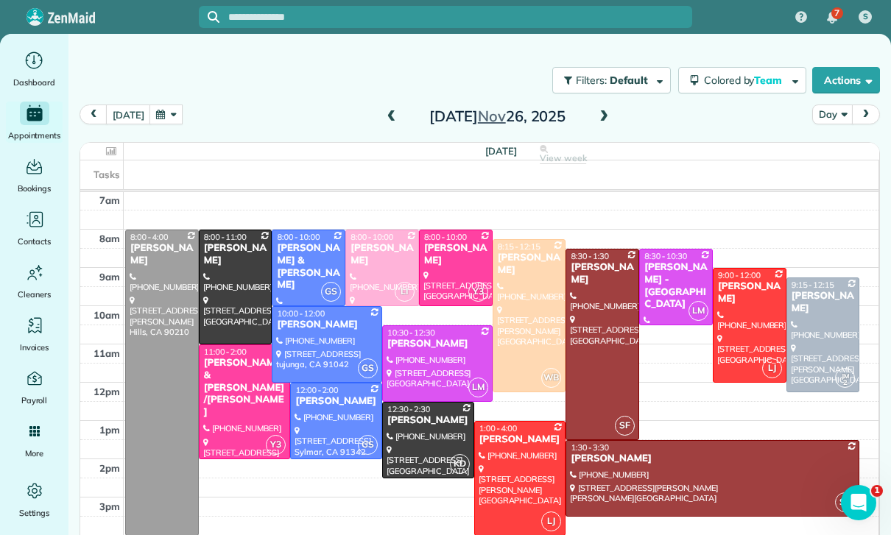
click at [600, 117] on span at bounding box center [604, 116] width 16 height 13
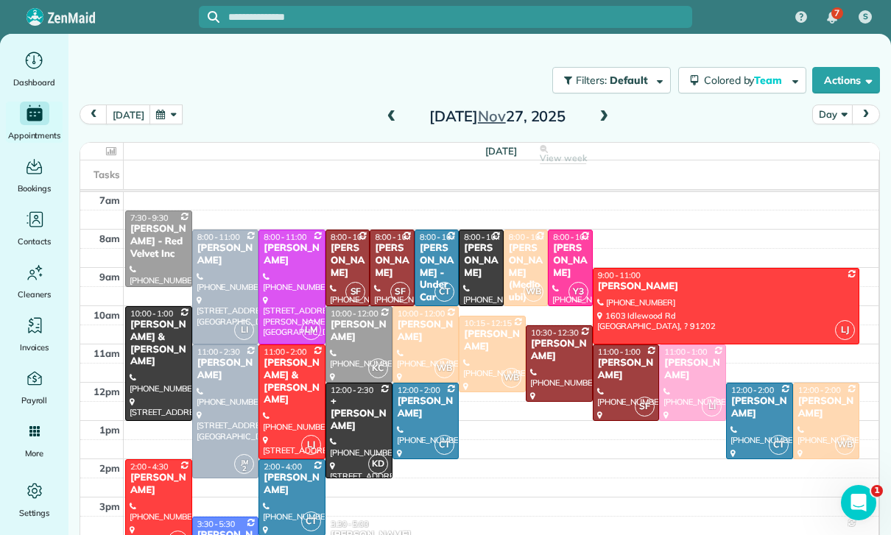
click at [596, 114] on span at bounding box center [604, 116] width 16 height 13
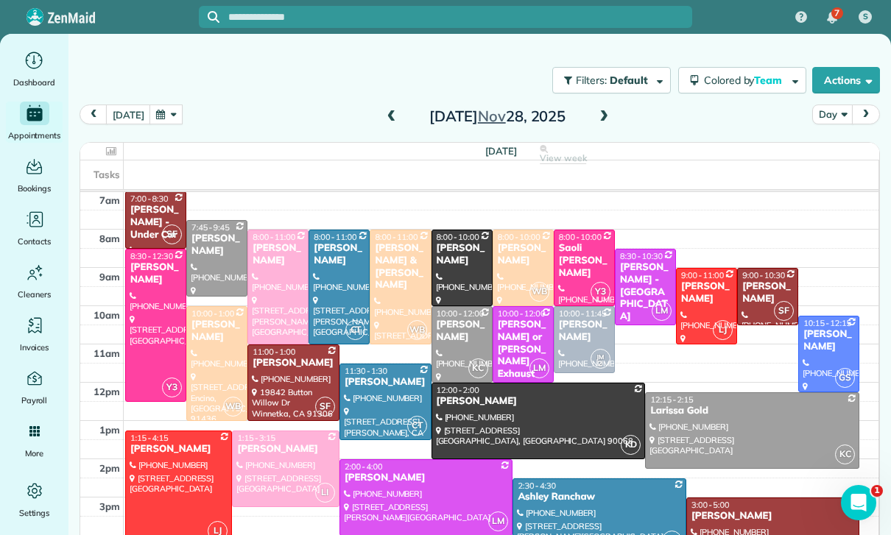
click at [166, 111] on button "button" at bounding box center [166, 115] width 34 height 20
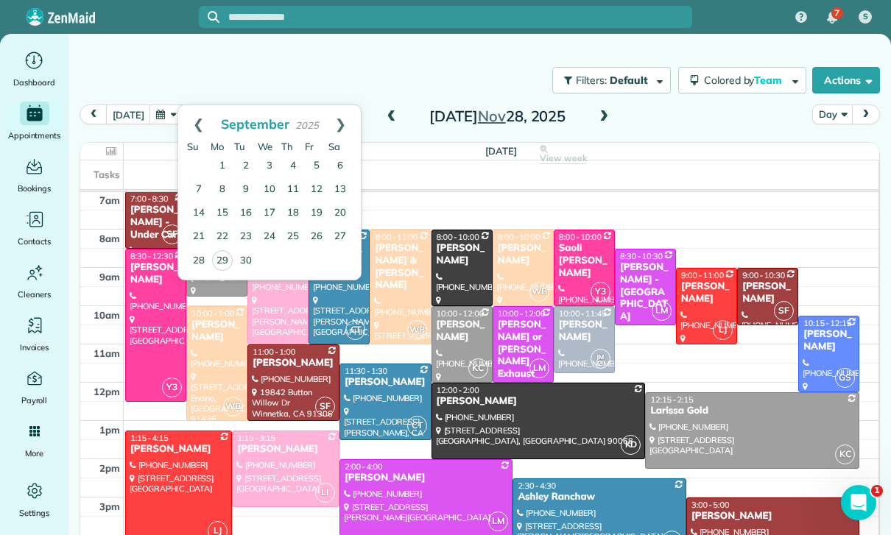
click at [387, 115] on span at bounding box center [392, 116] width 16 height 13
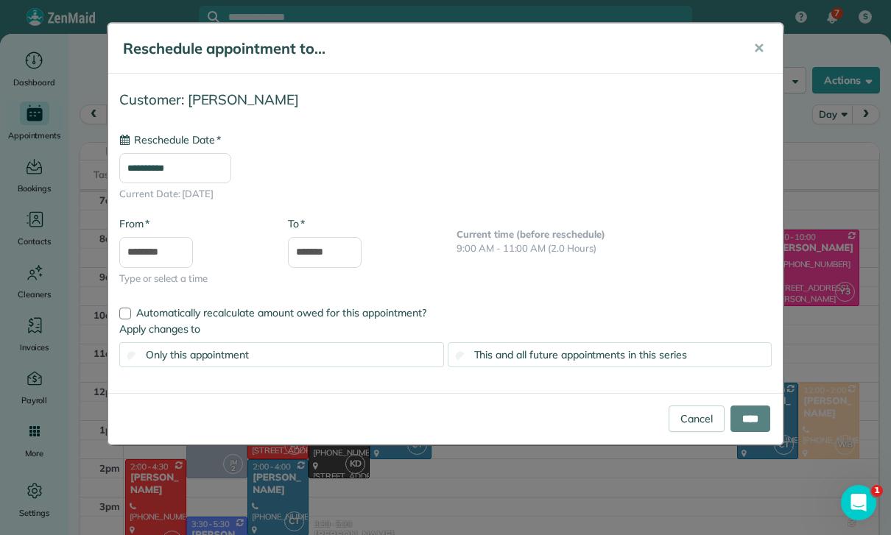
click at [191, 161] on input "**********" at bounding box center [175, 168] width 112 height 31
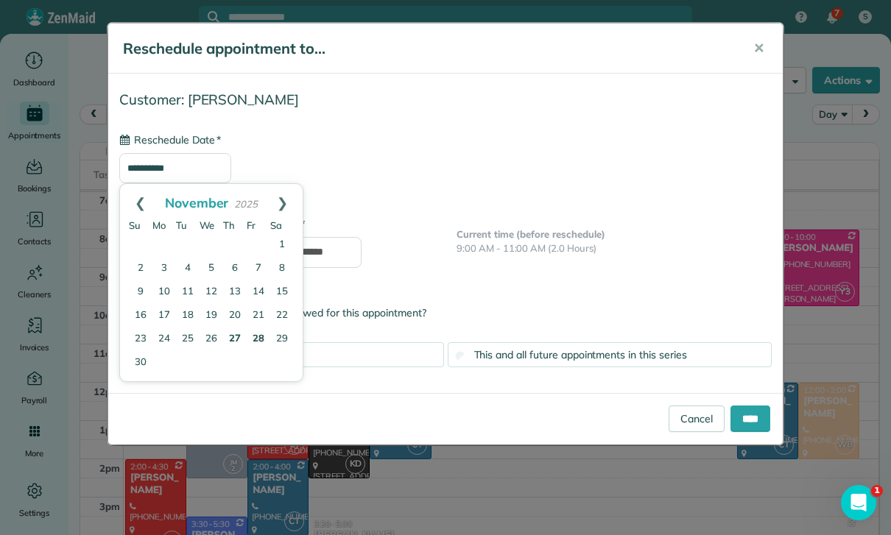
click at [257, 338] on link "28" at bounding box center [259, 340] width 24 height 24
type input "**********"
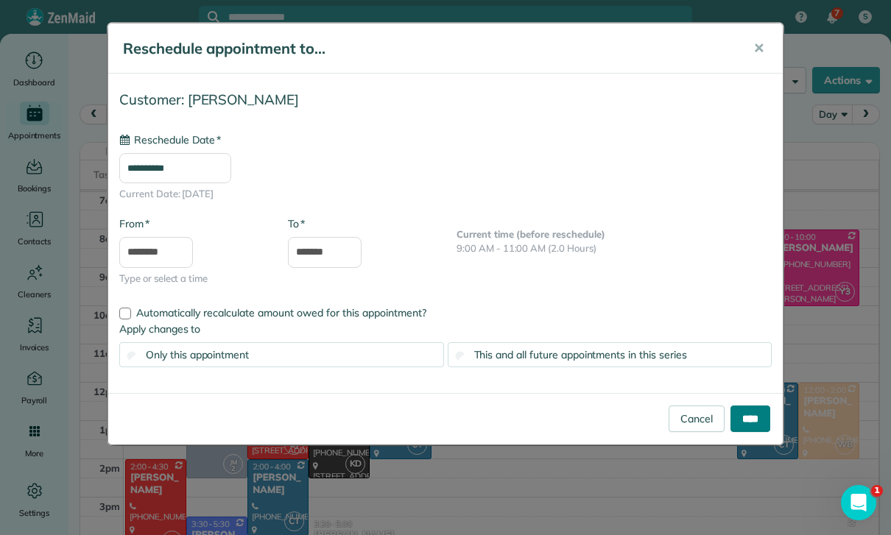
click at [753, 420] on input "****" at bounding box center [750, 419] width 40 height 27
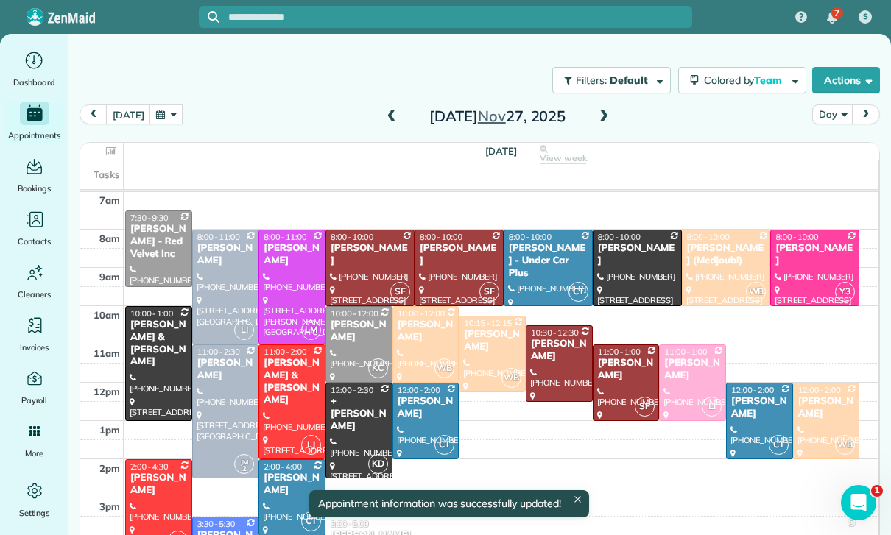
click at [160, 117] on button "button" at bounding box center [166, 115] width 34 height 20
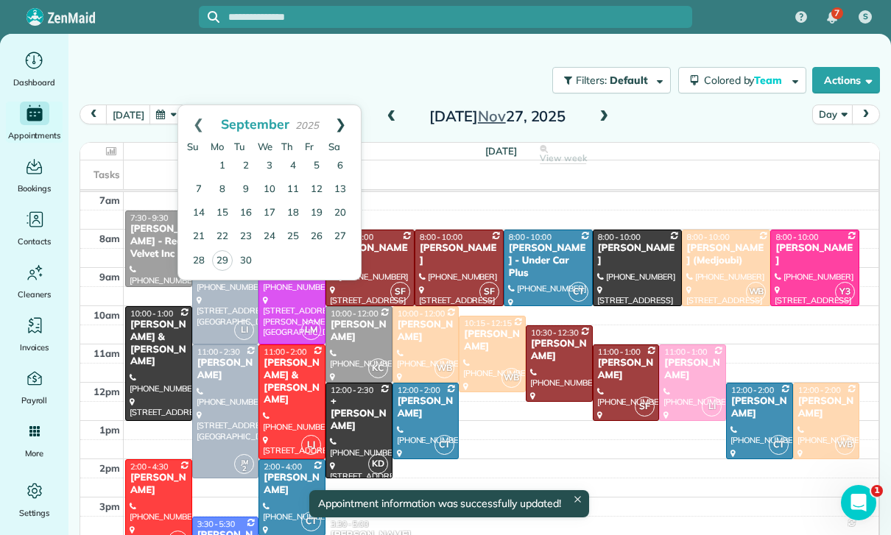
click at [343, 110] on link "Next" at bounding box center [340, 123] width 40 height 37
click at [344, 118] on link "Next" at bounding box center [340, 123] width 40 height 37
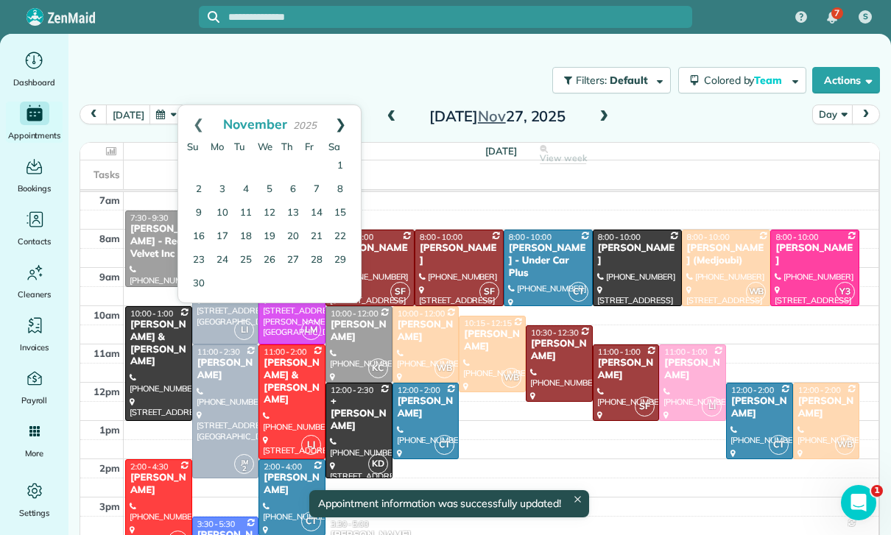
click at [348, 121] on link "Next" at bounding box center [340, 123] width 40 height 37
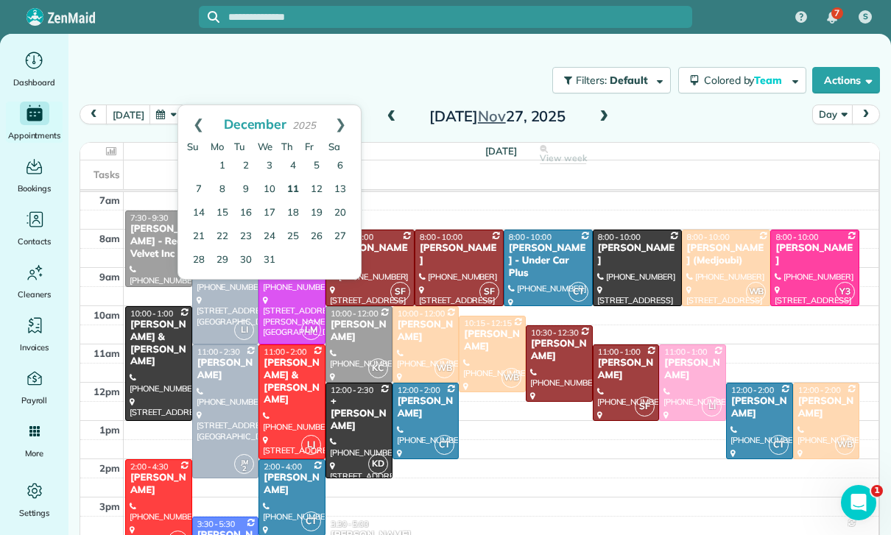
click at [296, 188] on link "11" at bounding box center [293, 190] width 24 height 24
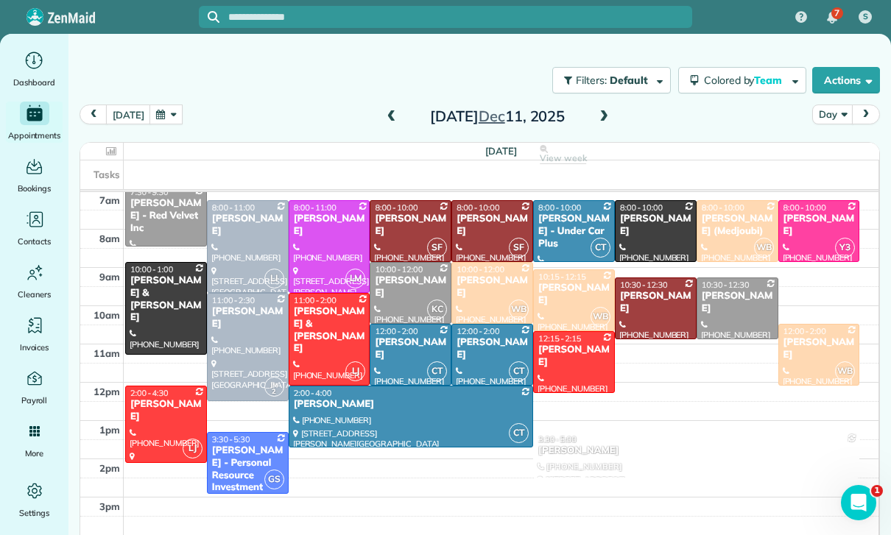
scroll to position [84, 0]
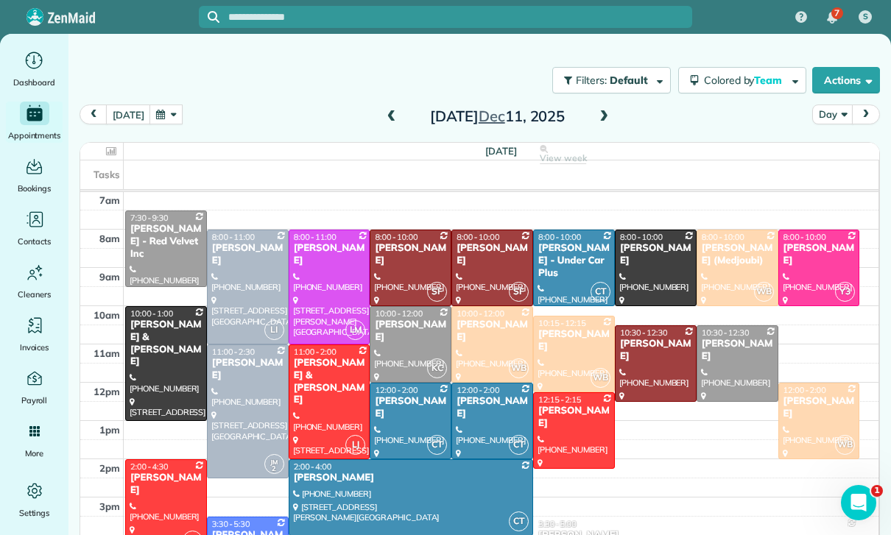
click at [144, 107] on button "today" at bounding box center [128, 115] width 44 height 20
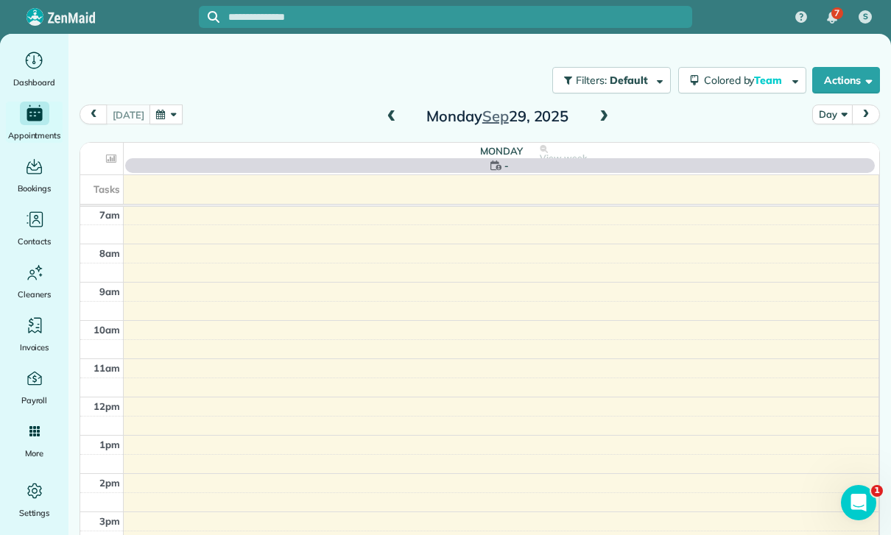
scroll to position [116, 0]
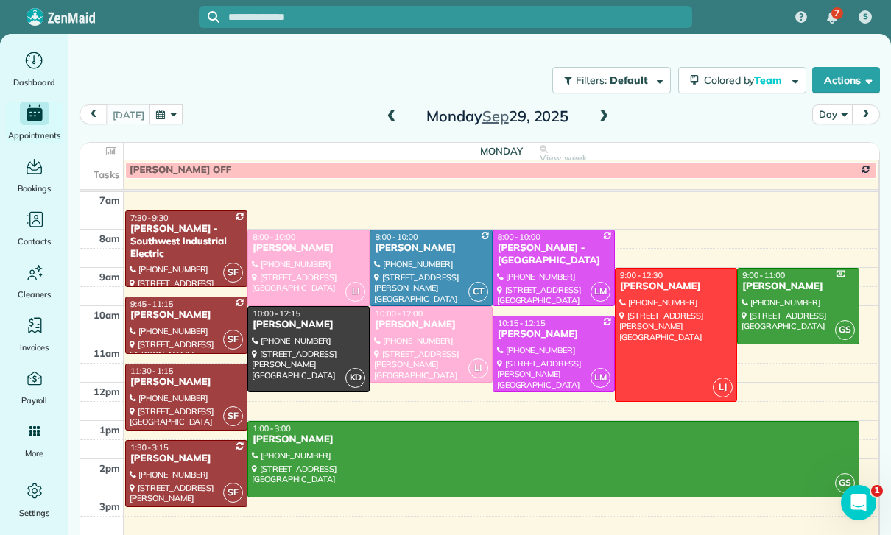
click at [163, 122] on button "button" at bounding box center [166, 115] width 34 height 20
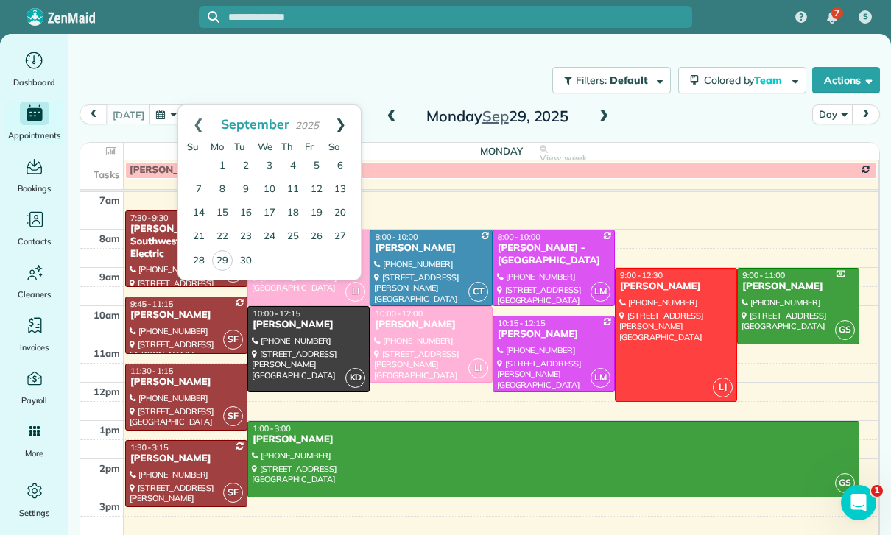
click at [342, 121] on link "Next" at bounding box center [340, 123] width 40 height 37
click at [341, 121] on link "Next" at bounding box center [340, 123] width 40 height 37
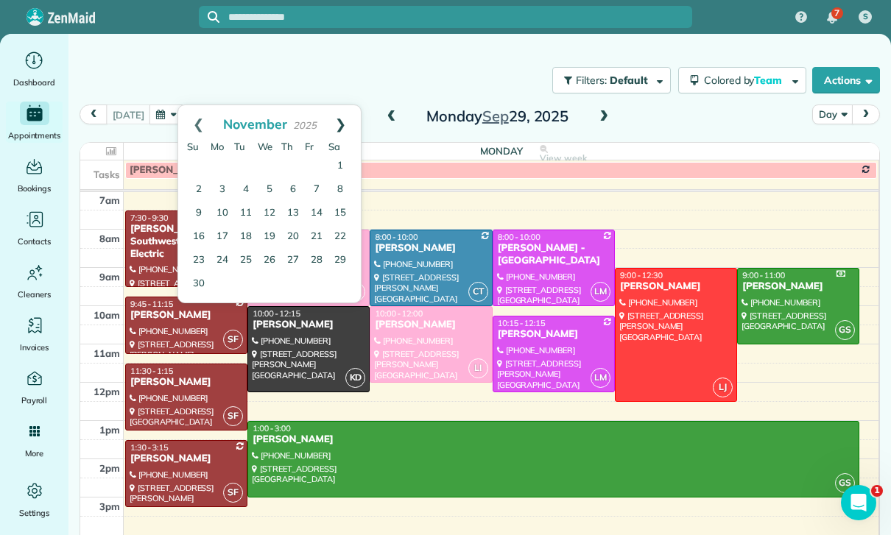
click at [339, 122] on link "Next" at bounding box center [340, 123] width 40 height 37
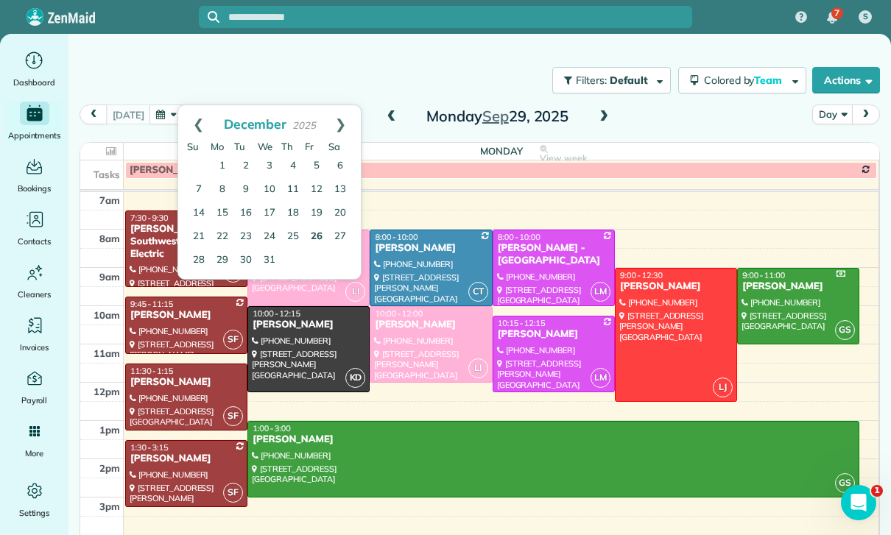
click at [326, 230] on link "26" at bounding box center [317, 237] width 24 height 24
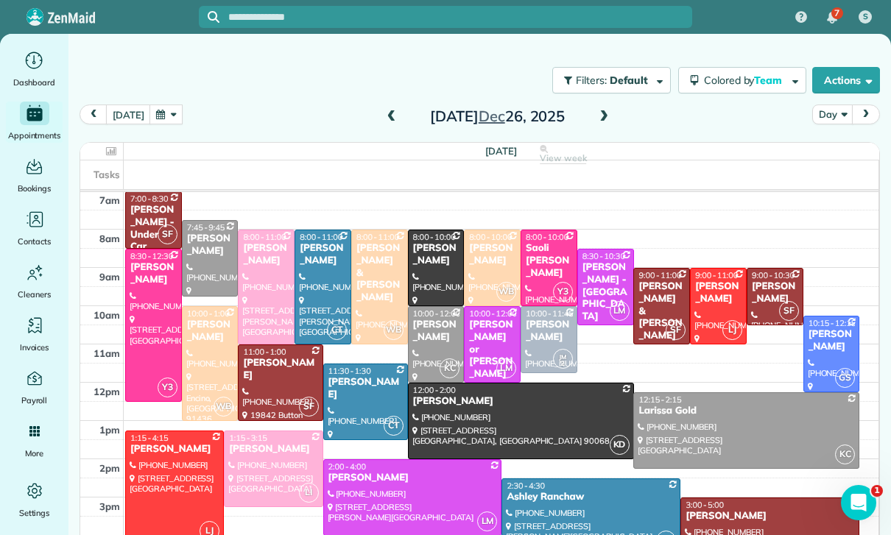
click at [158, 111] on button "button" at bounding box center [166, 115] width 34 height 20
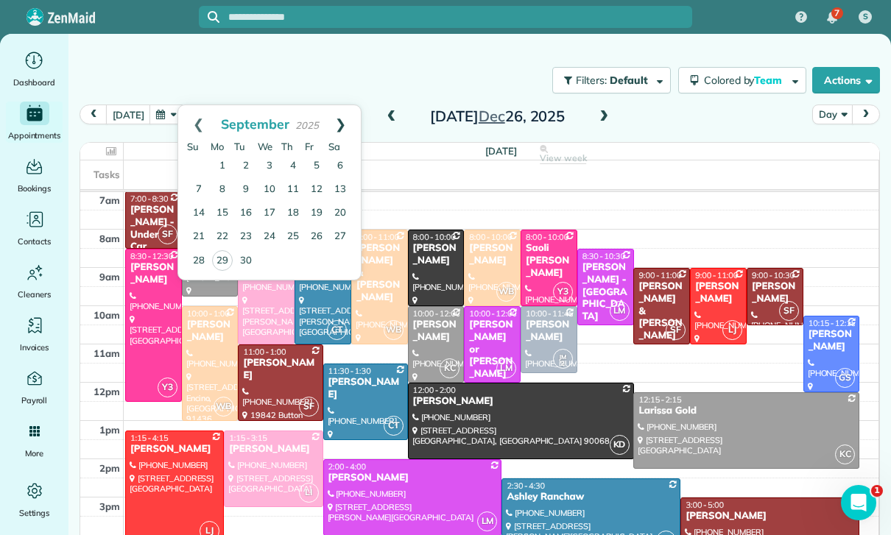
click at [343, 120] on link "Next" at bounding box center [340, 123] width 40 height 37
click at [339, 116] on link "Next" at bounding box center [340, 123] width 40 height 37
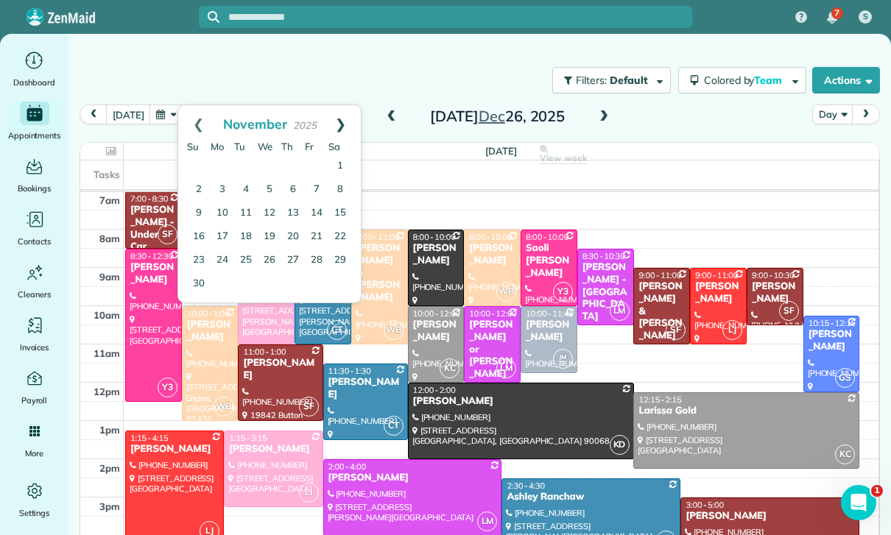
click at [337, 121] on link "Next" at bounding box center [340, 123] width 40 height 37
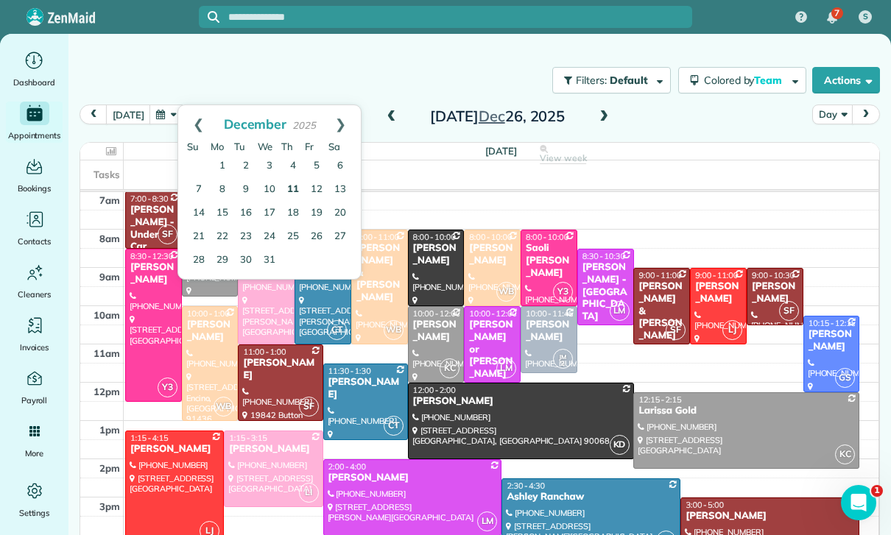
click at [294, 186] on link "11" at bounding box center [293, 190] width 24 height 24
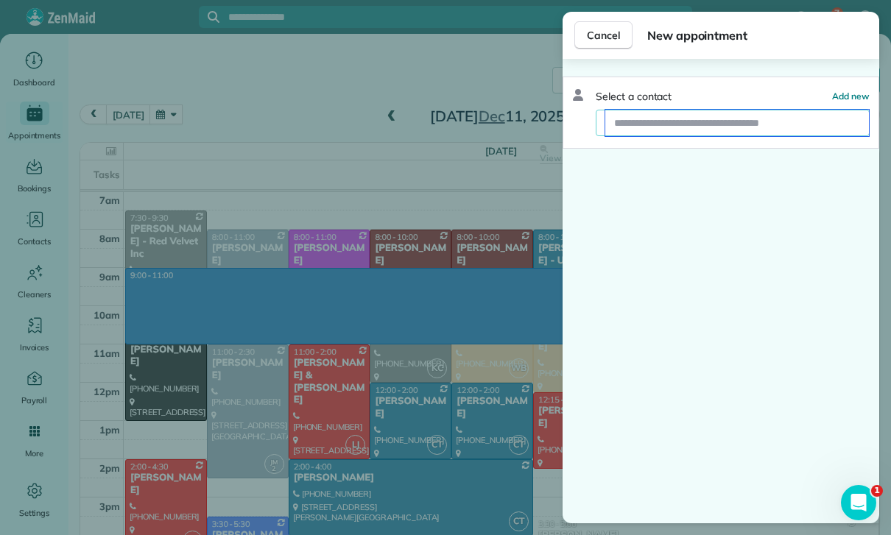
click at [677, 125] on input "text" at bounding box center [737, 123] width 264 height 27
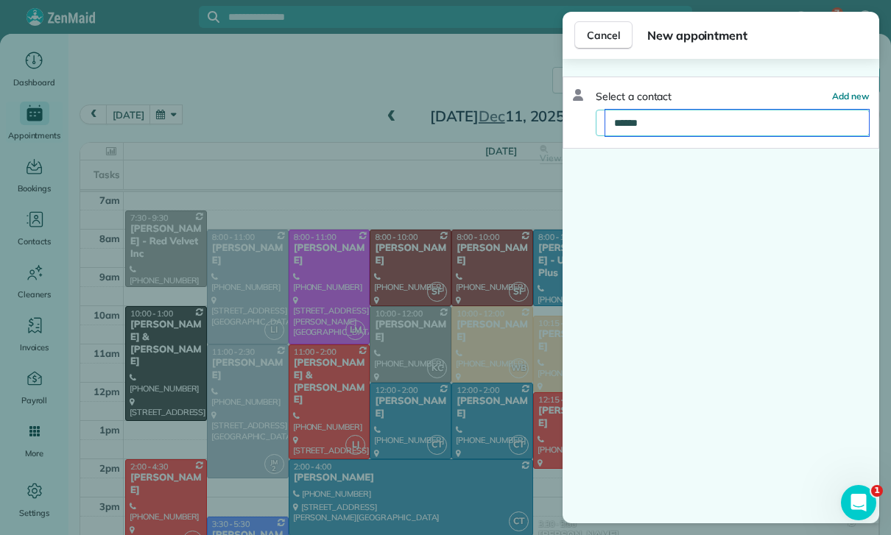
type input "*******"
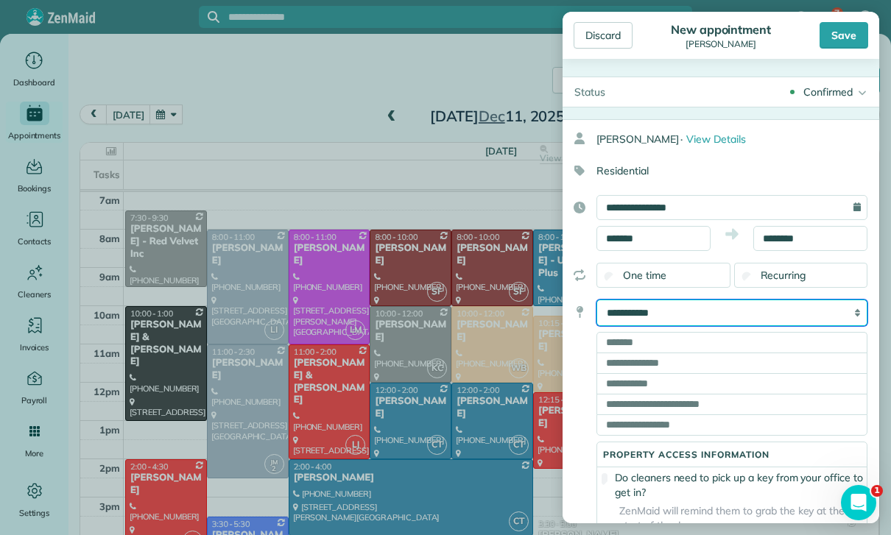
click at [772, 313] on select "**********" at bounding box center [731, 313] width 271 height 27
select select "*****"
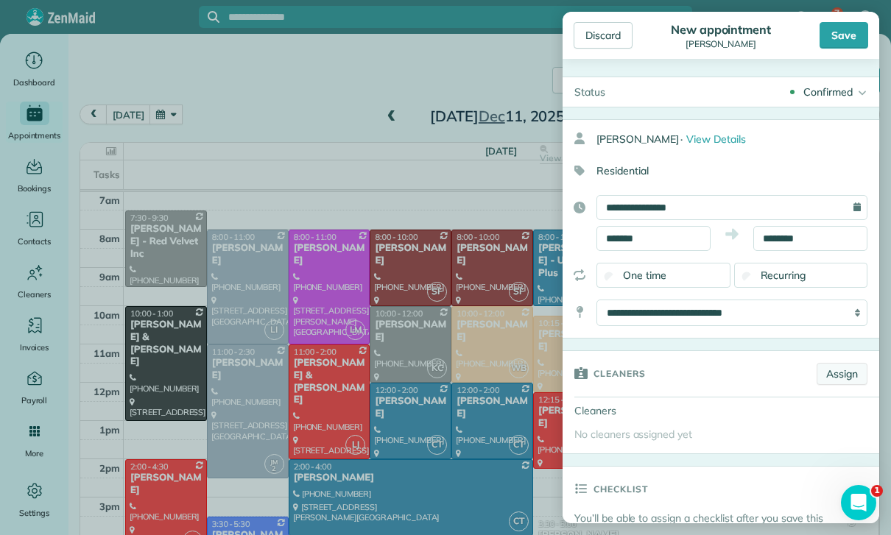
click at [834, 373] on link "Assign" at bounding box center [841, 374] width 51 height 22
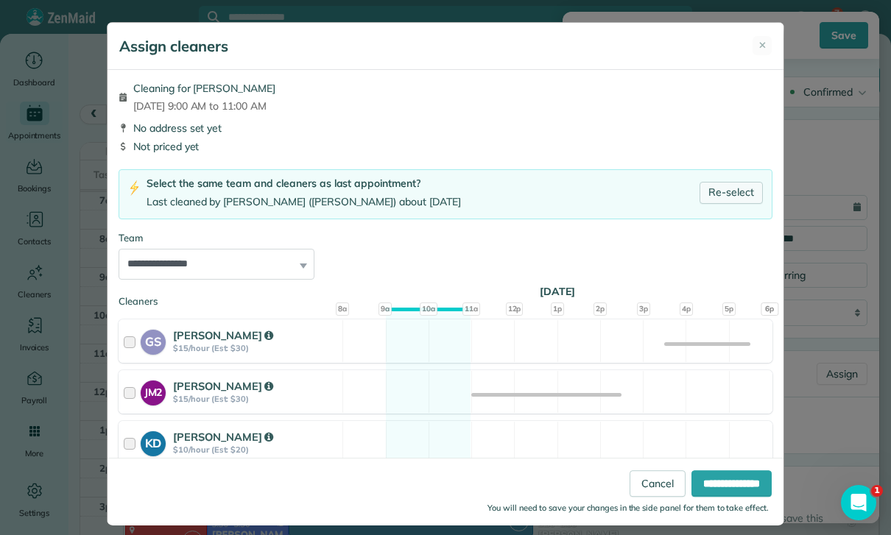
click at [719, 188] on link "Re-select" at bounding box center [730, 193] width 63 height 22
select select "**"
click at [707, 497] on input "**********" at bounding box center [731, 483] width 80 height 27
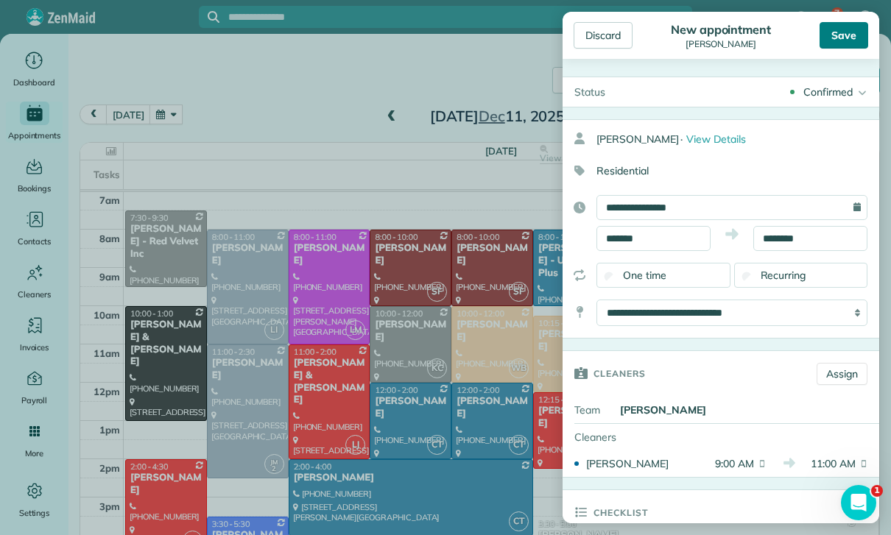
click at [844, 40] on div "Save" at bounding box center [843, 35] width 49 height 27
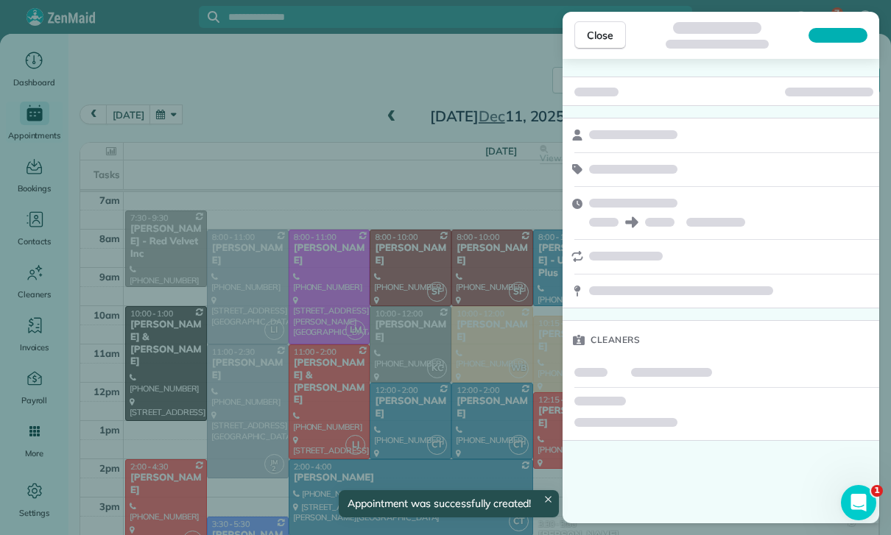
scroll to position [116, 0]
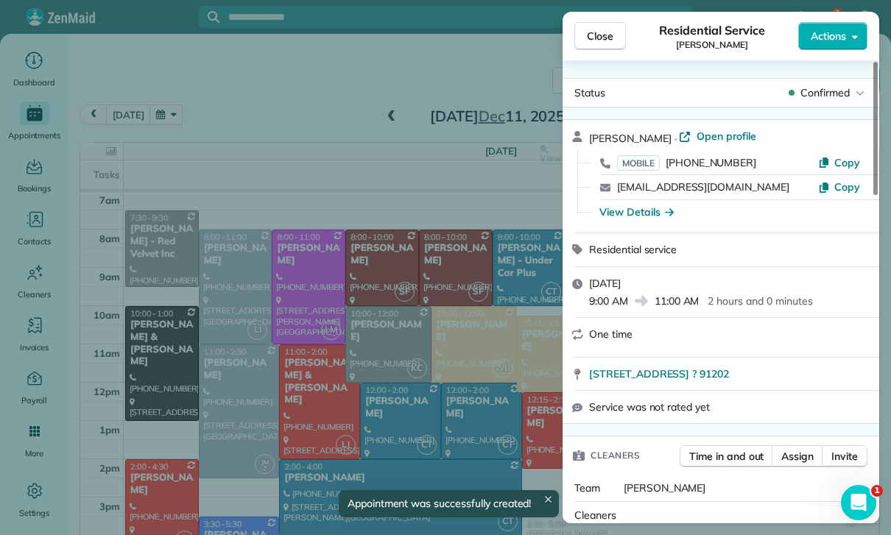
click at [430, 376] on div "Close Residential Service Susan Ryan Actions Status Confirmed Susan Ryan · Open…" at bounding box center [445, 267] width 891 height 535
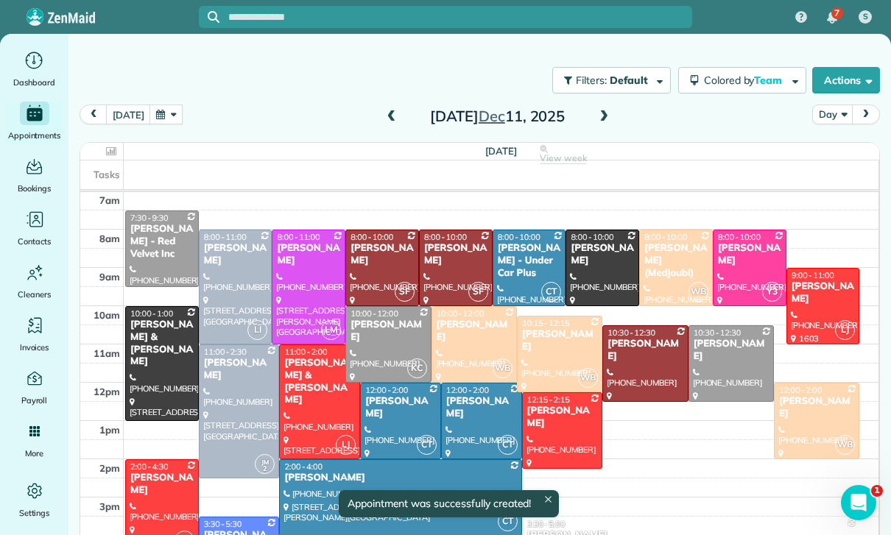
click at [161, 117] on button "button" at bounding box center [166, 115] width 34 height 20
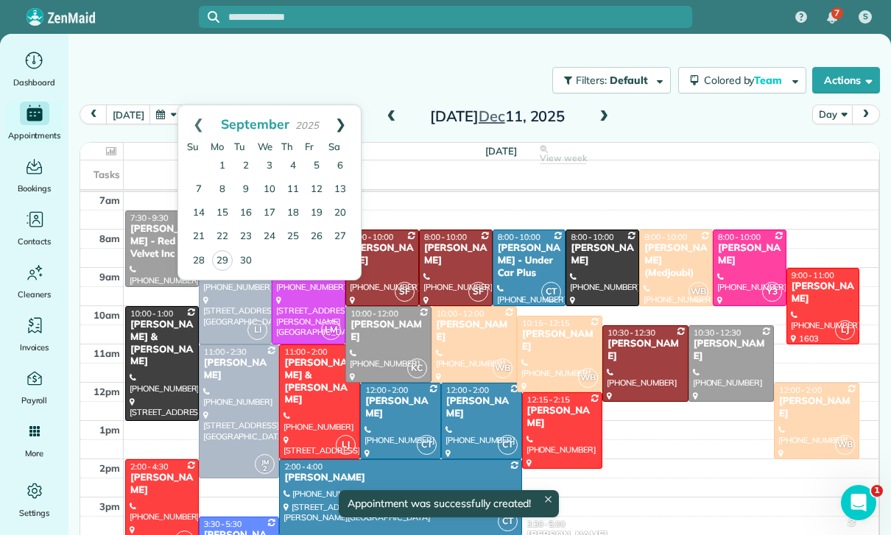
click at [337, 118] on link "Next" at bounding box center [340, 123] width 40 height 37
click at [347, 123] on link "Next" at bounding box center [340, 123] width 40 height 37
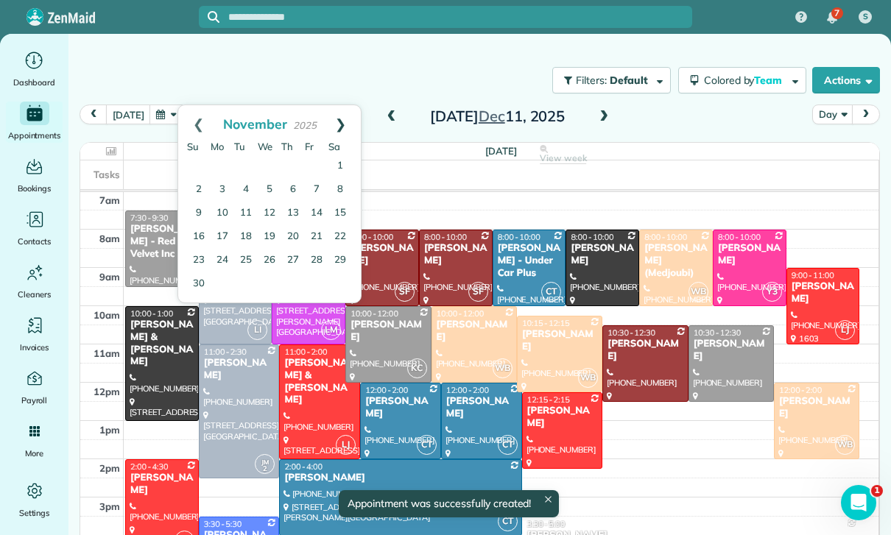
click at [347, 118] on link "Next" at bounding box center [340, 123] width 40 height 37
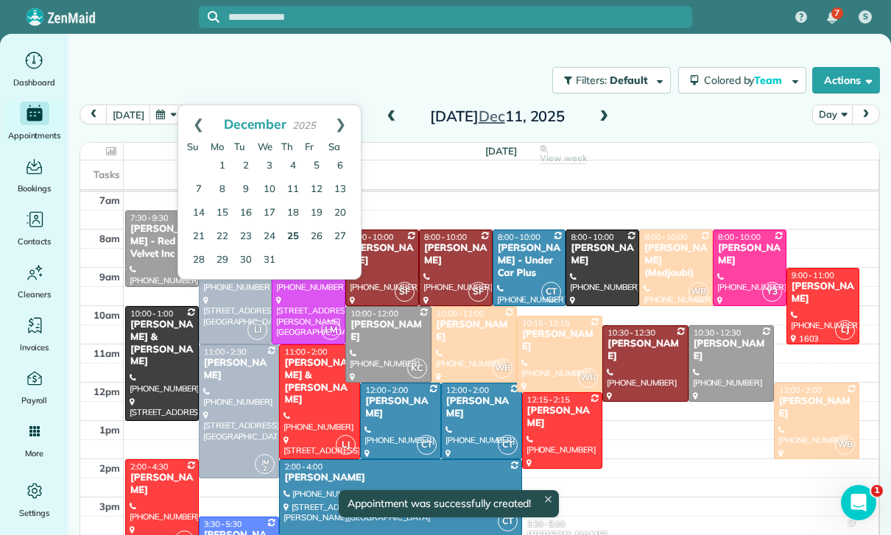
click at [292, 242] on link "25" at bounding box center [293, 237] width 24 height 24
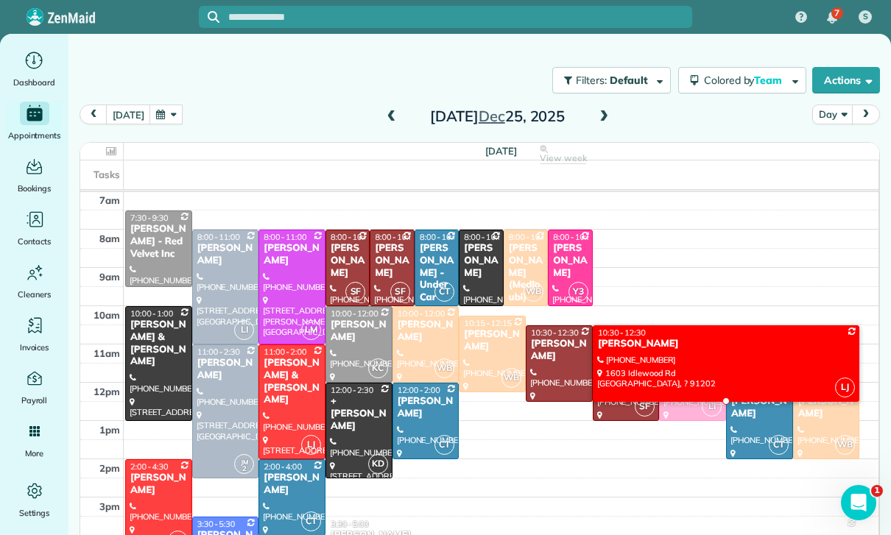
scroll to position [116, 0]
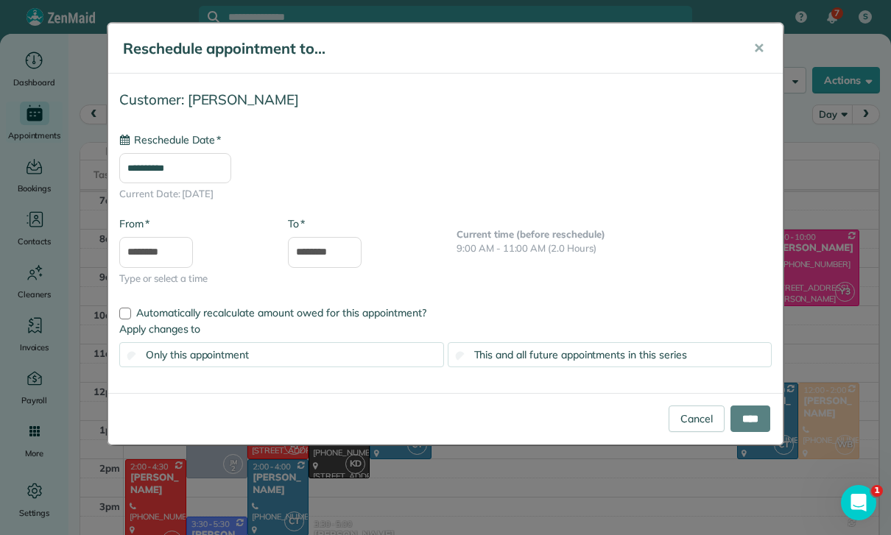
click at [197, 166] on input "**********" at bounding box center [175, 168] width 112 height 31
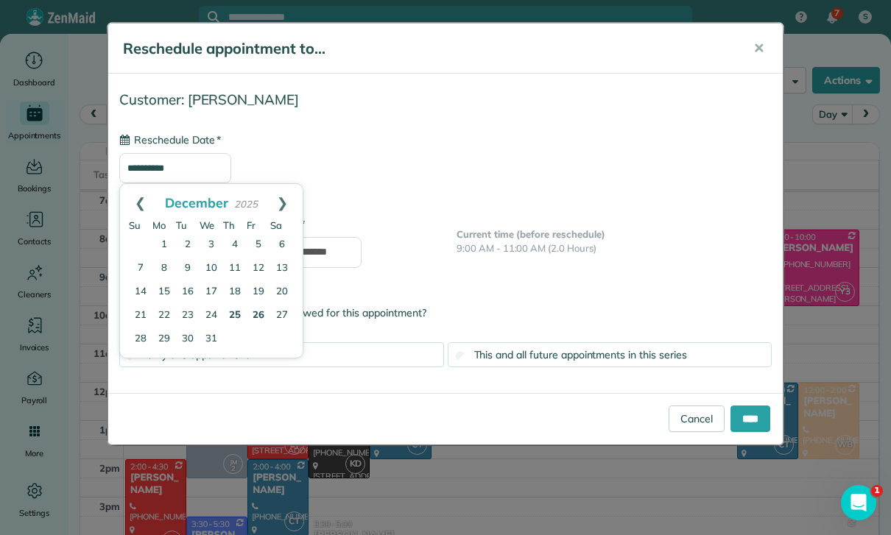
click at [258, 321] on link "26" at bounding box center [259, 316] width 24 height 24
type input "**********"
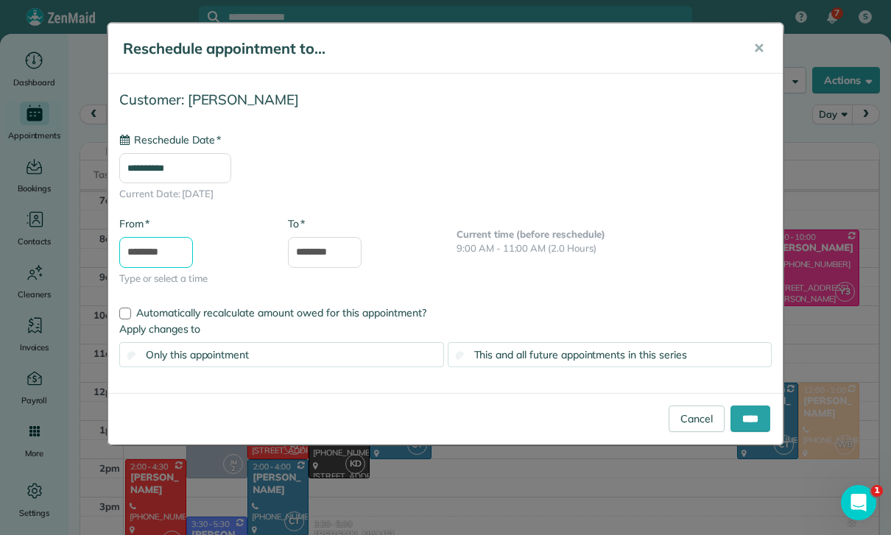
click at [177, 248] on input "********" at bounding box center [156, 252] width 74 height 31
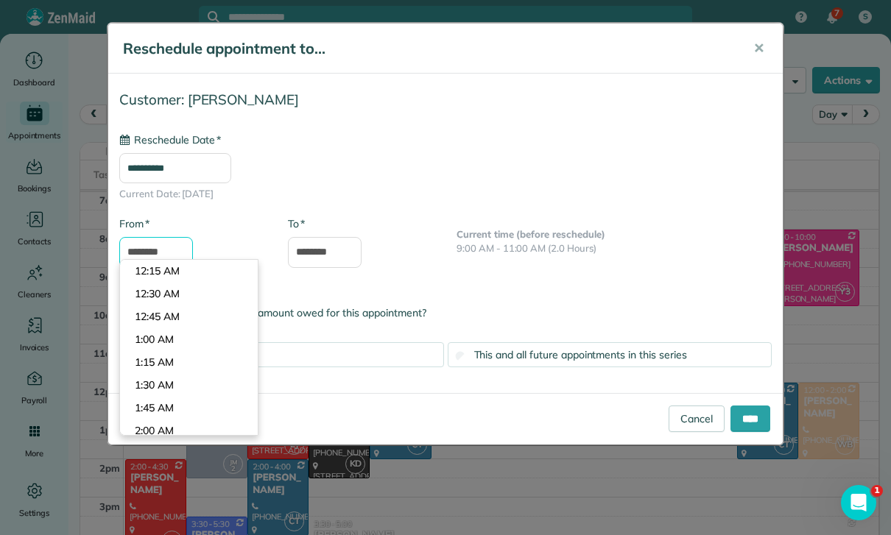
scroll to position [913, 0]
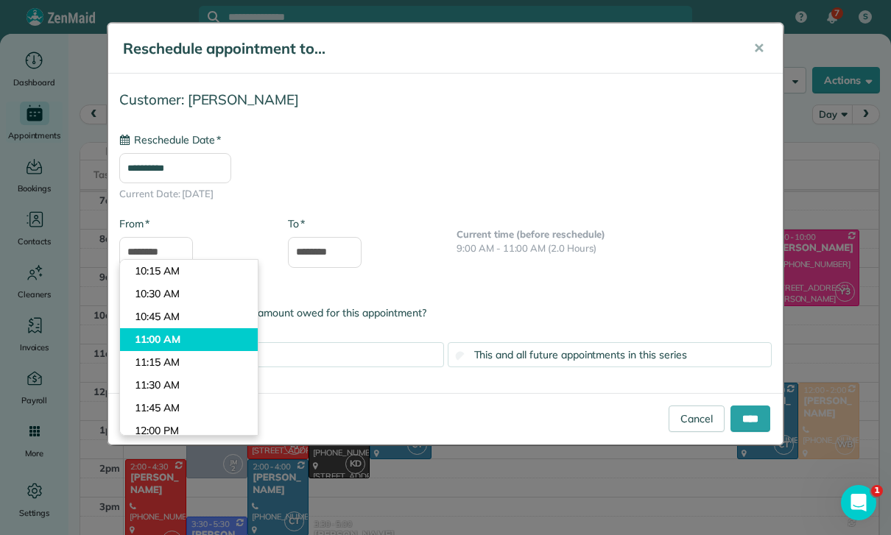
click at [194, 340] on body "7 S Dashboard Appointments Bookings Contacts Cleaners Invoices Payroll Reports …" at bounding box center [445, 267] width 891 height 535
type input "********"
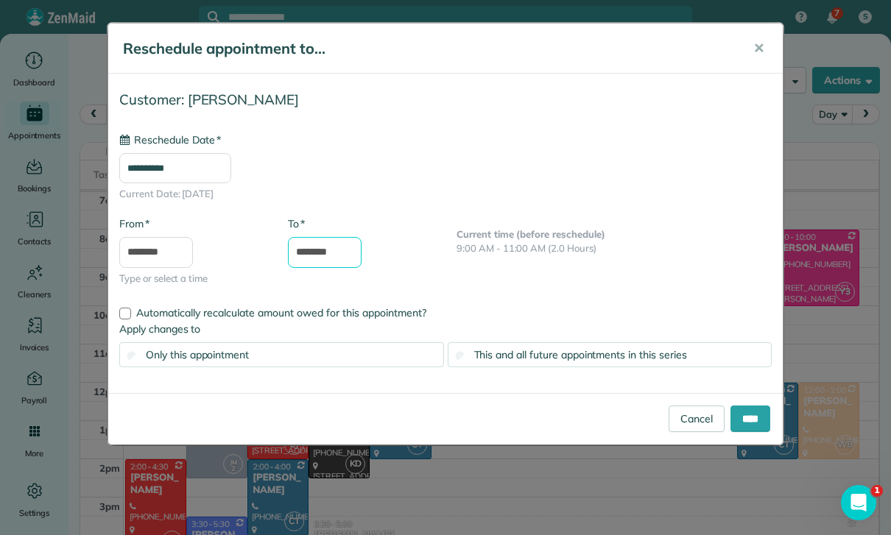
click at [336, 255] on input "********" at bounding box center [325, 252] width 74 height 31
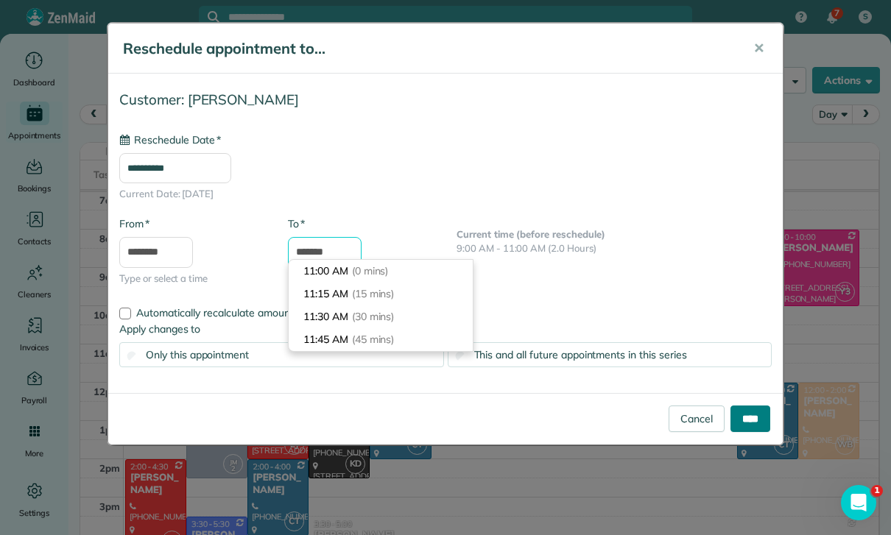
type input "*******"
click at [754, 408] on input "****" at bounding box center [750, 419] width 40 height 27
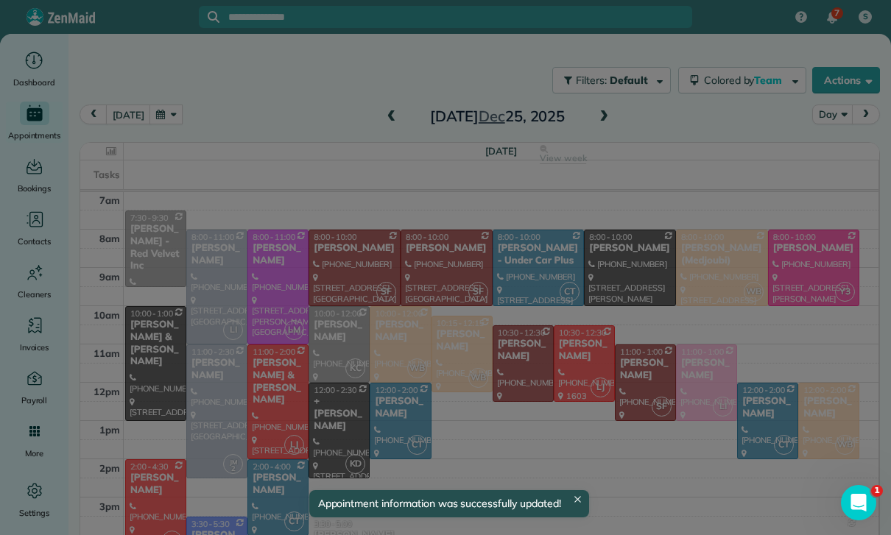
scroll to position [116, 0]
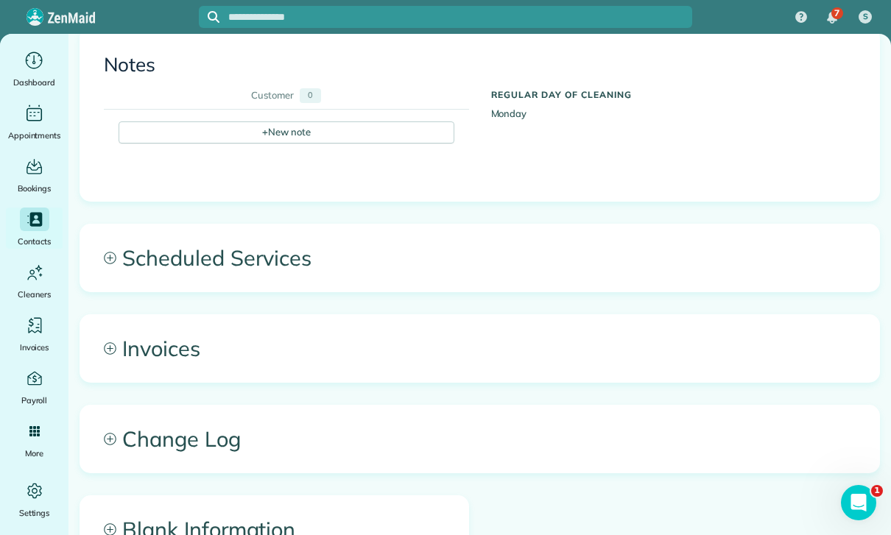
scroll to position [484, 0]
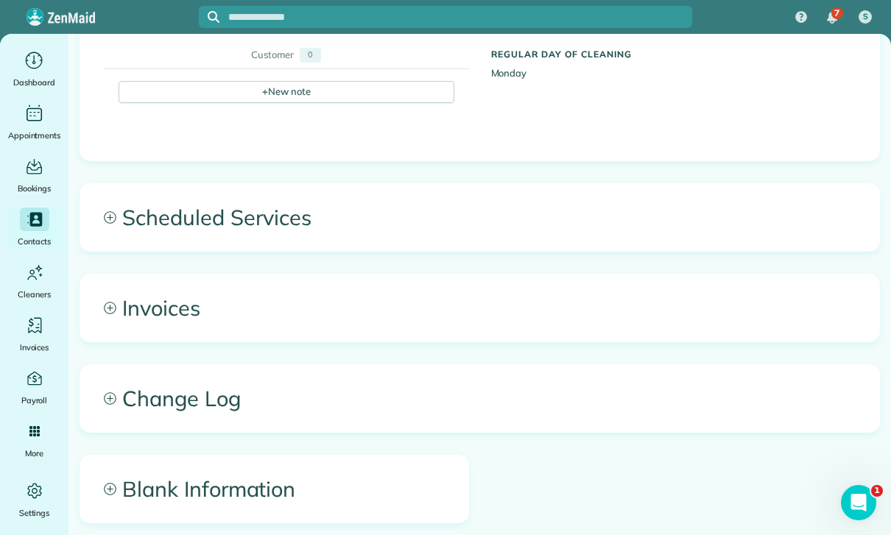
click at [231, 221] on span "Scheduled Services" at bounding box center [479, 217] width 799 height 67
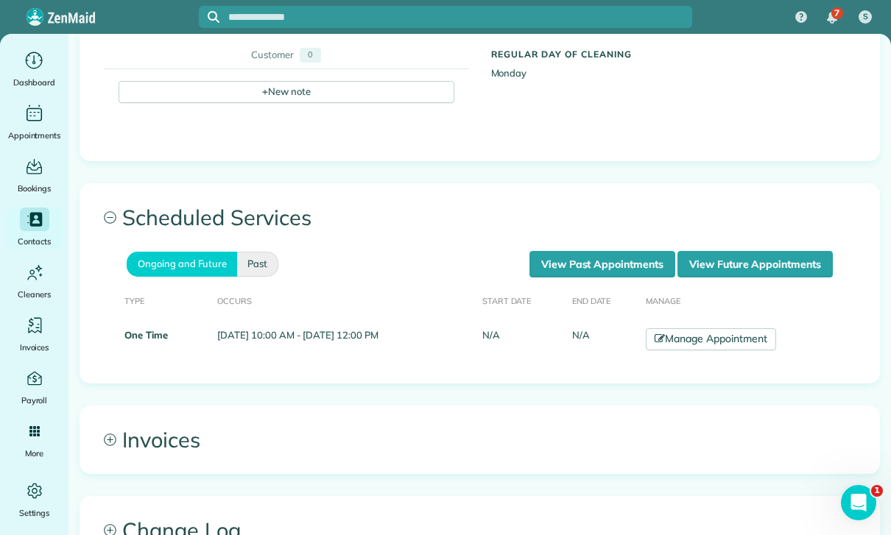
click at [255, 269] on link "Past" at bounding box center [257, 264] width 41 height 25
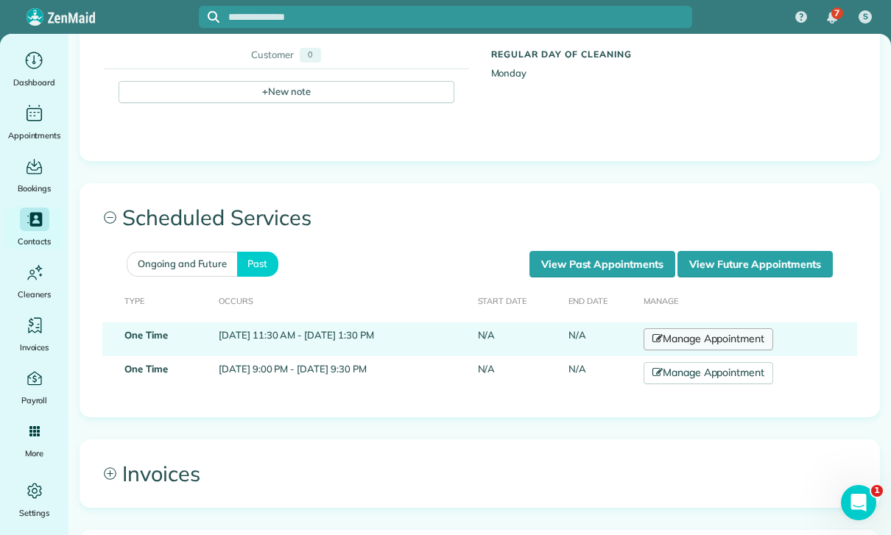
click at [718, 340] on link "Manage Appointment" at bounding box center [708, 339] width 130 height 22
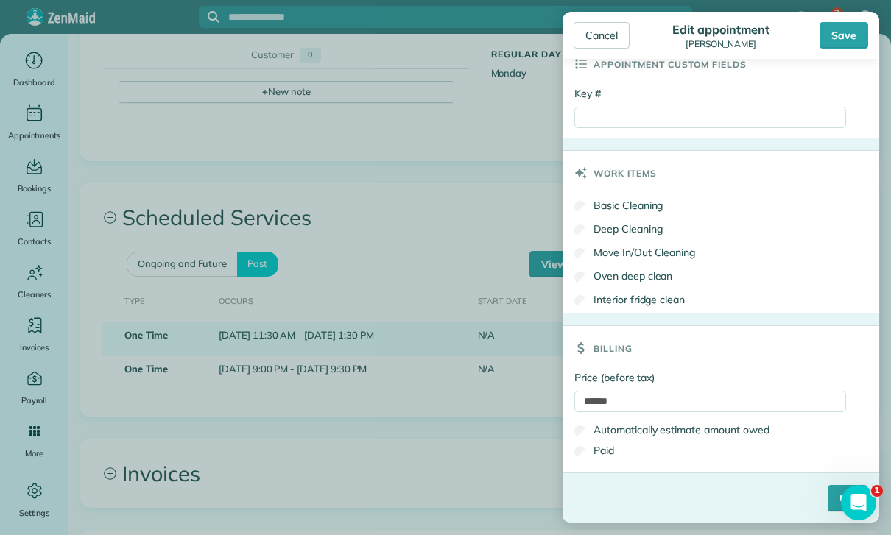
scroll to position [702, 0]
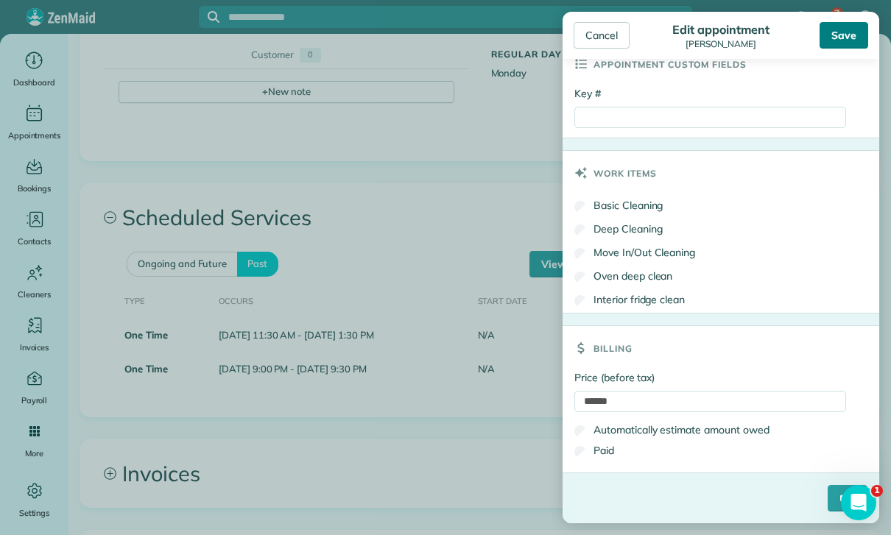
click at [839, 40] on div "Save" at bounding box center [843, 35] width 49 height 27
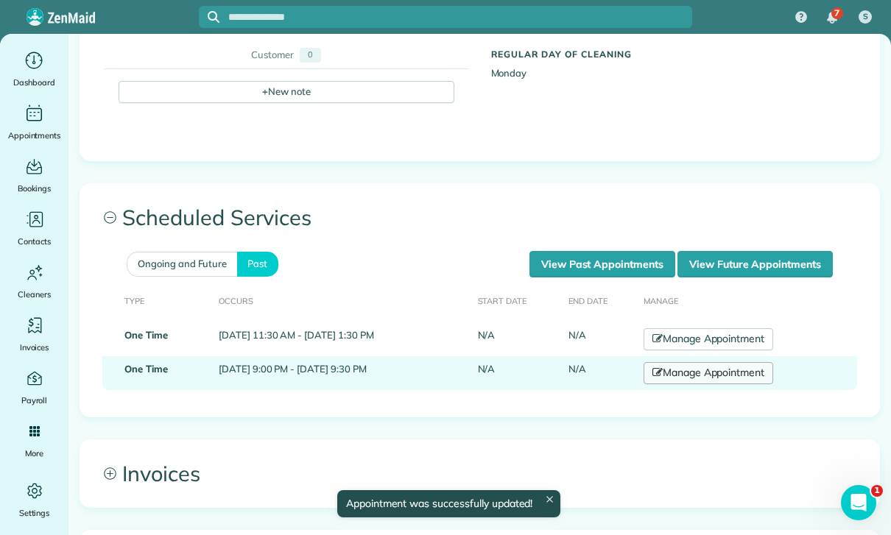
click at [735, 370] on link "Manage Appointment" at bounding box center [708, 373] width 130 height 22
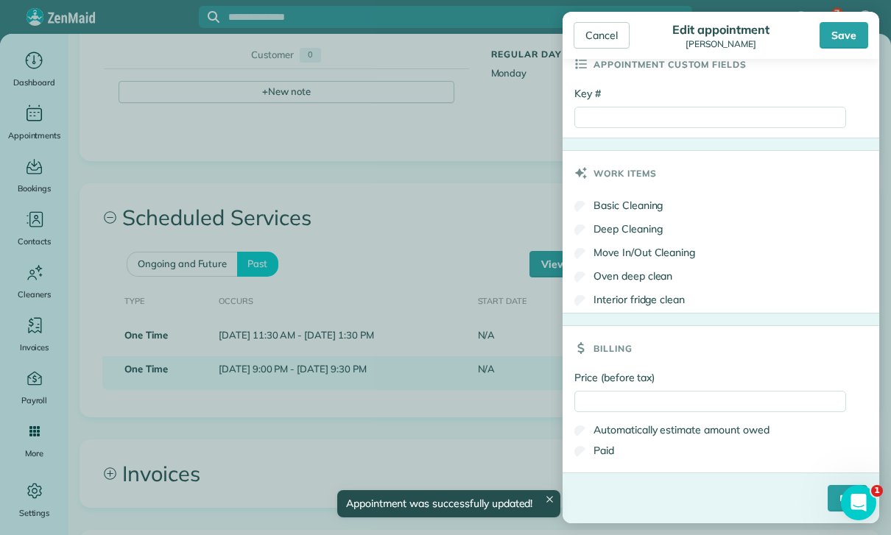
scroll to position [757, 0]
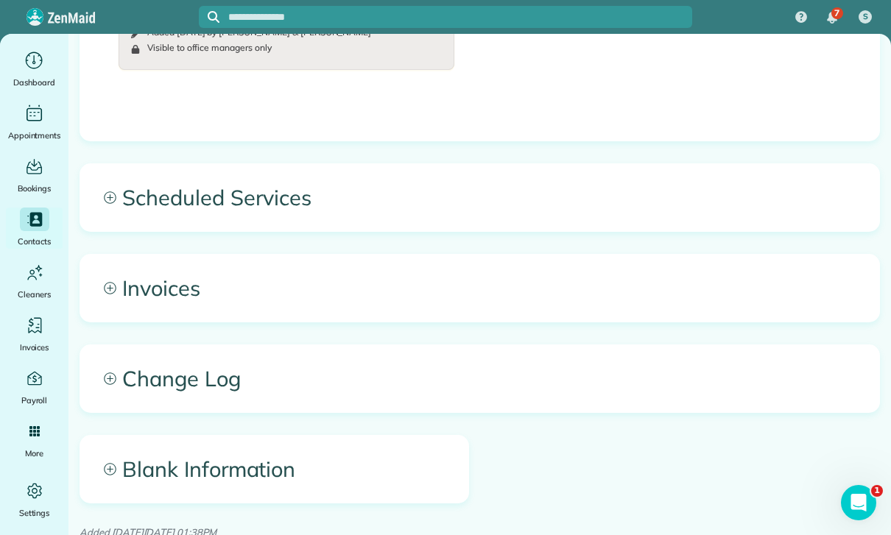
click at [233, 227] on span "Scheduled Services" at bounding box center [479, 197] width 799 height 67
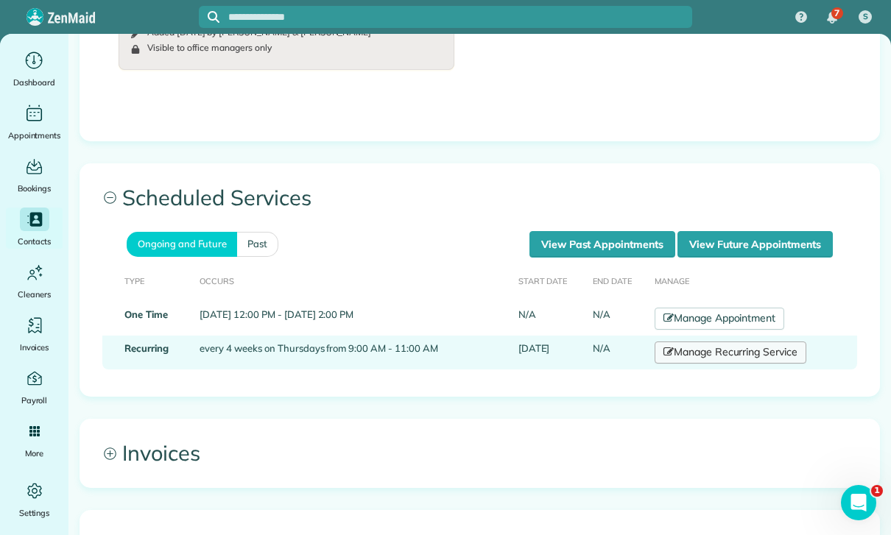
click at [696, 364] on link "Manage Recurring Service" at bounding box center [730, 353] width 152 height 22
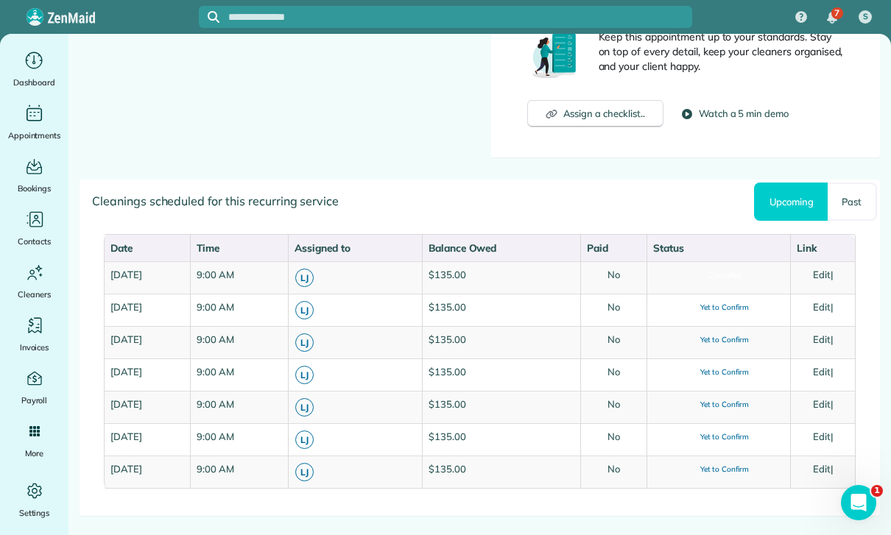
scroll to position [625, 0]
click at [850, 197] on link "Past" at bounding box center [851, 202] width 49 height 38
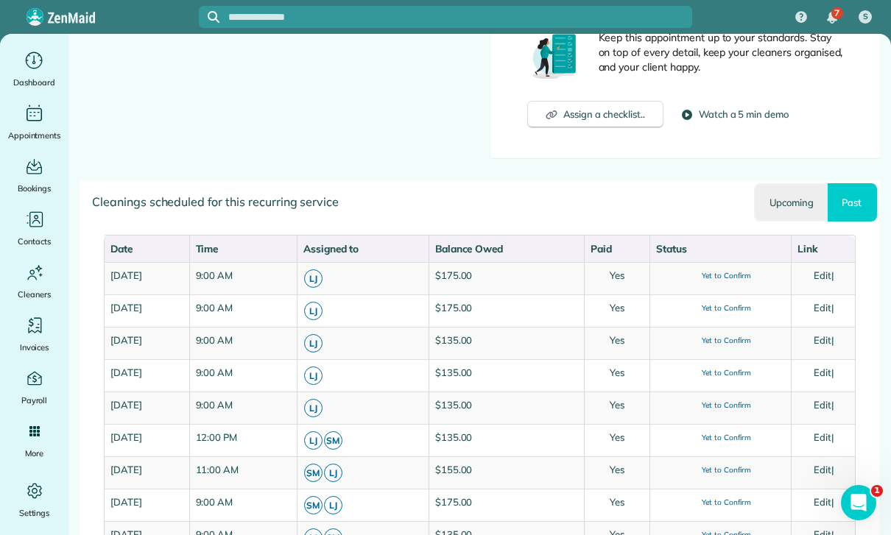
click at [788, 207] on link "Upcoming" at bounding box center [791, 202] width 74 height 38
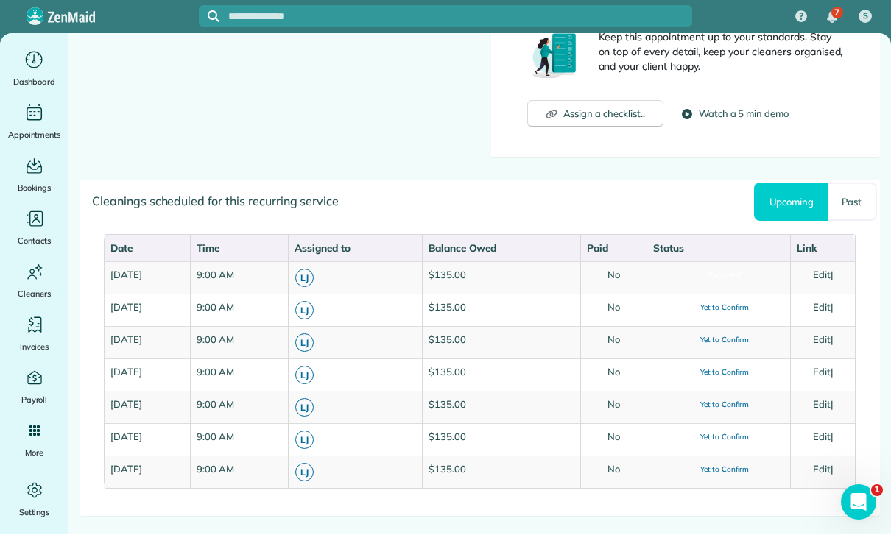
scroll to position [47, 0]
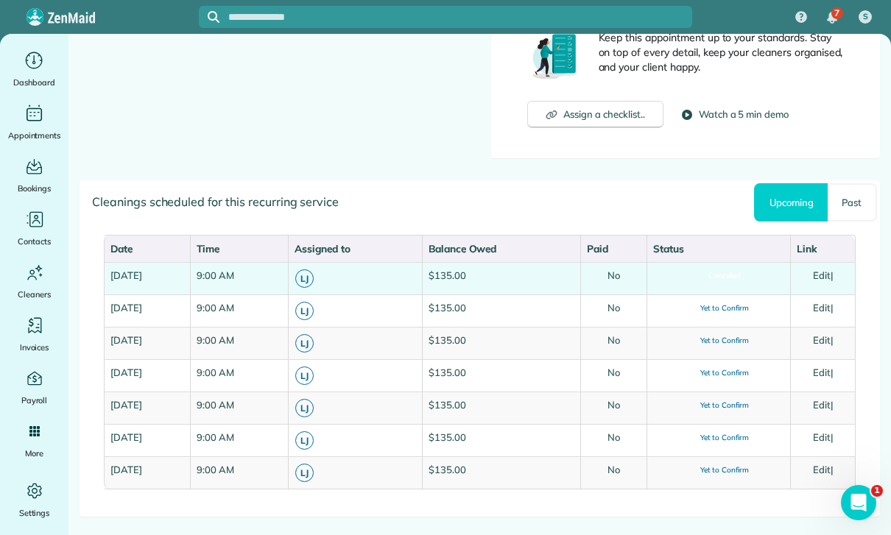
click at [825, 269] on link "Edit" at bounding box center [822, 275] width 18 height 12
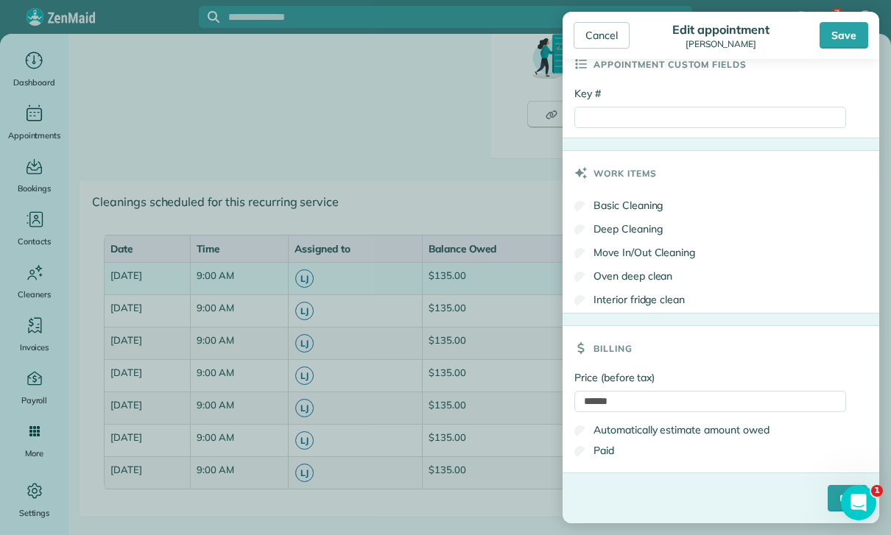
scroll to position [702, 0]
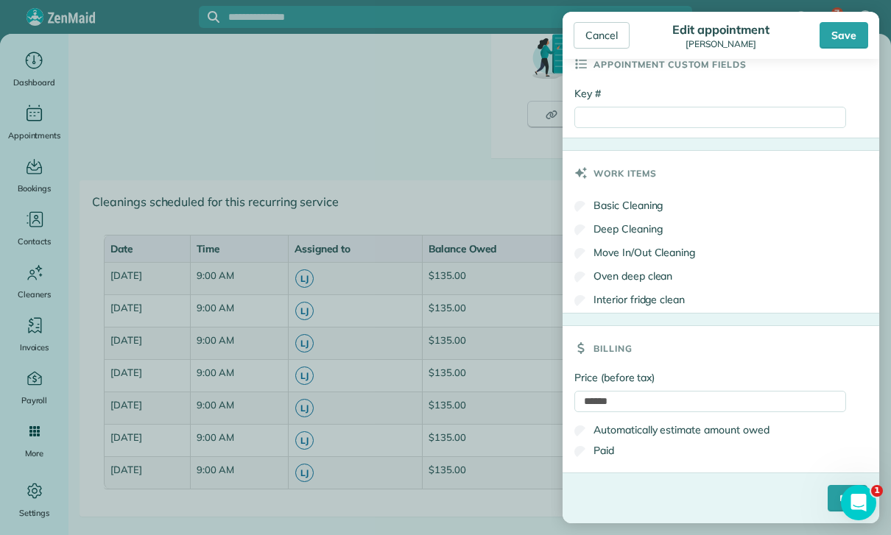
click at [843, 79] on div "Appointment custom fields" at bounding box center [720, 64] width 317 height 44
click at [434, 168] on body "7 S Dashboard Appointments Bookings Contacts Cleaners Invoices Payroll Reports …" at bounding box center [445, 267] width 891 height 535
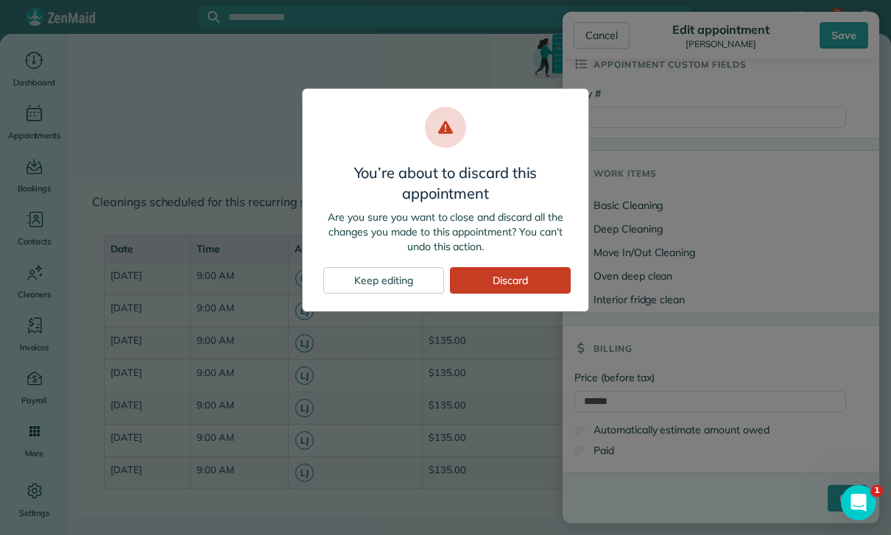
click at [395, 334] on div "You’re about to discard this appointment Are you sure you want to close and dis…" at bounding box center [445, 267] width 891 height 535
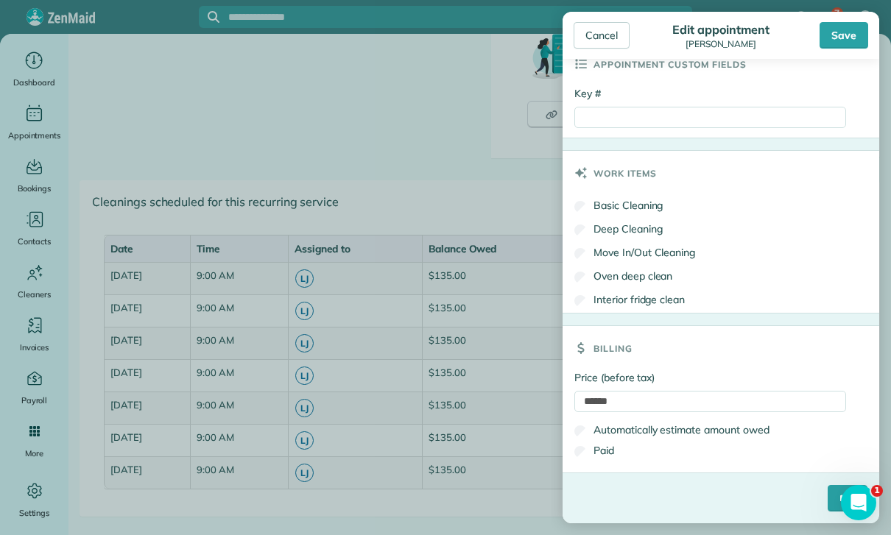
click at [846, 77] on div "Appointment custom fields" at bounding box center [720, 64] width 317 height 44
click at [845, 86] on div "Key #" at bounding box center [710, 110] width 272 height 48
click at [842, 47] on div "Save" at bounding box center [843, 35] width 49 height 27
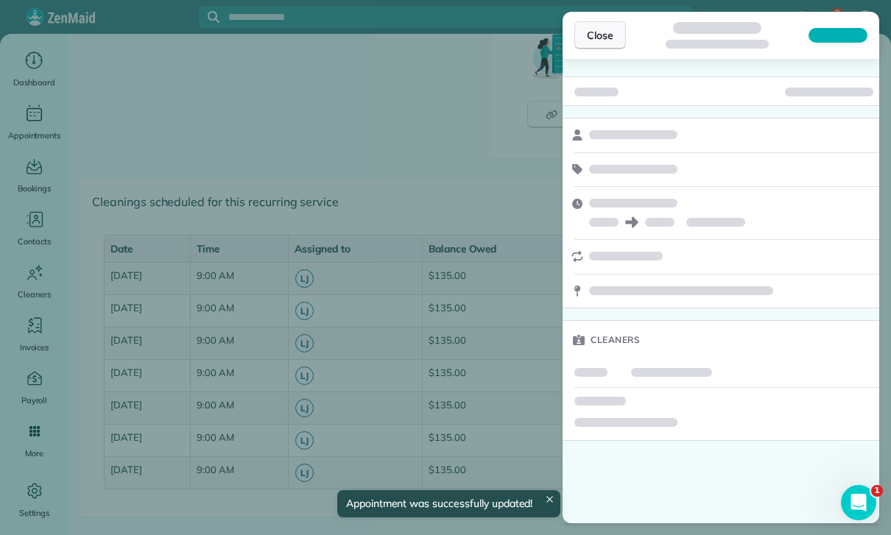
click at [599, 33] on span "Close" at bounding box center [600, 35] width 27 height 15
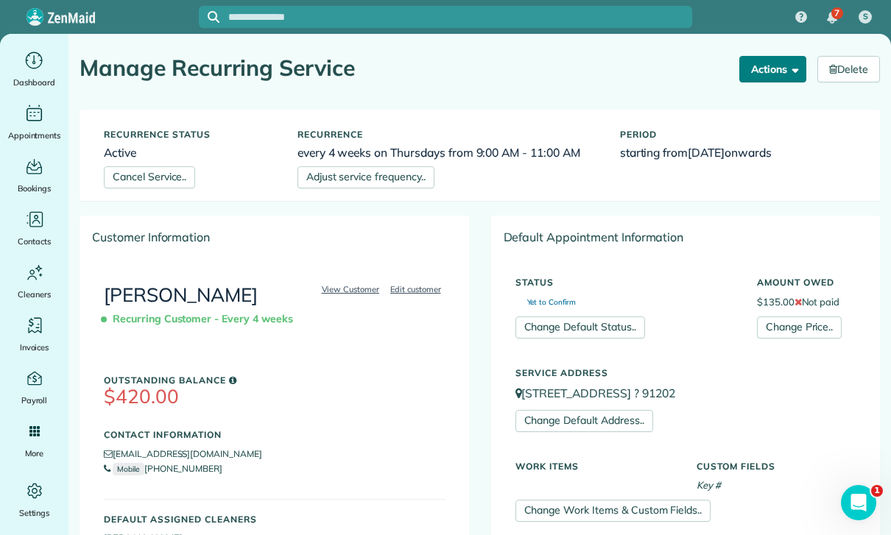
click at [778, 73] on button "Actions" at bounding box center [773, 69] width 68 height 27
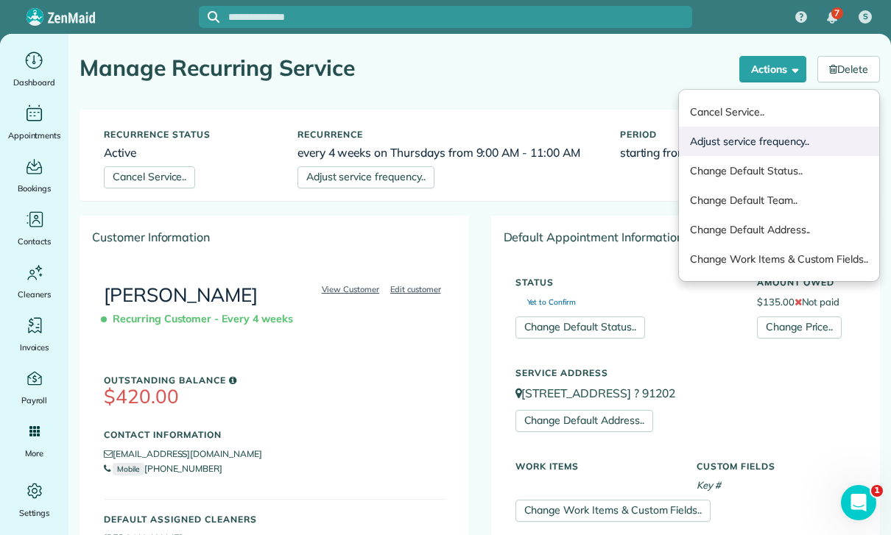
click at [753, 142] on link "Adjust service frequency.." at bounding box center [779, 141] width 200 height 29
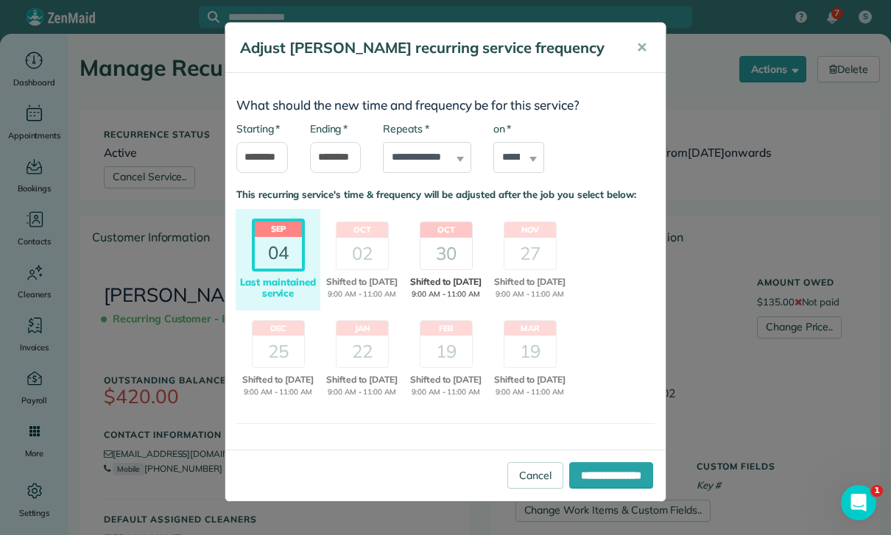
click at [453, 232] on header "Oct" at bounding box center [446, 229] width 52 height 15
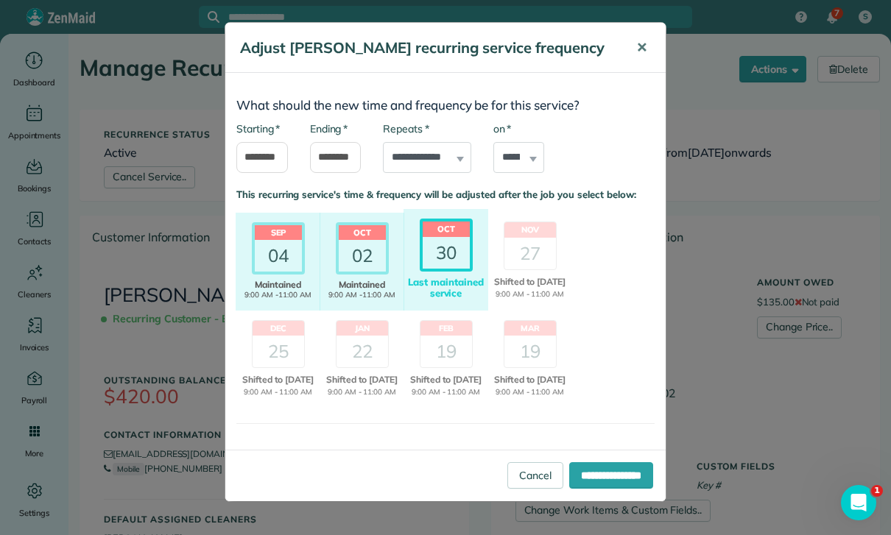
click at [643, 48] on span "✕" at bounding box center [641, 47] width 11 height 17
